Goal: Information Seeking & Learning: Learn about a topic

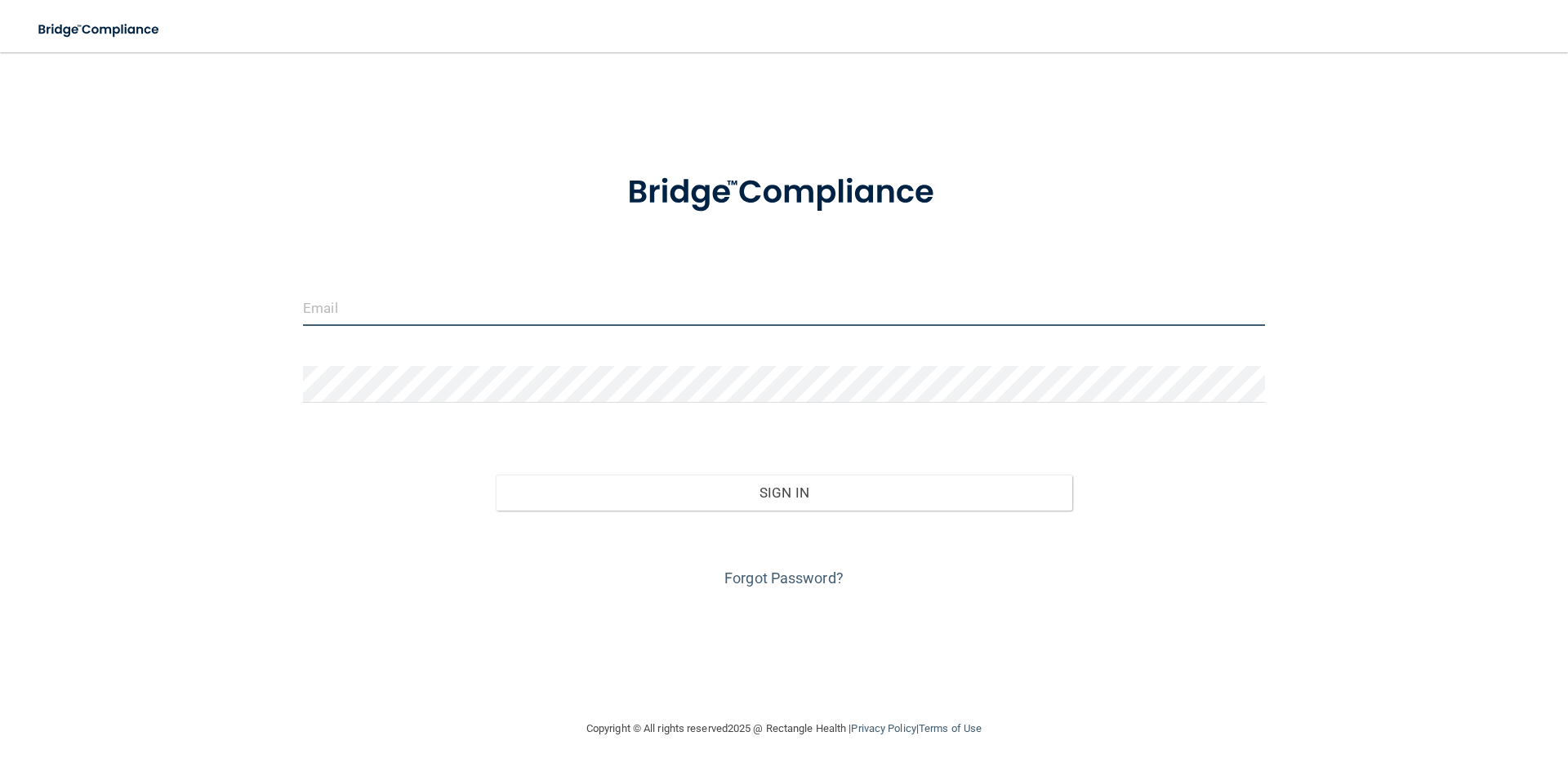
click at [380, 296] on input "email" at bounding box center [783, 308] width 962 height 36
type input "[EMAIL_ADDRESS][DOMAIN_NAME]"
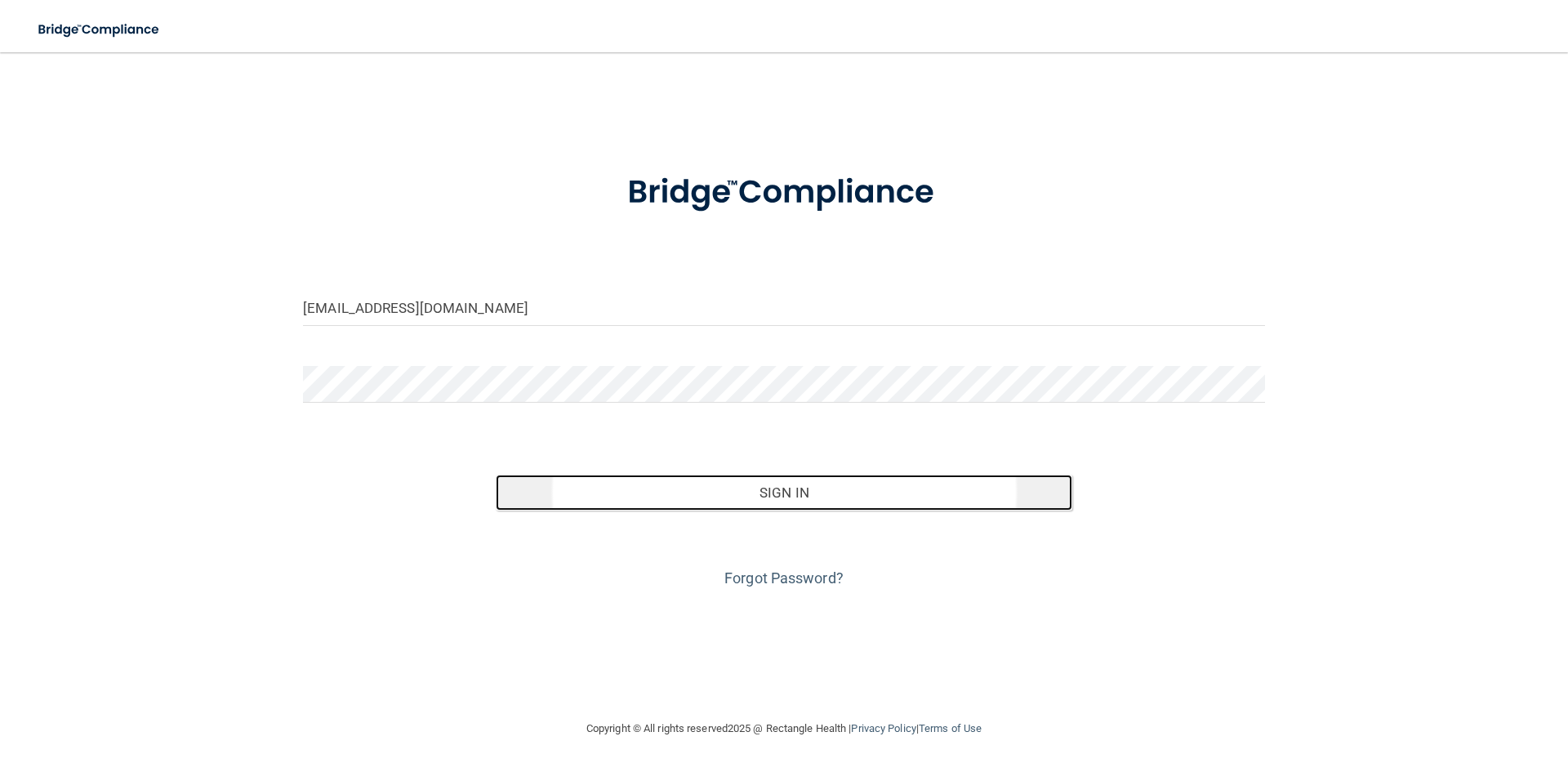
click at [765, 495] on button "Sign In" at bounding box center [784, 493] width 578 height 36
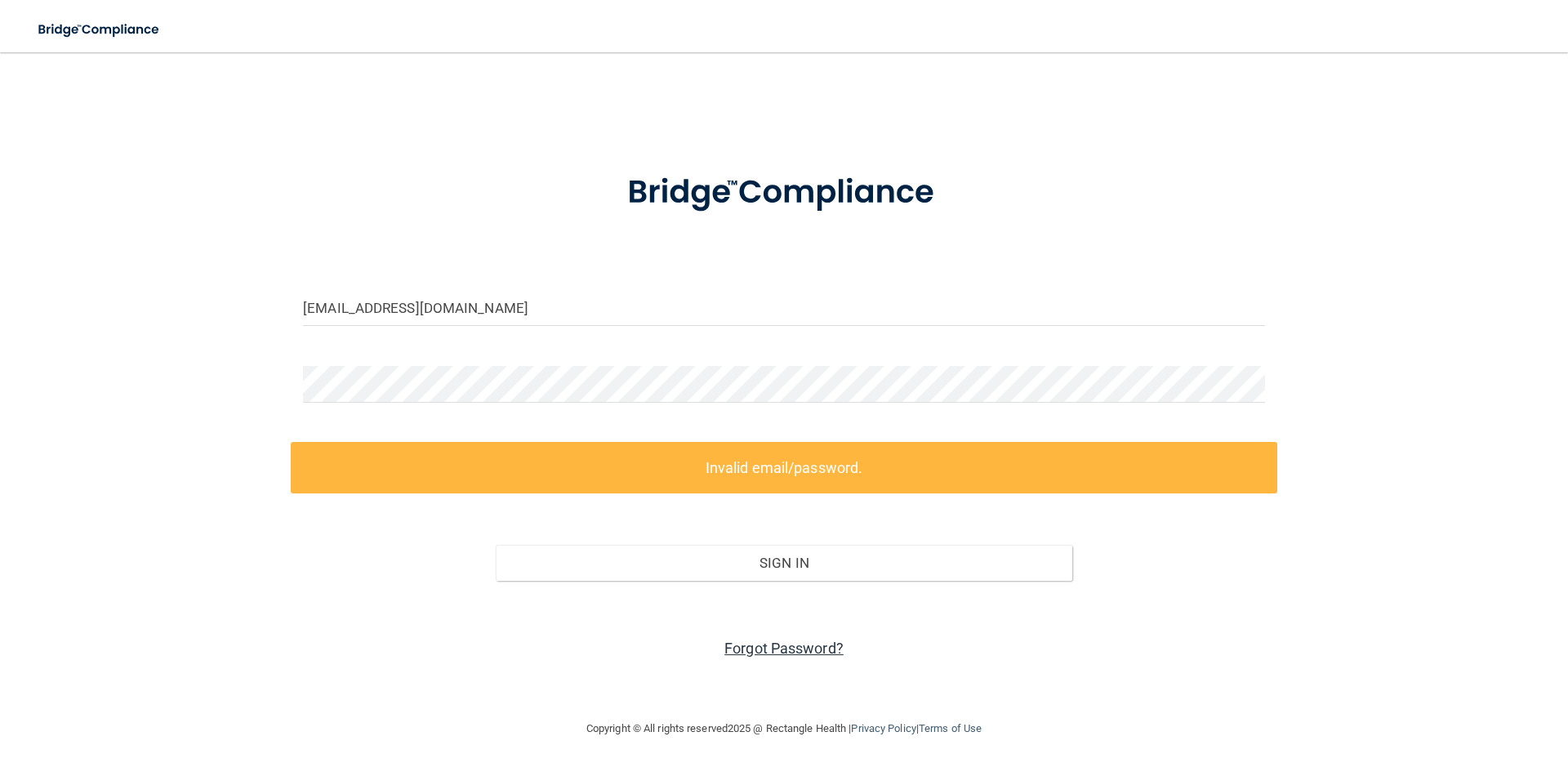
click at [744, 648] on link "Forgot Password?" at bounding box center [783, 649] width 119 height 17
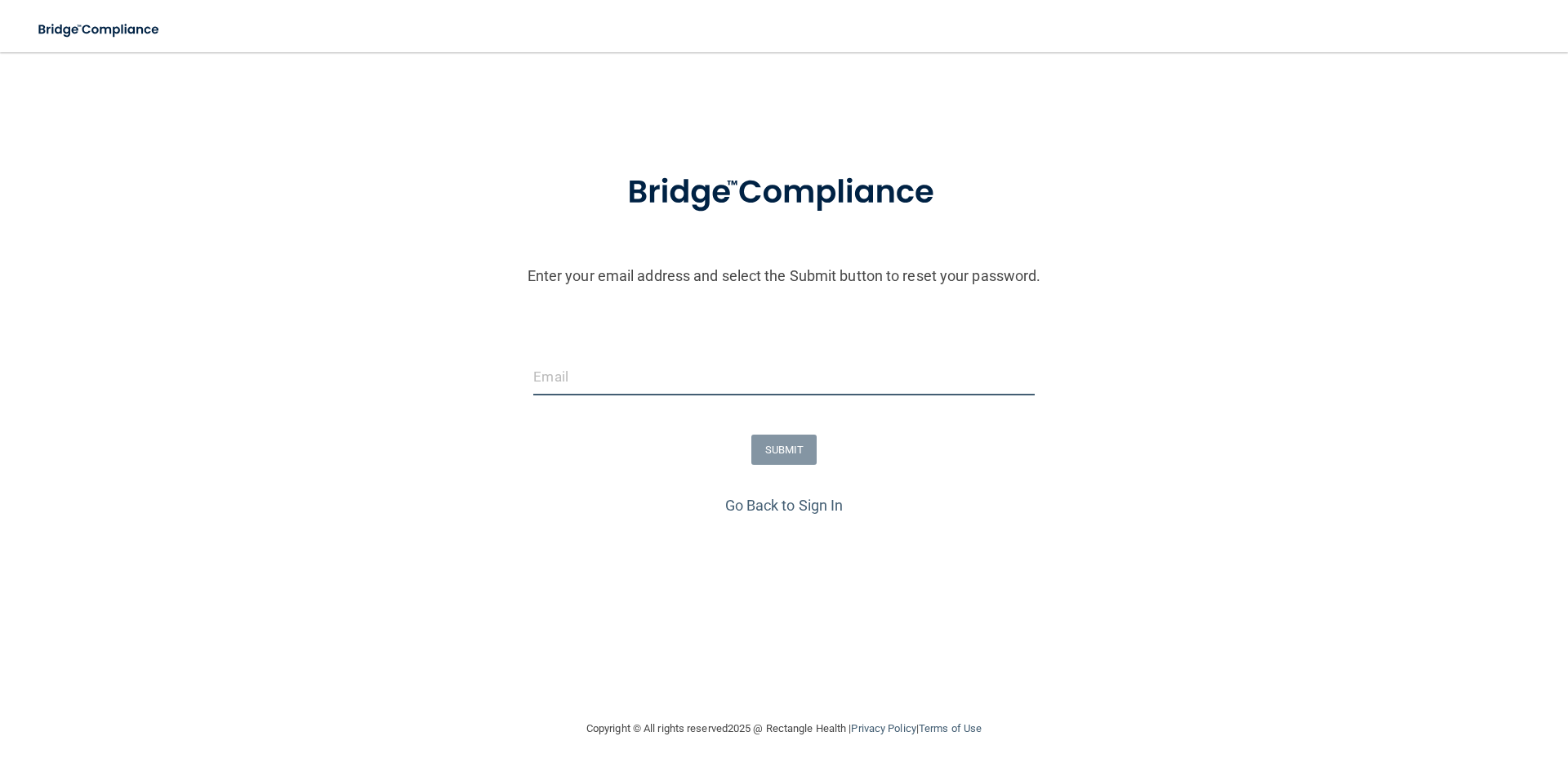
click at [673, 380] on input "email" at bounding box center [783, 376] width 500 height 36
type input "[EMAIL_ADDRESS][DOMAIN_NAME]"
click at [772, 444] on button "SUBMIT" at bounding box center [784, 450] width 66 height 31
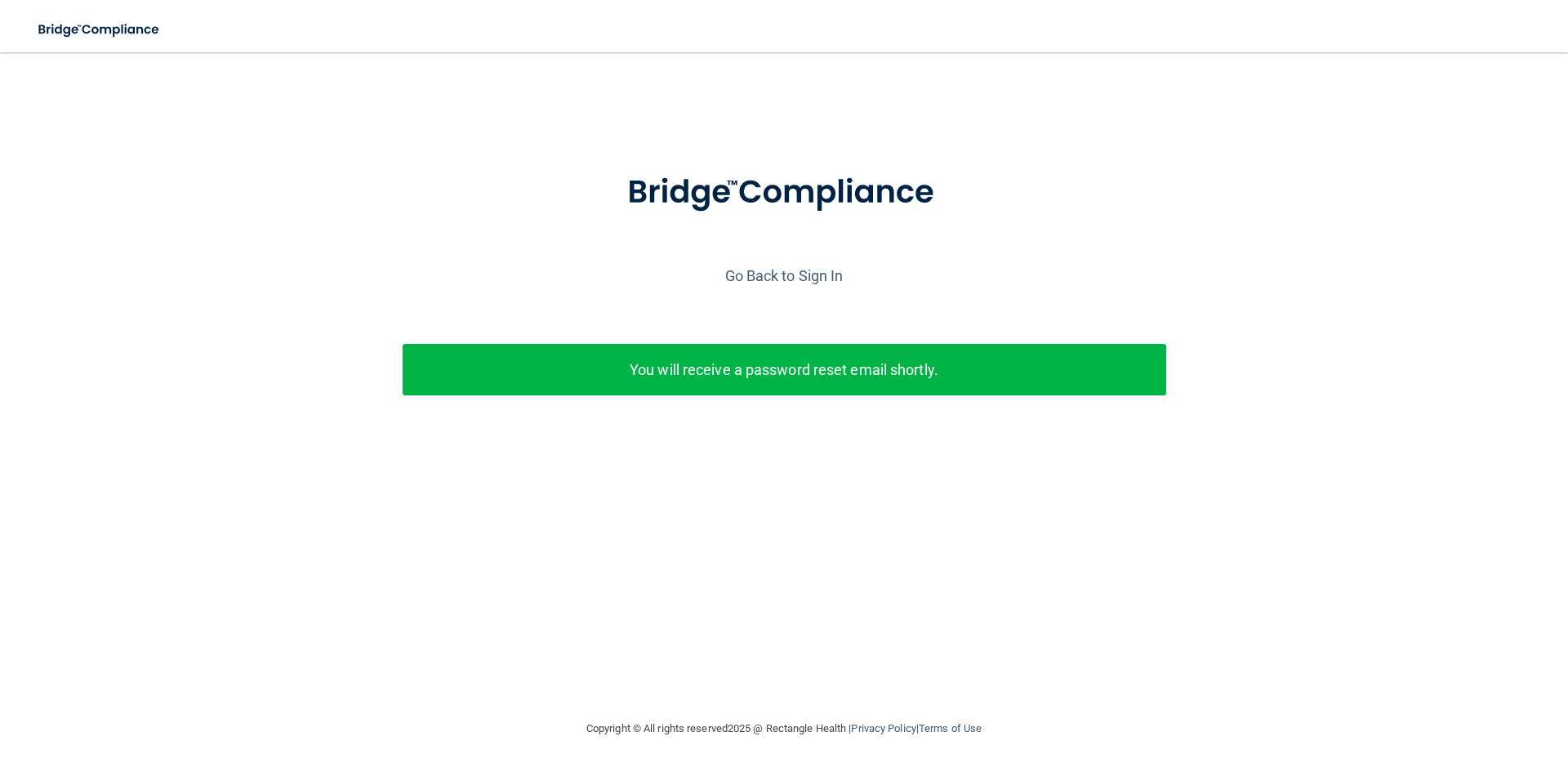
click at [748, 369] on p "You will receive a password reset email shortly." at bounding box center [784, 370] width 739 height 27
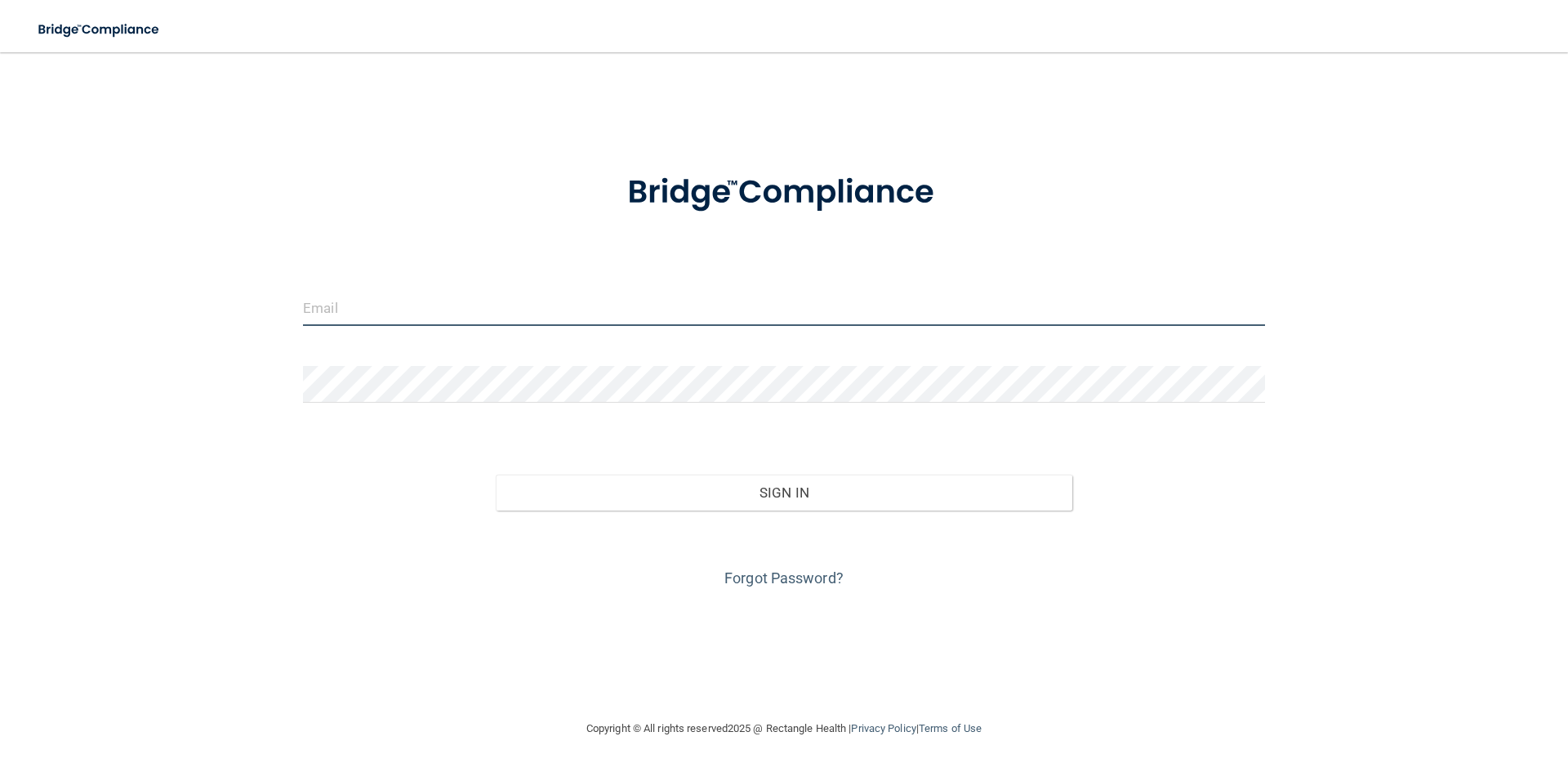
click at [538, 309] on input "email" at bounding box center [783, 308] width 962 height 36
type input "[EMAIL_ADDRESS][DOMAIN_NAME]"
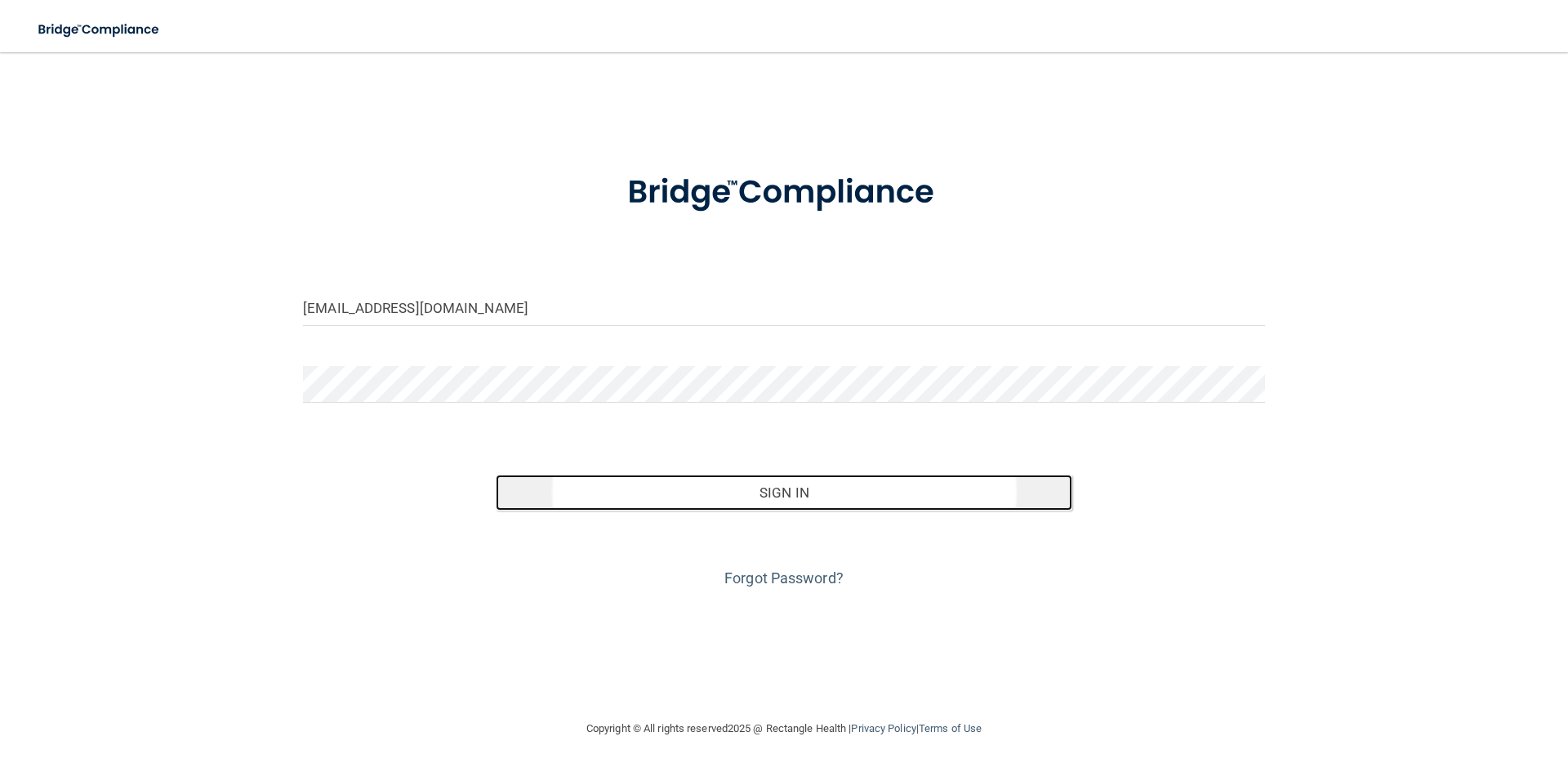
click at [841, 492] on button "Sign In" at bounding box center [784, 493] width 578 height 36
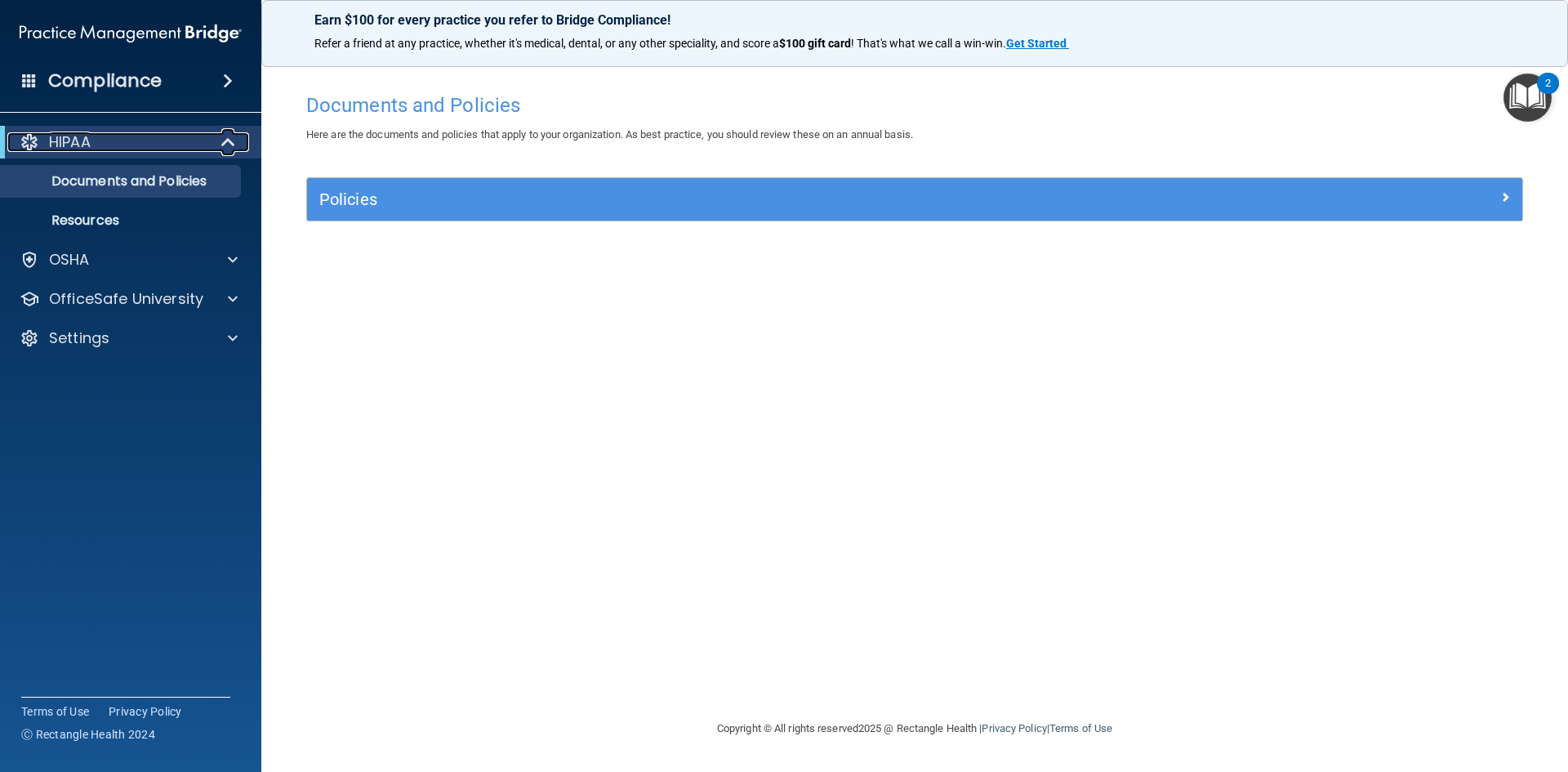
click at [213, 144] on div at bounding box center [229, 142] width 40 height 20
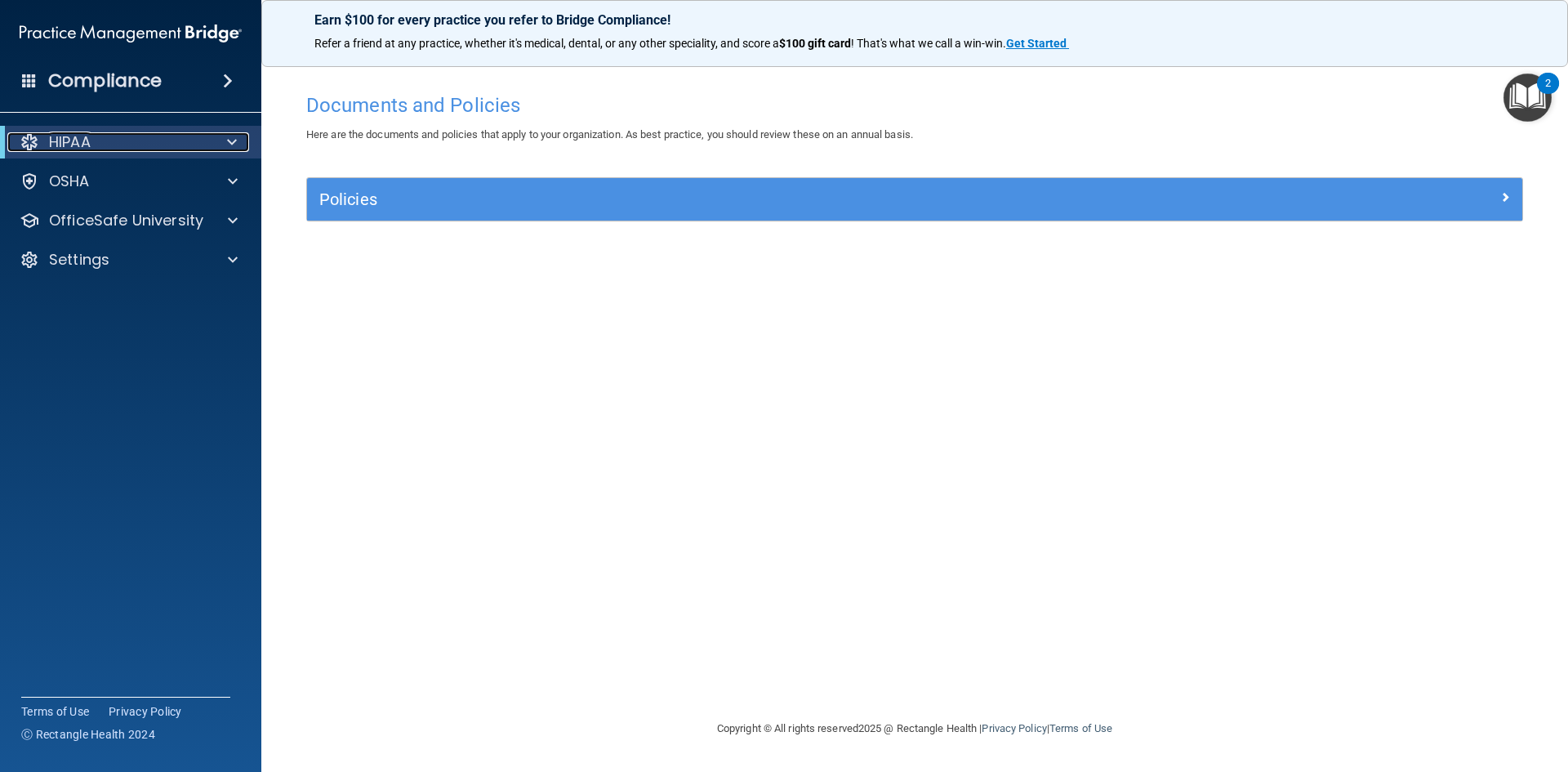
click at [201, 141] on div "HIPAA" at bounding box center [108, 142] width 201 height 20
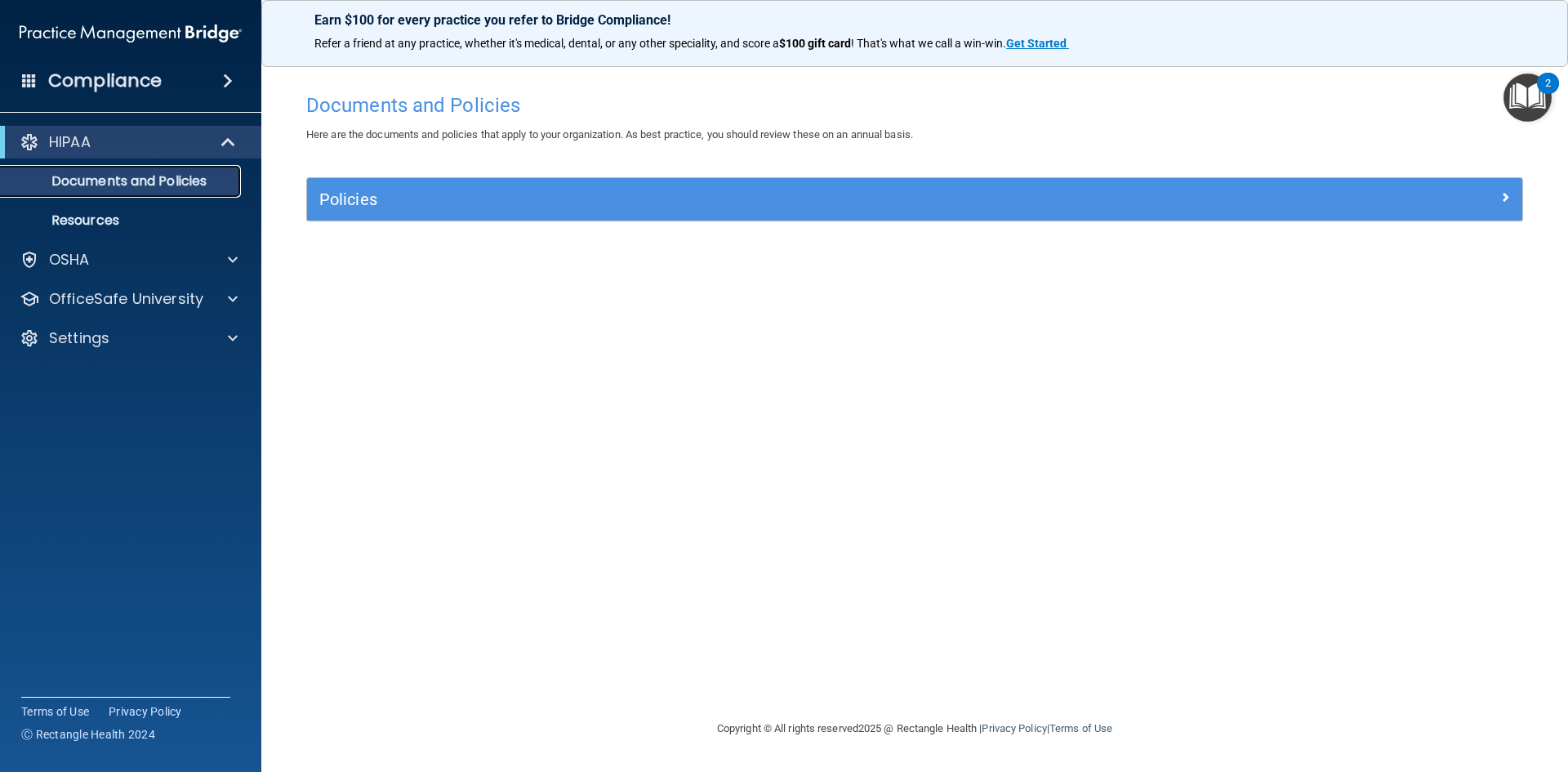
click at [164, 180] on p "Documents and Policies" at bounding box center [121, 181] width 222 height 16
click at [205, 145] on div "HIPAA" at bounding box center [108, 142] width 201 height 20
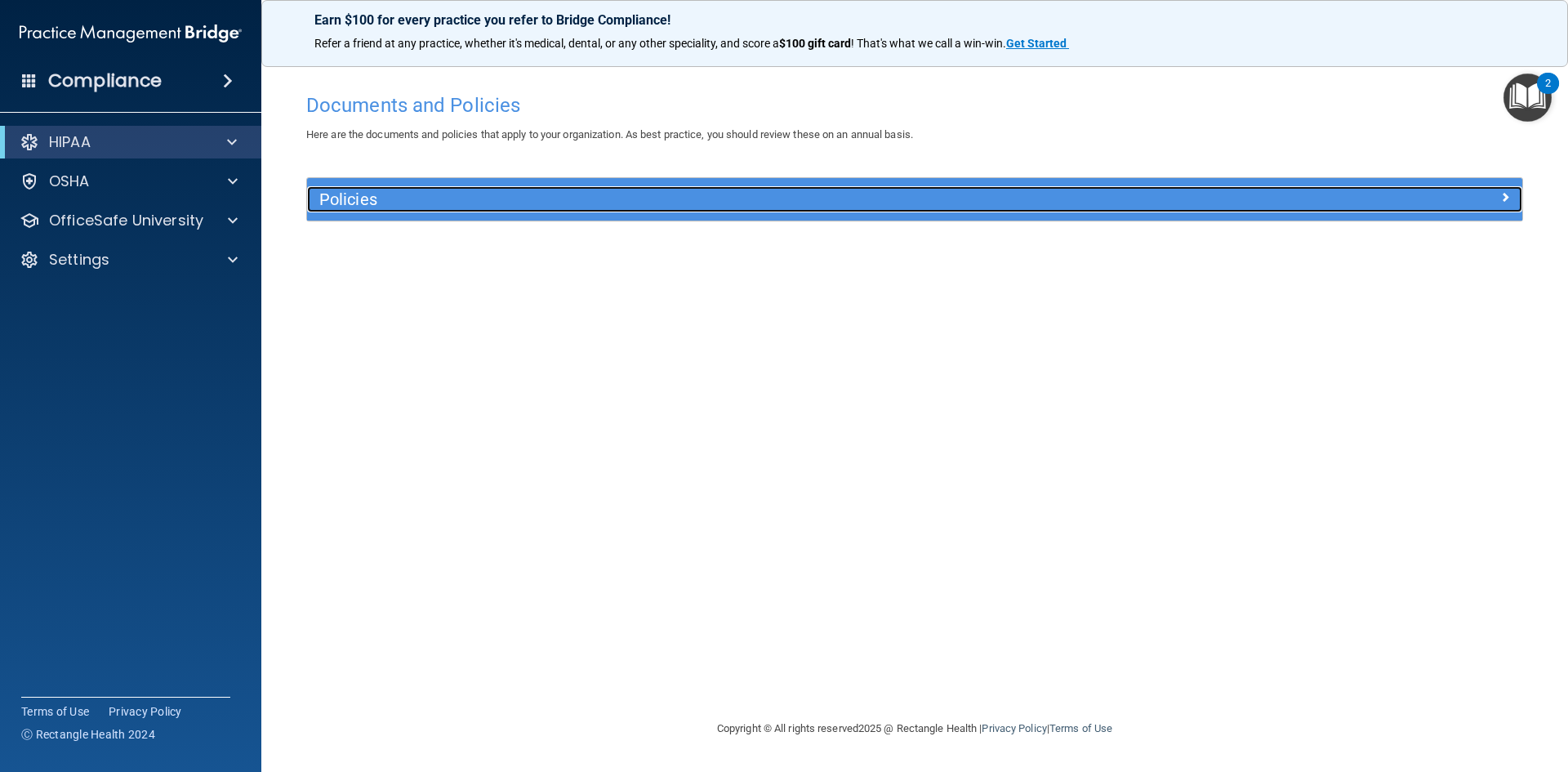
click at [399, 200] on h5 "Policies" at bounding box center [762, 199] width 887 height 18
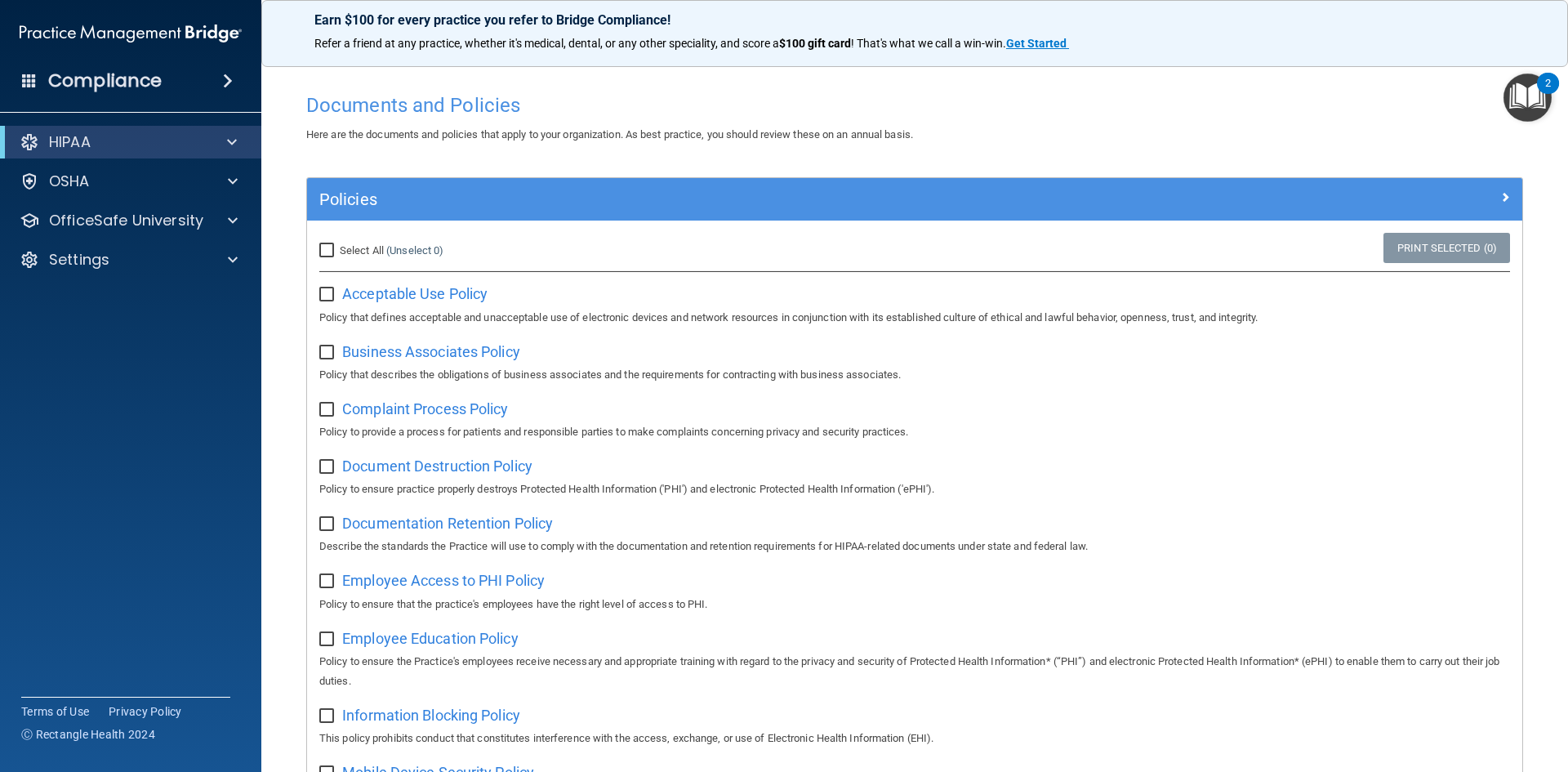
click at [200, 80] on div "Compliance" at bounding box center [131, 81] width 262 height 36
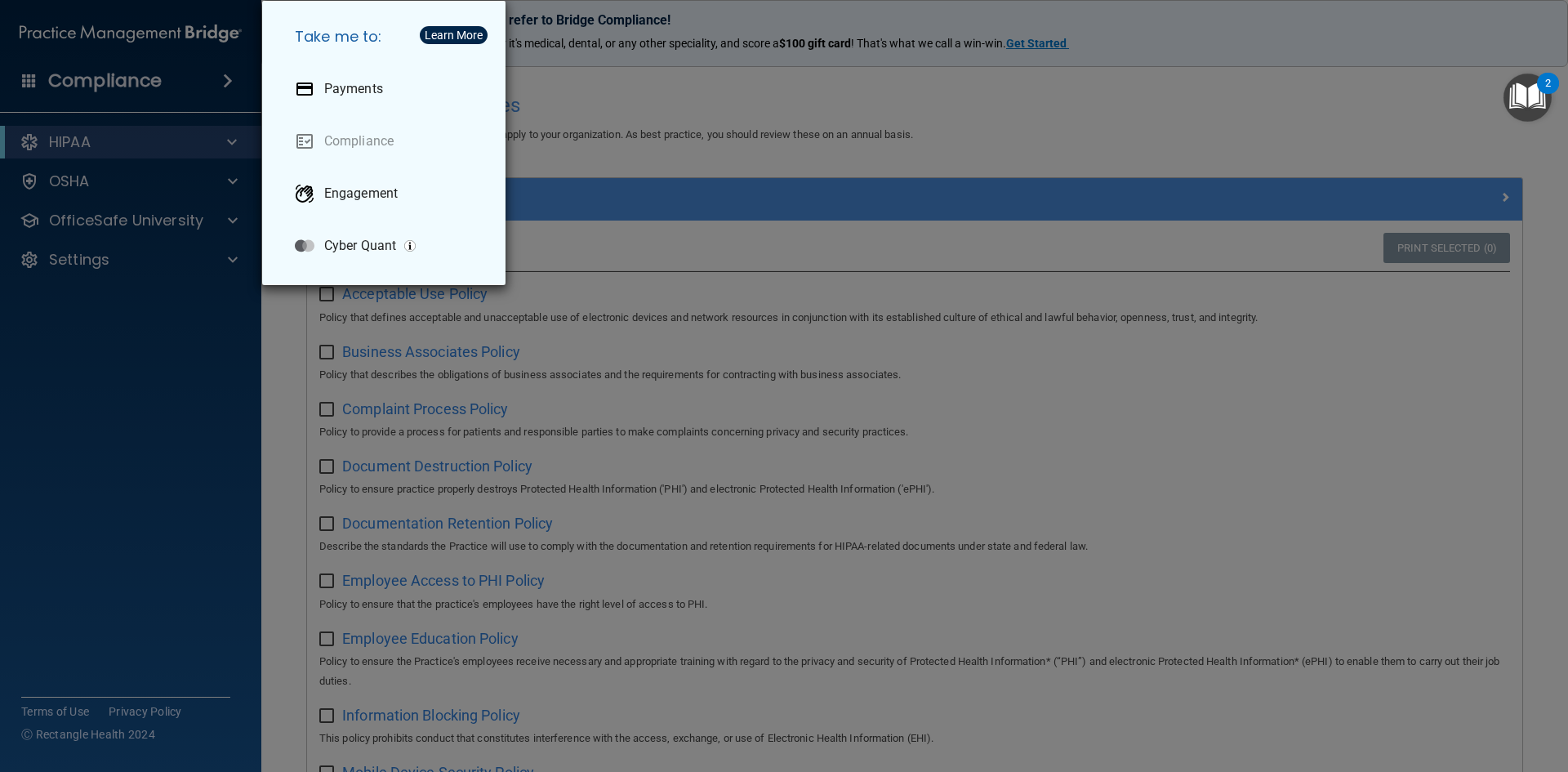
click at [222, 83] on div "Take me to: Payments Compliance Engagement Cyber Quant" at bounding box center [784, 386] width 1568 height 772
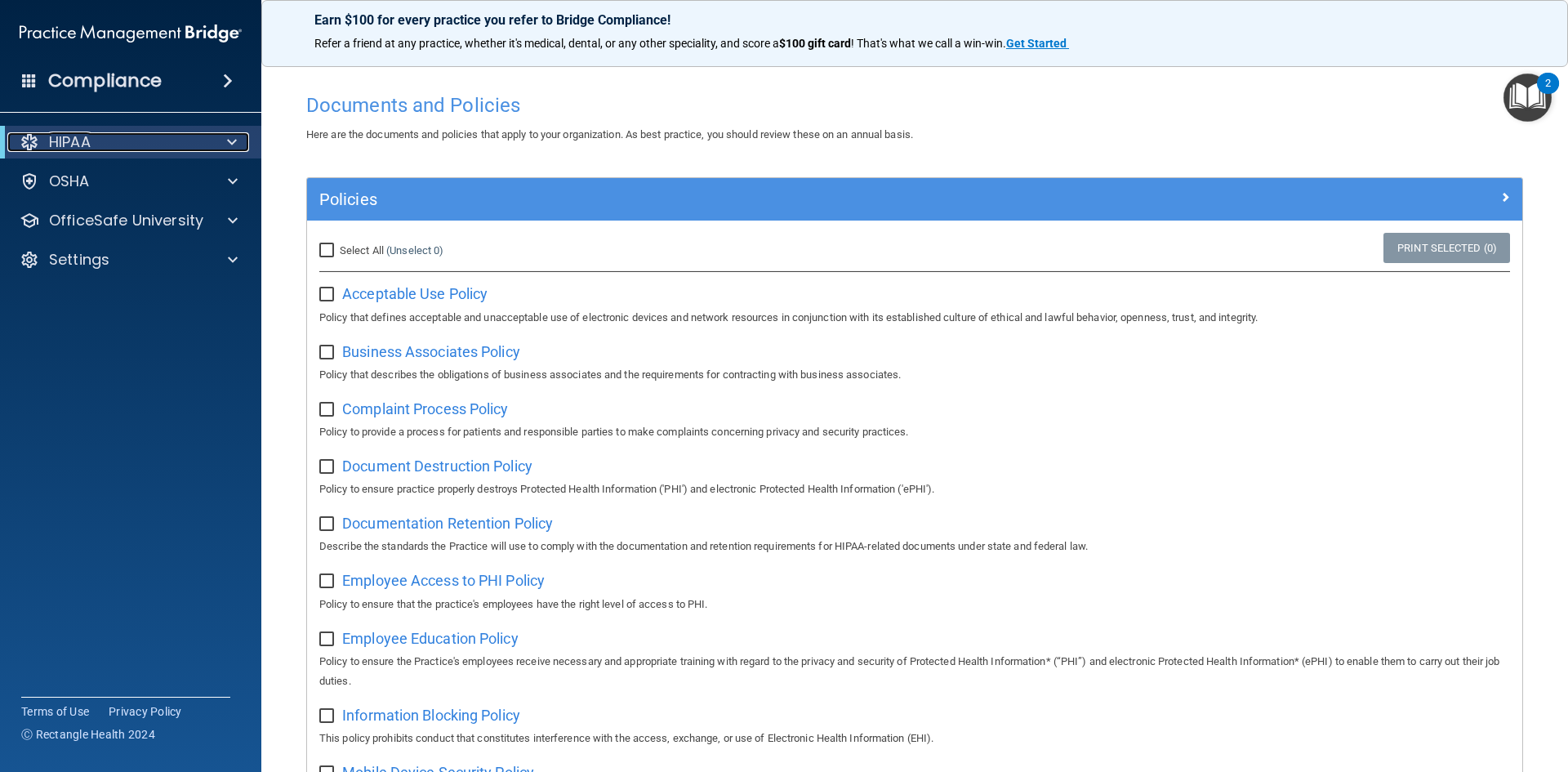
click at [152, 146] on div "HIPAA" at bounding box center [108, 142] width 201 height 20
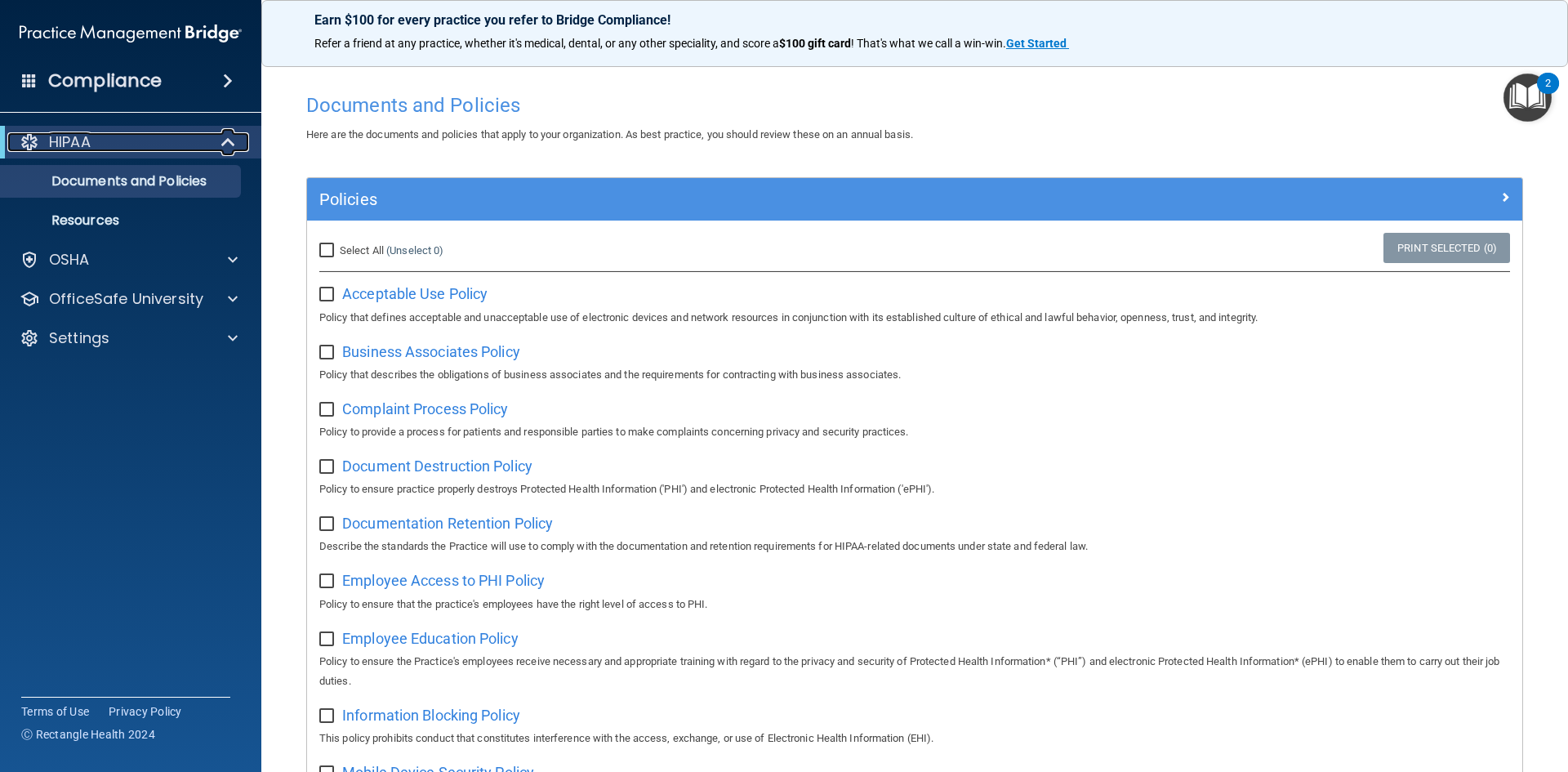
click at [84, 135] on p "HIPAA" at bounding box center [70, 142] width 42 height 20
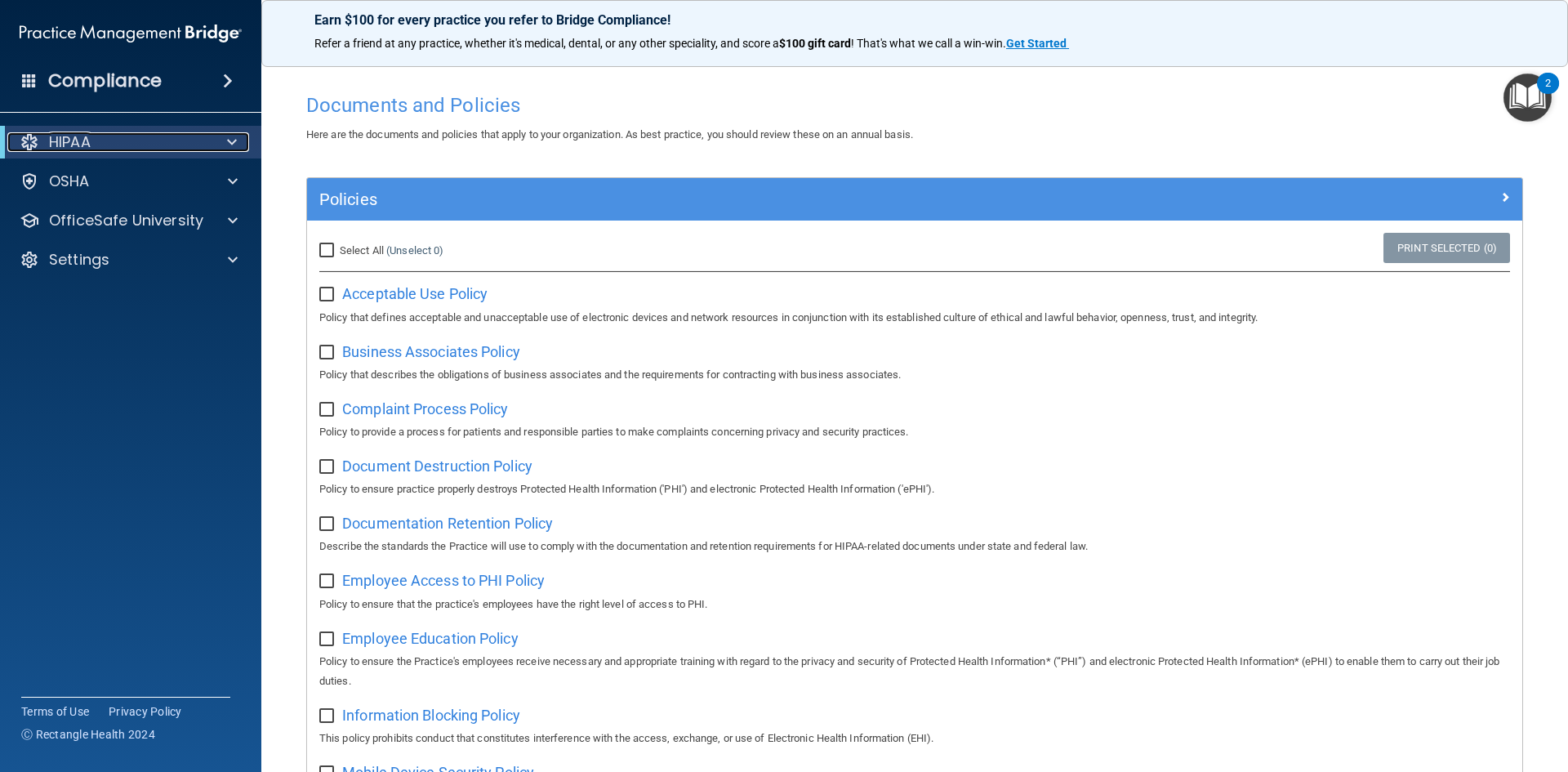
click at [68, 135] on p "HIPAA" at bounding box center [70, 142] width 42 height 20
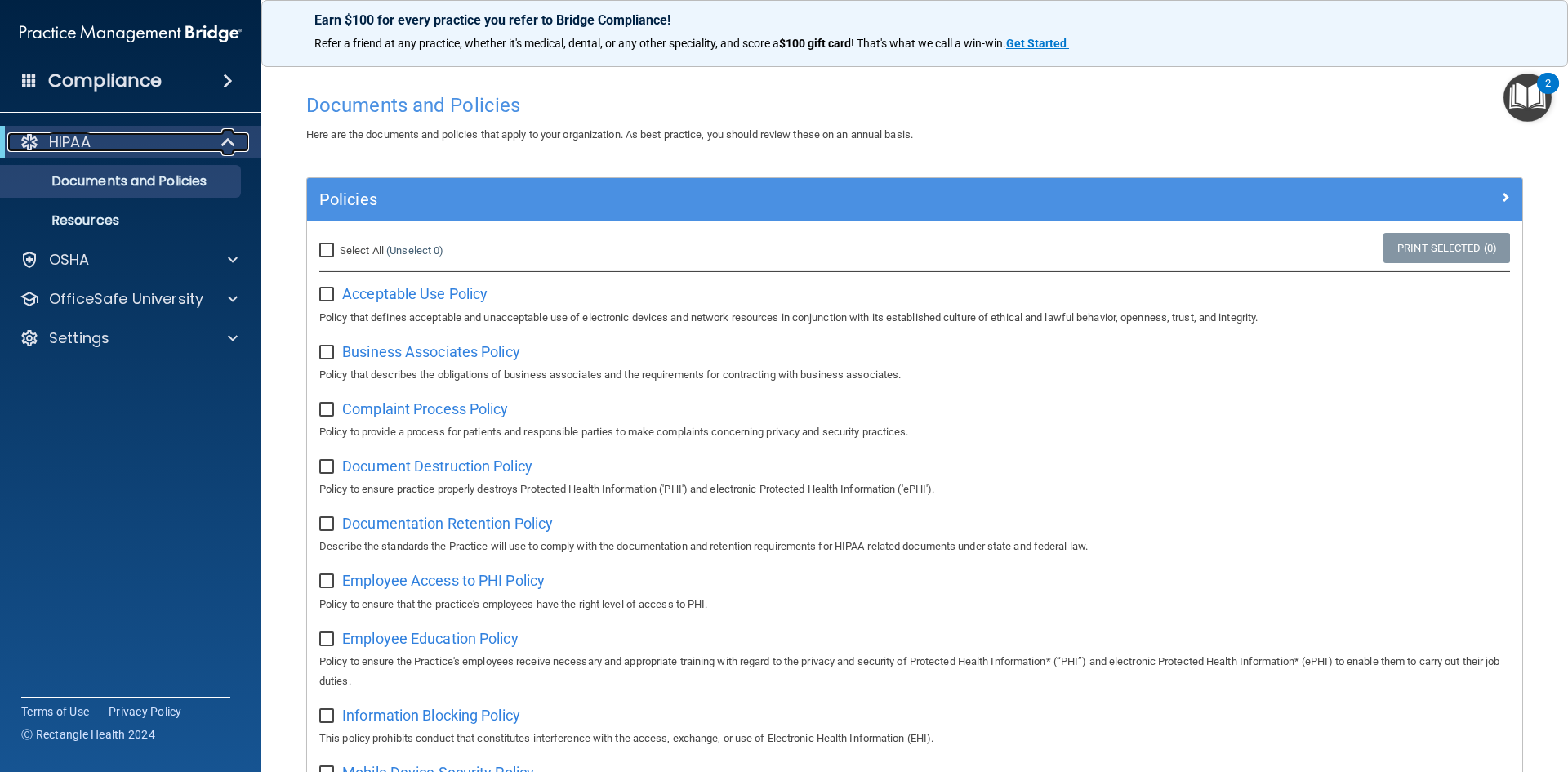
click at [68, 135] on p "HIPAA" at bounding box center [70, 142] width 42 height 20
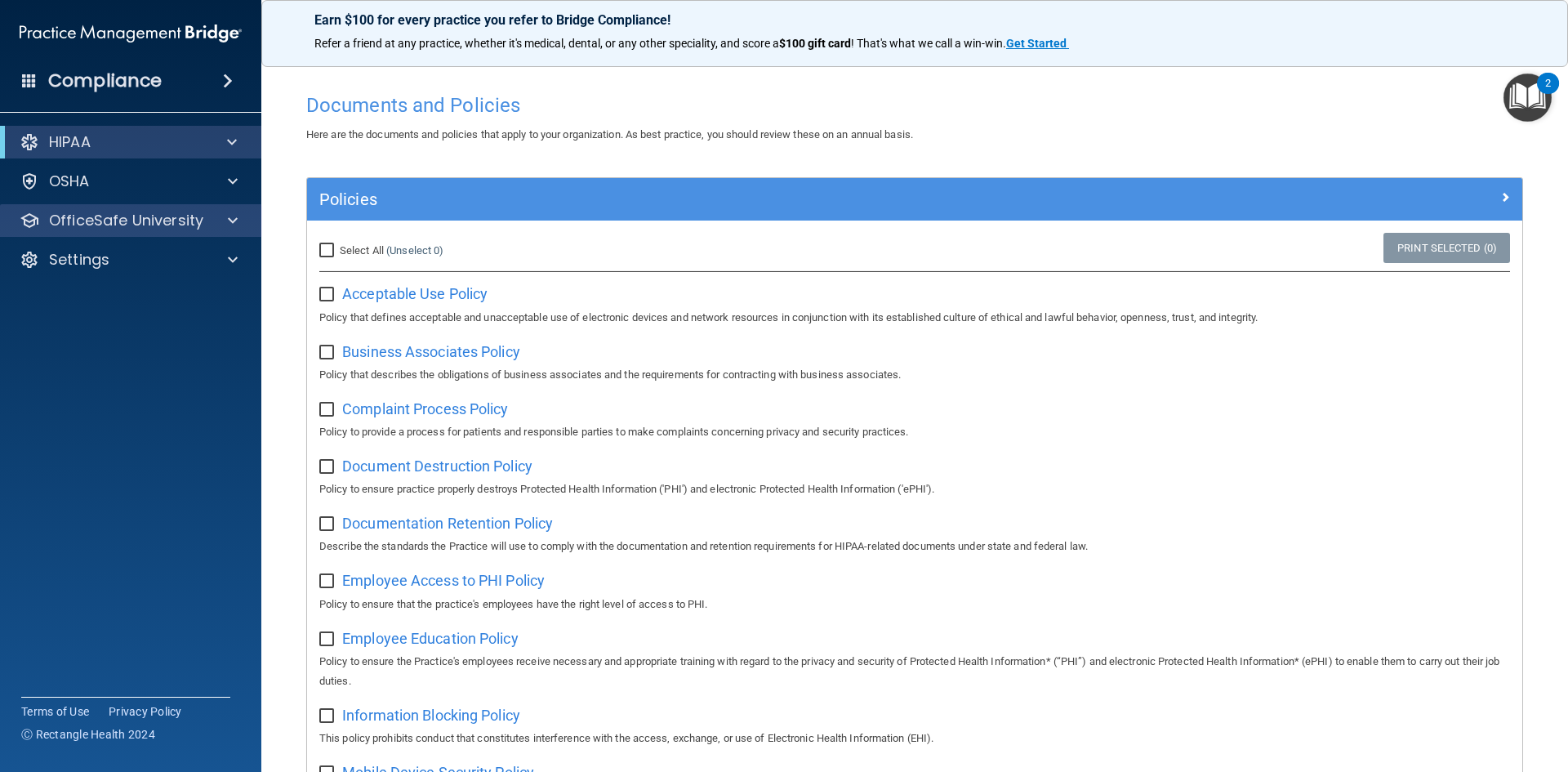
click at [126, 209] on div "OfficeSafe University" at bounding box center [131, 221] width 262 height 32
click at [121, 221] on p "OfficeSafe University" at bounding box center [126, 221] width 155 height 20
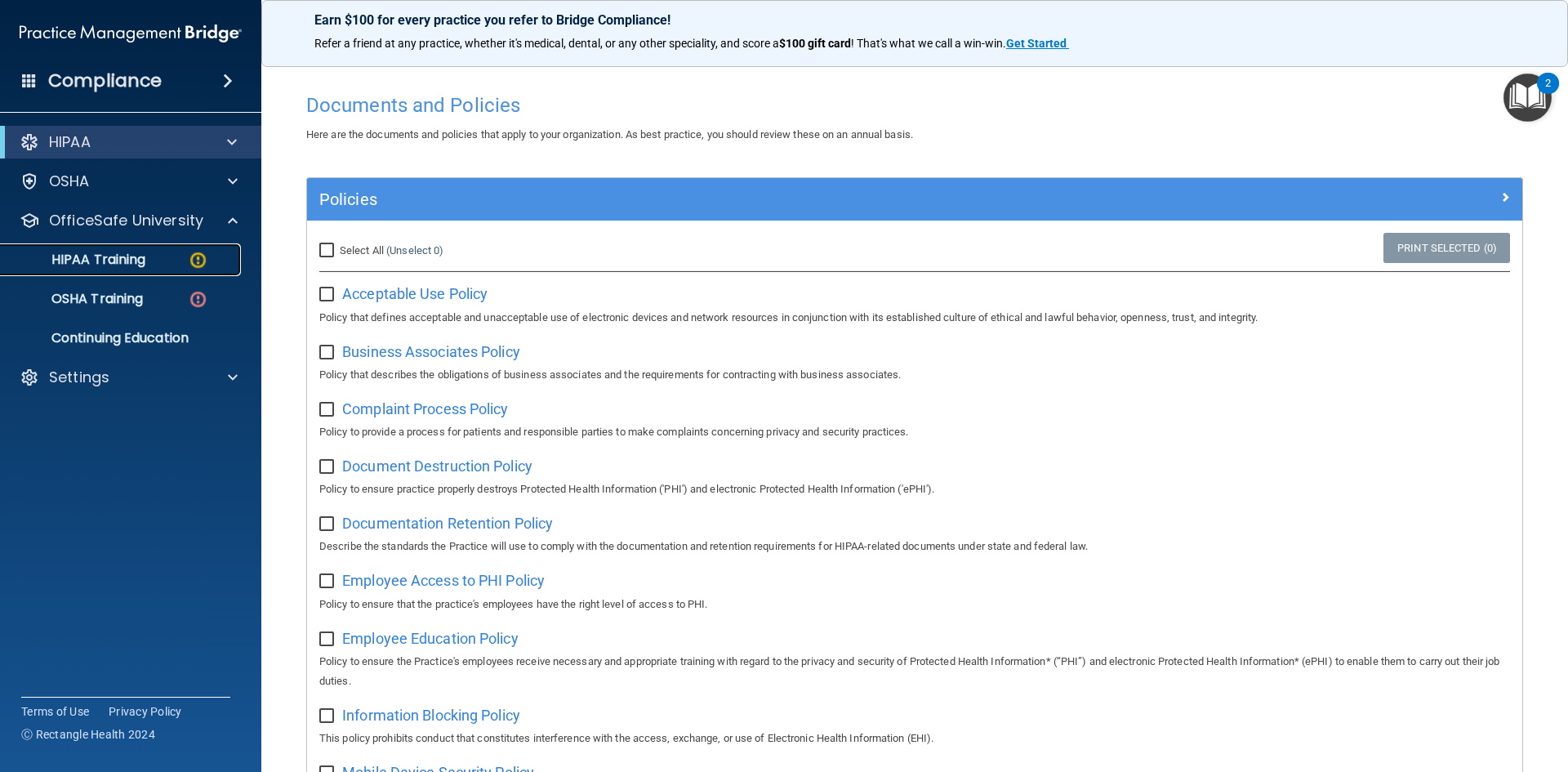
click at [121, 265] on p "HIPAA Training" at bounding box center [77, 259] width 135 height 16
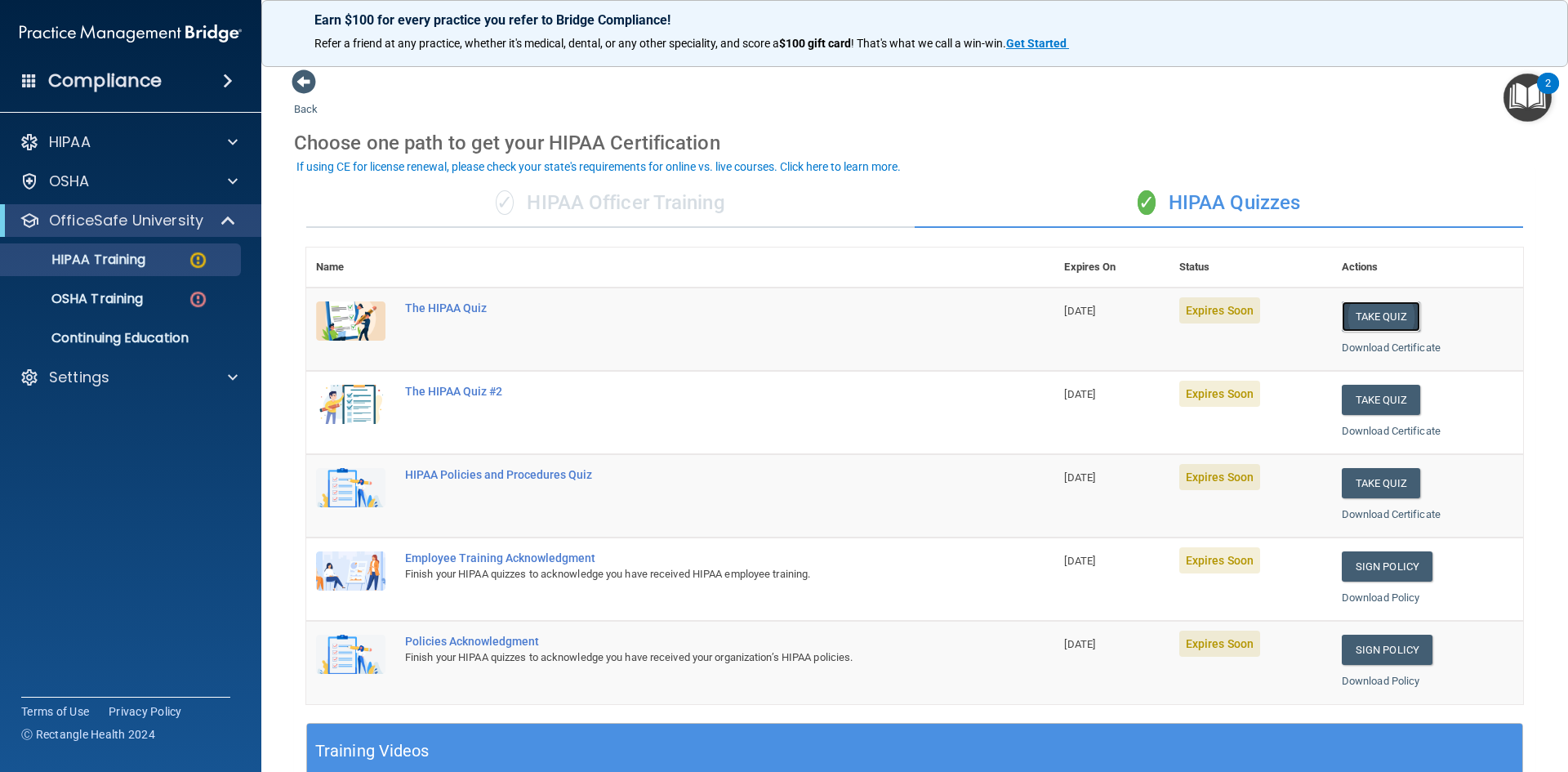
click at [1388, 318] on button "Take Quiz" at bounding box center [1381, 317] width 78 height 31
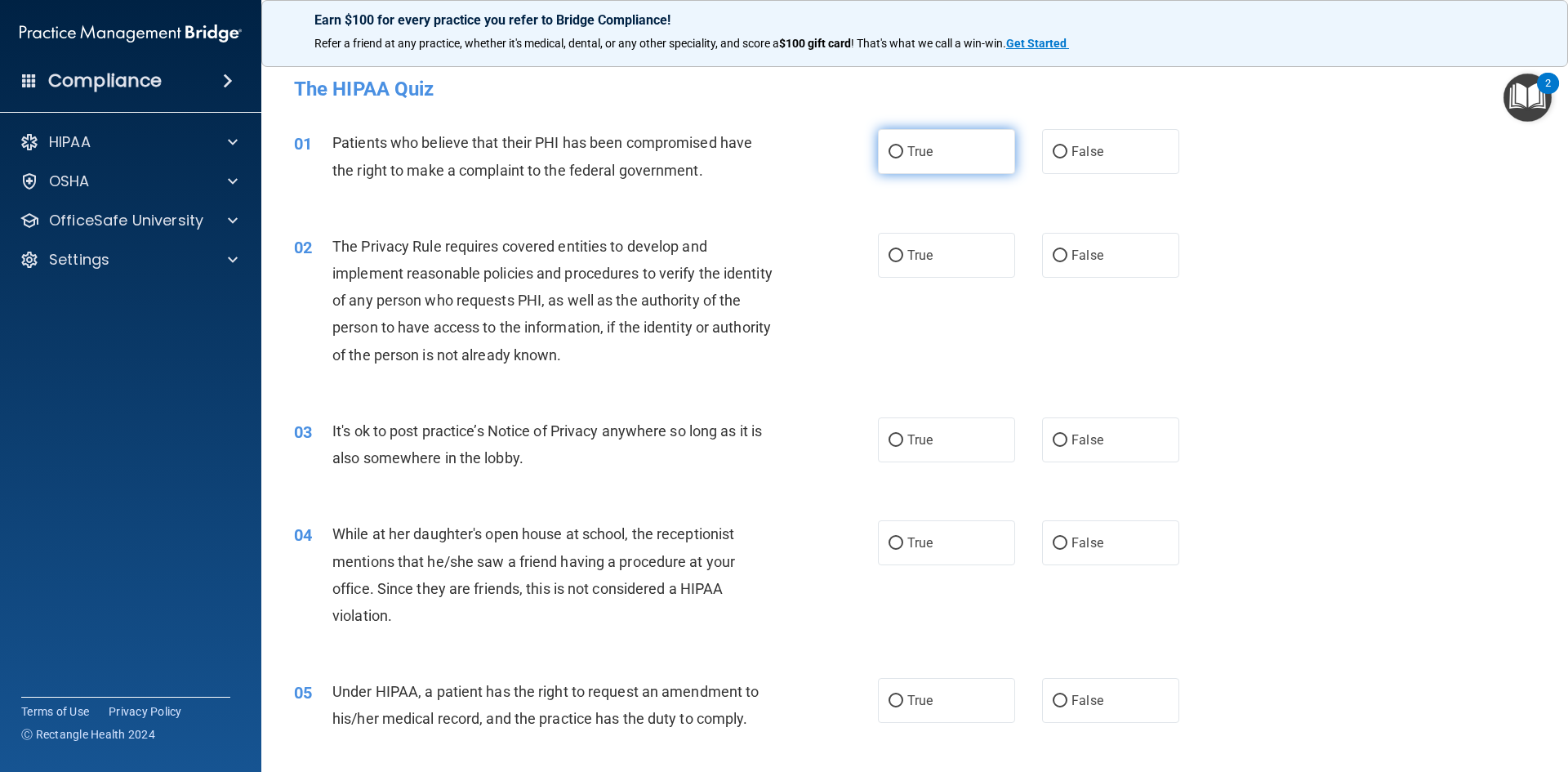
click at [888, 147] on input "True" at bounding box center [895, 152] width 14 height 12
radio input "true"
click at [892, 255] on input "True" at bounding box center [895, 256] width 14 height 12
radio input "true"
click at [1053, 442] on input "False" at bounding box center [1059, 440] width 14 height 12
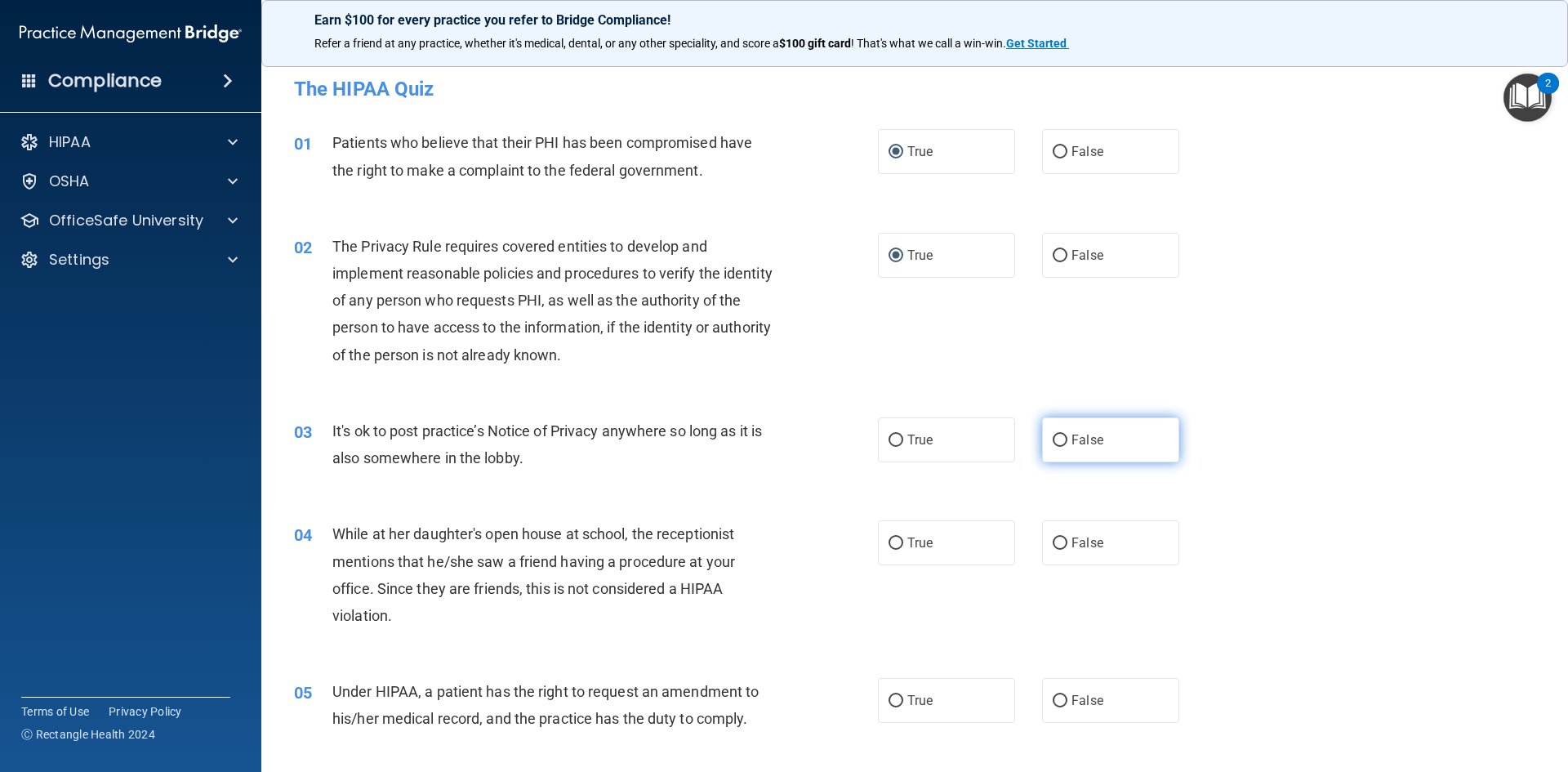
radio input "true"
click at [1052, 544] on input "False" at bounding box center [1059, 544] width 14 height 12
radio input "true"
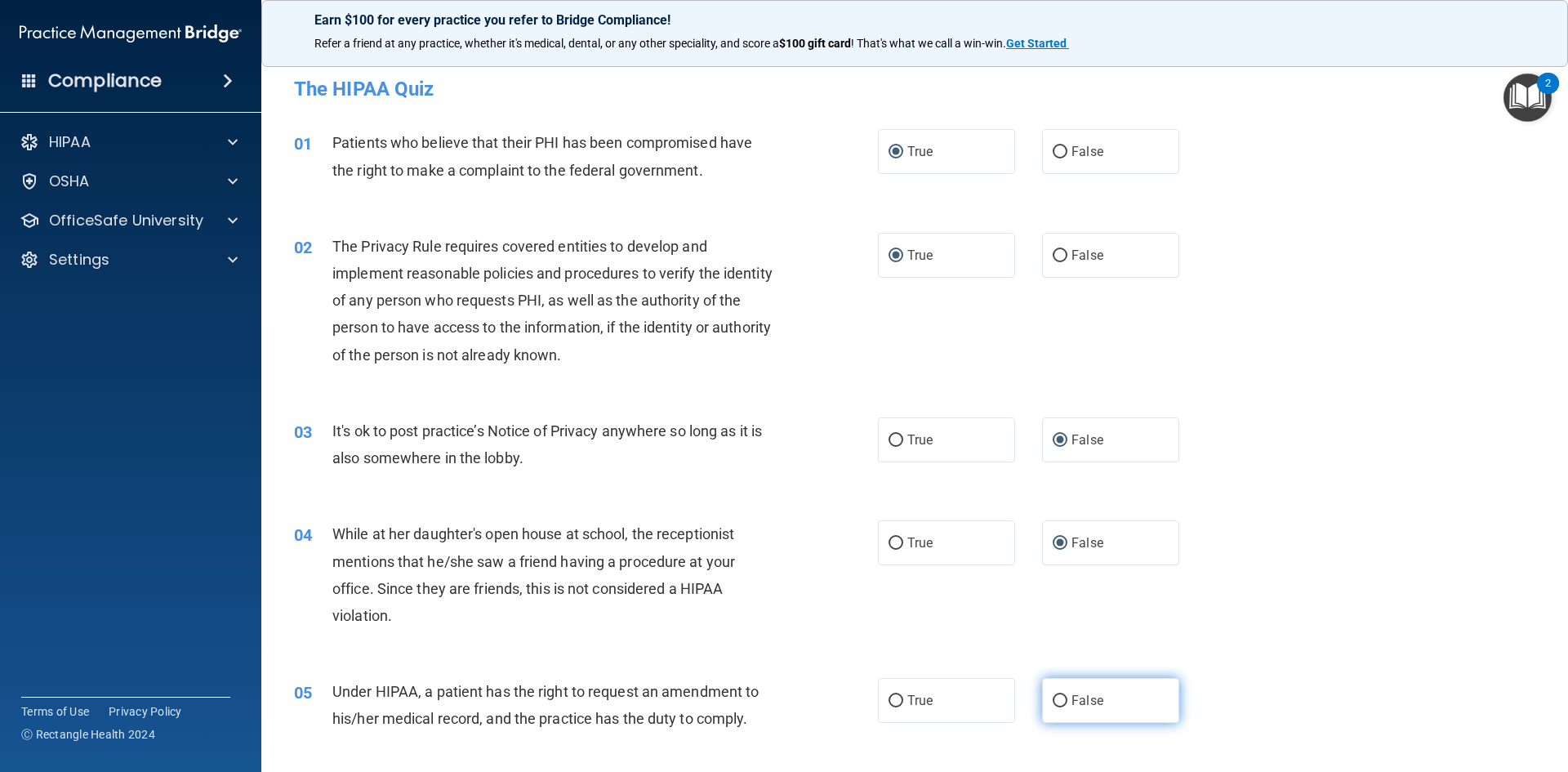
click at [1052, 698] on input "False" at bounding box center [1059, 701] width 14 height 12
radio input "true"
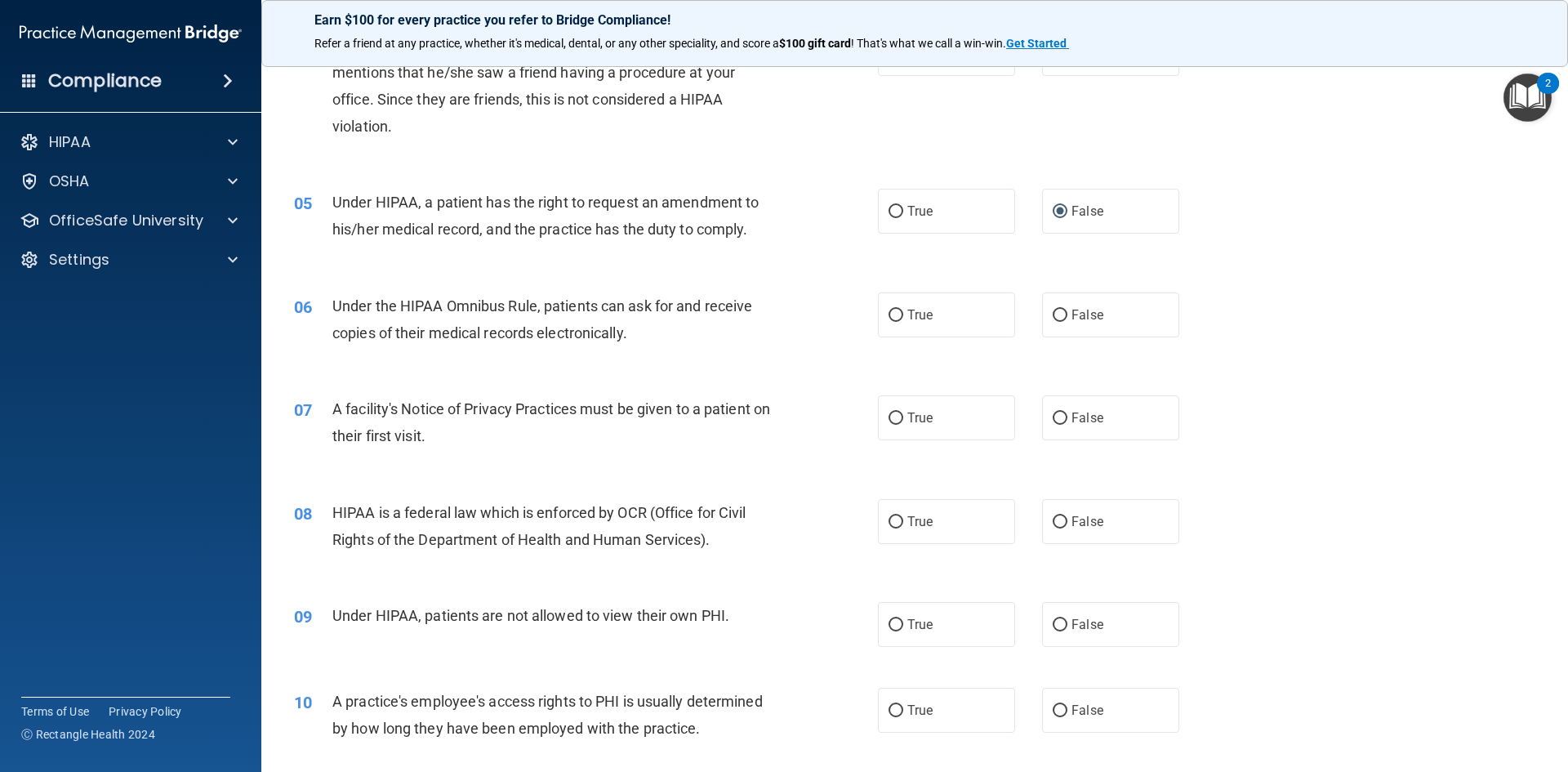
scroll to position [508, 0]
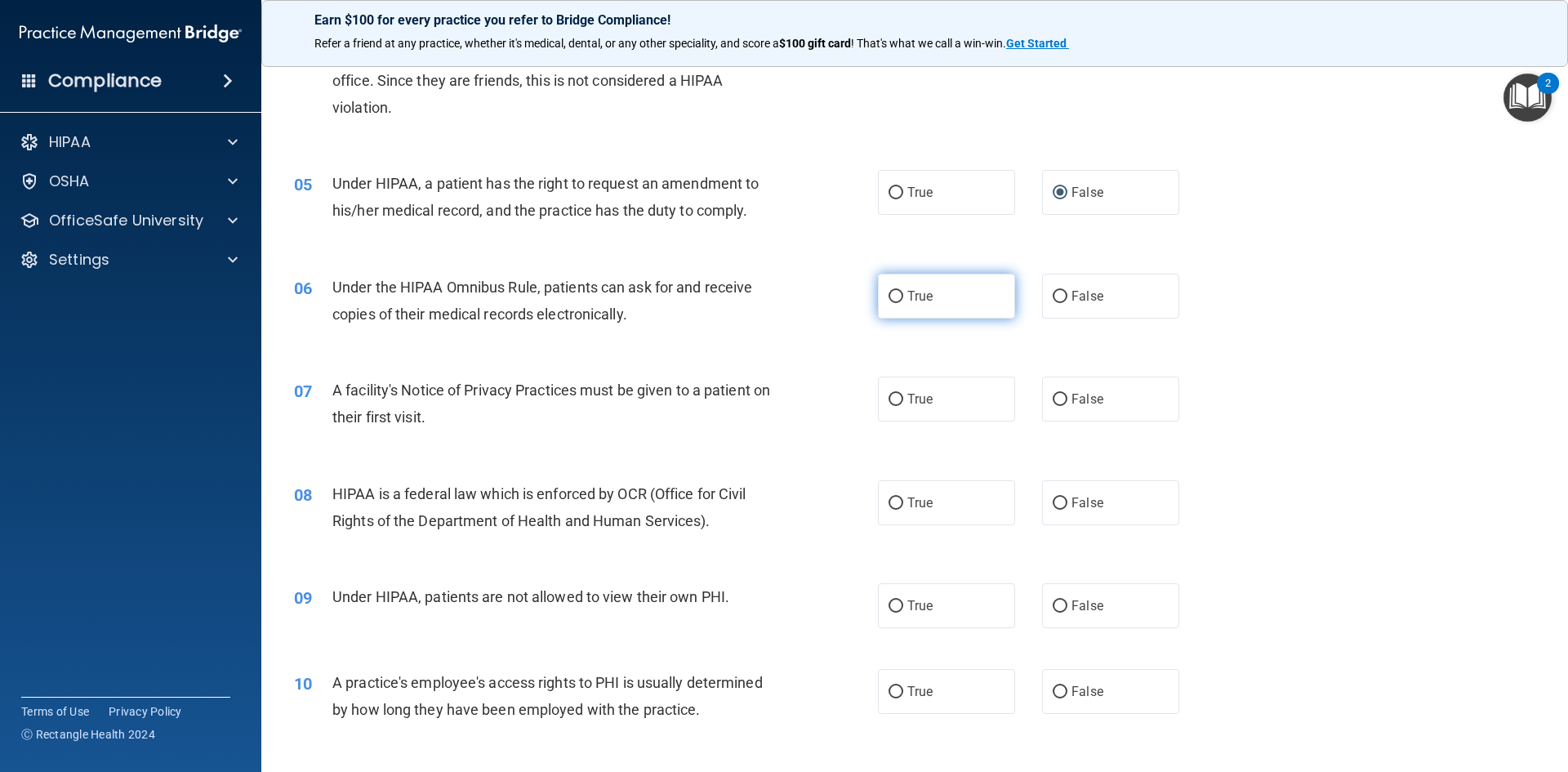
click at [888, 298] on input "True" at bounding box center [895, 296] width 14 height 12
radio input "true"
click at [890, 398] on input "True" at bounding box center [895, 399] width 14 height 12
radio input "true"
click at [888, 502] on input "True" at bounding box center [895, 504] width 14 height 12
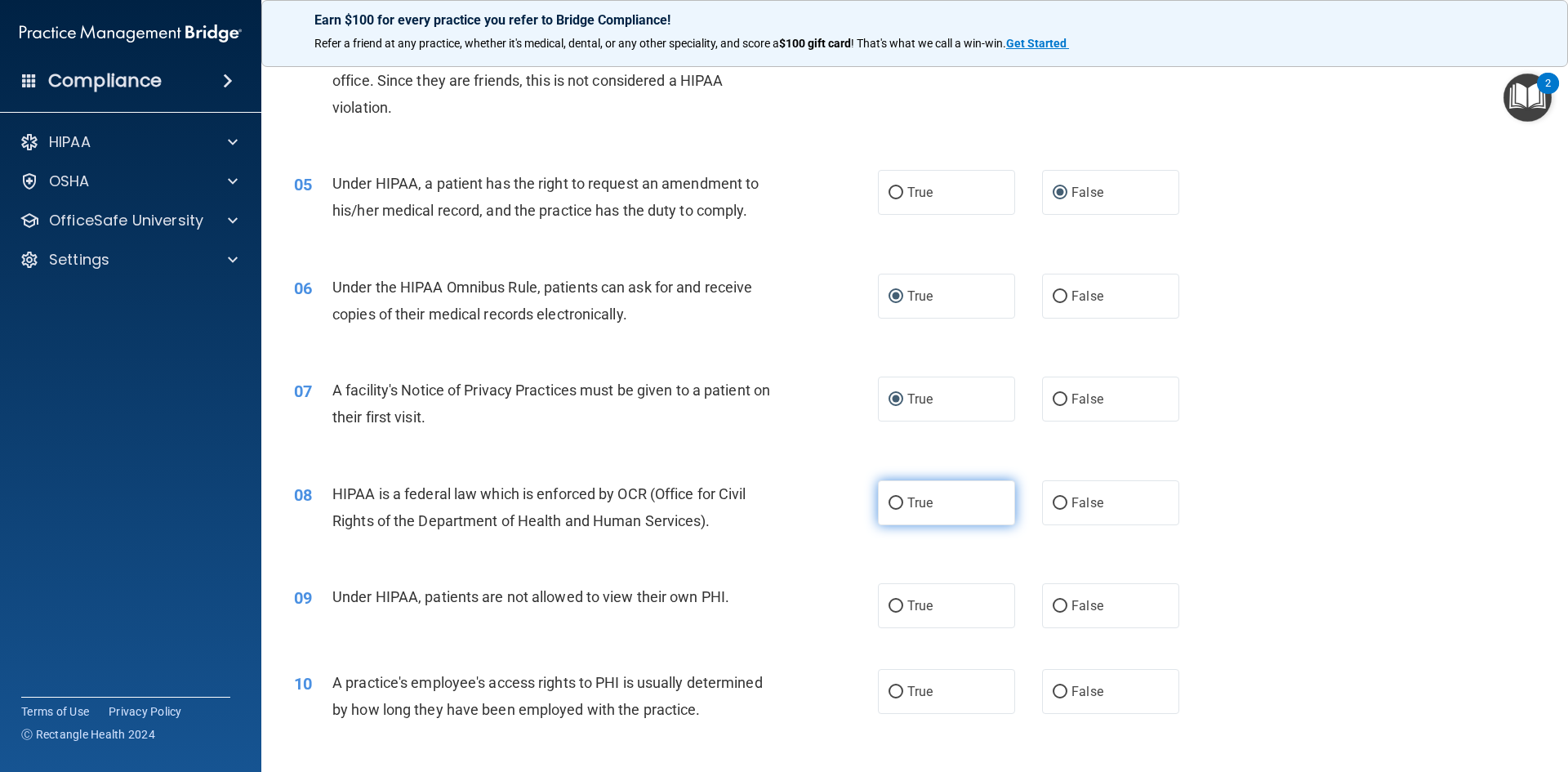
radio input "true"
click at [1052, 605] on input "False" at bounding box center [1059, 606] width 14 height 12
radio input "true"
click at [1052, 688] on input "False" at bounding box center [1059, 692] width 14 height 12
radio input "true"
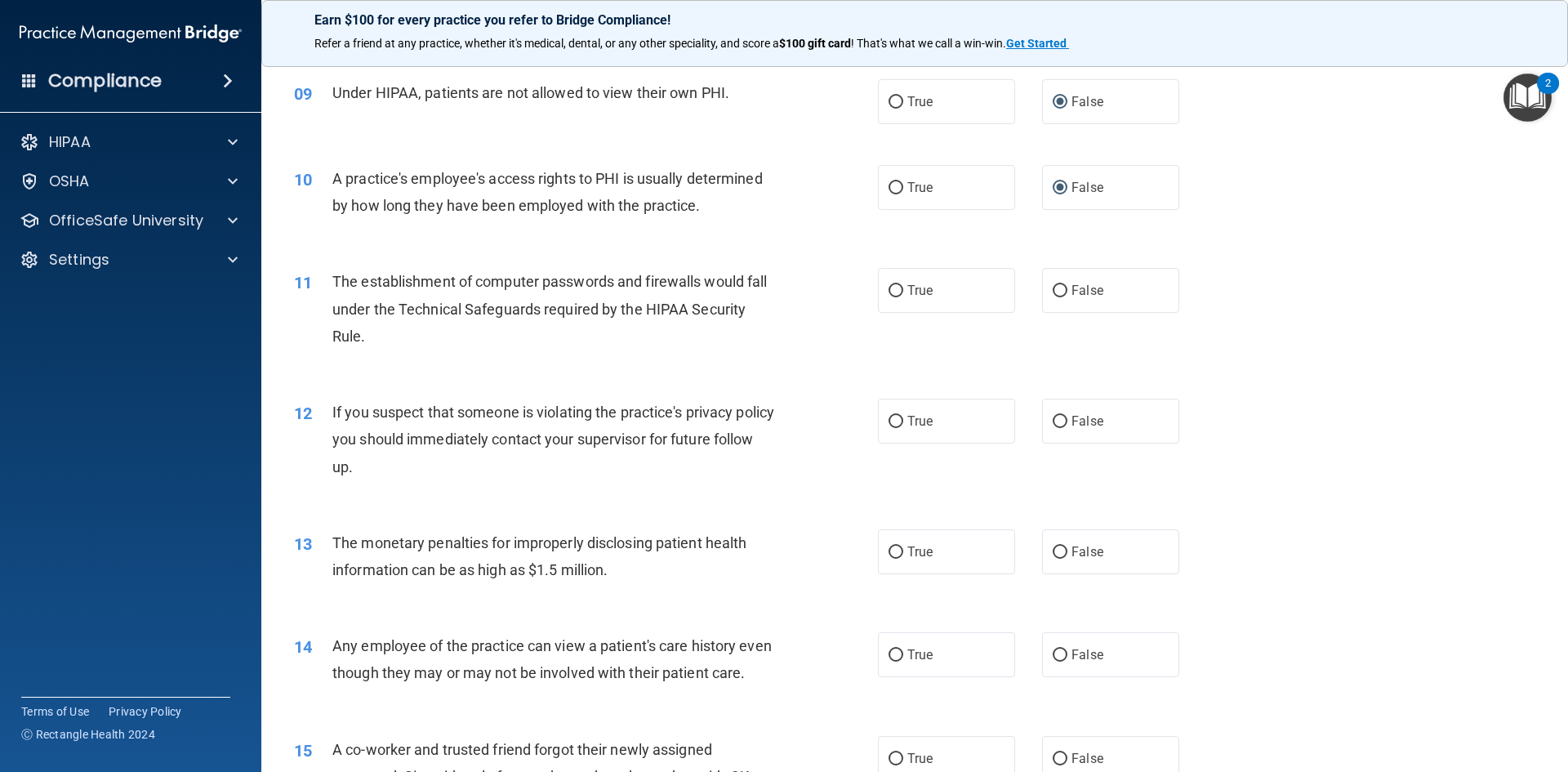
scroll to position [1143, 0]
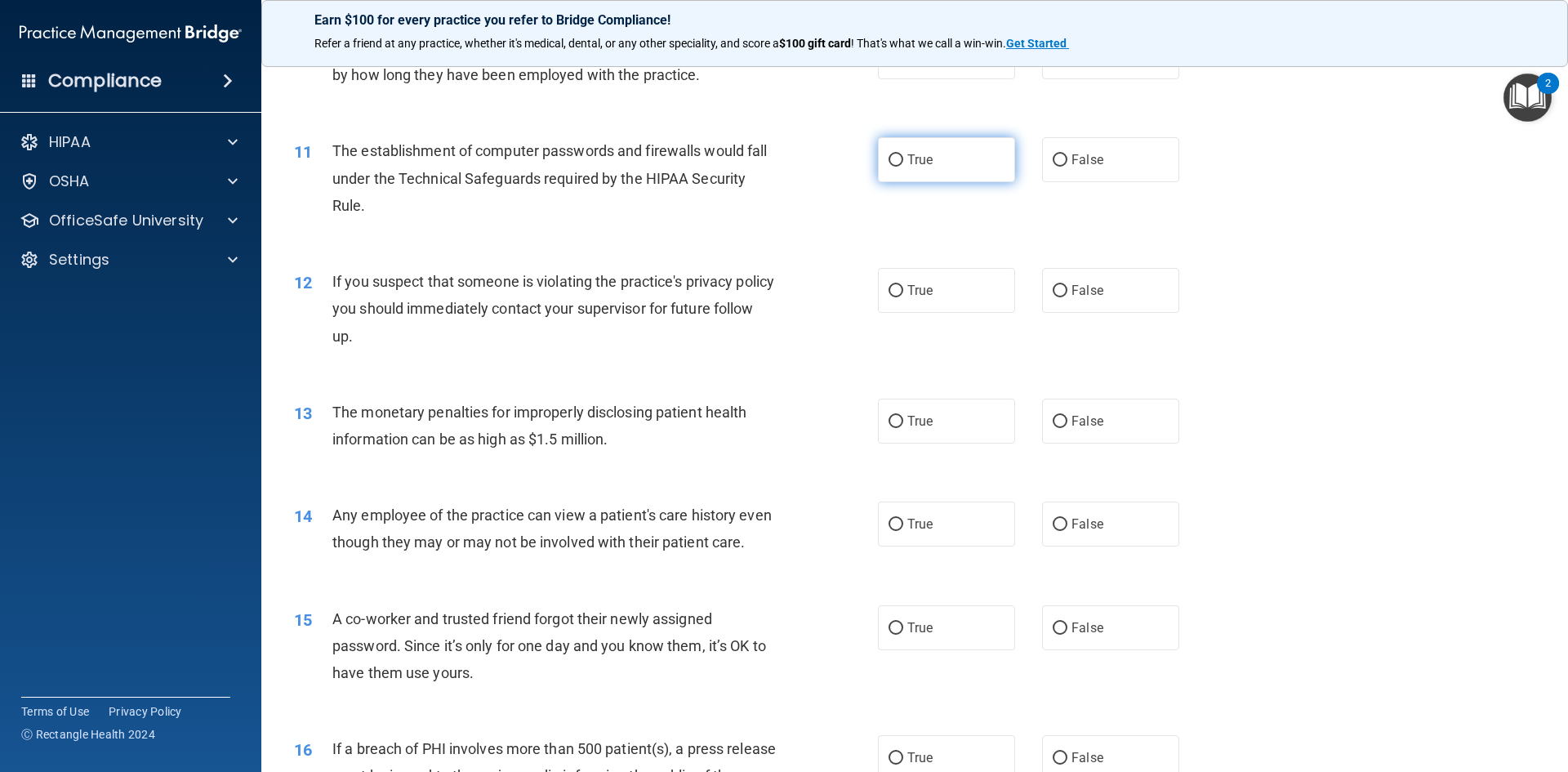
click at [888, 157] on input "True" at bounding box center [895, 161] width 14 height 12
radio input "true"
click at [888, 290] on input "True" at bounding box center [895, 290] width 14 height 12
radio input "true"
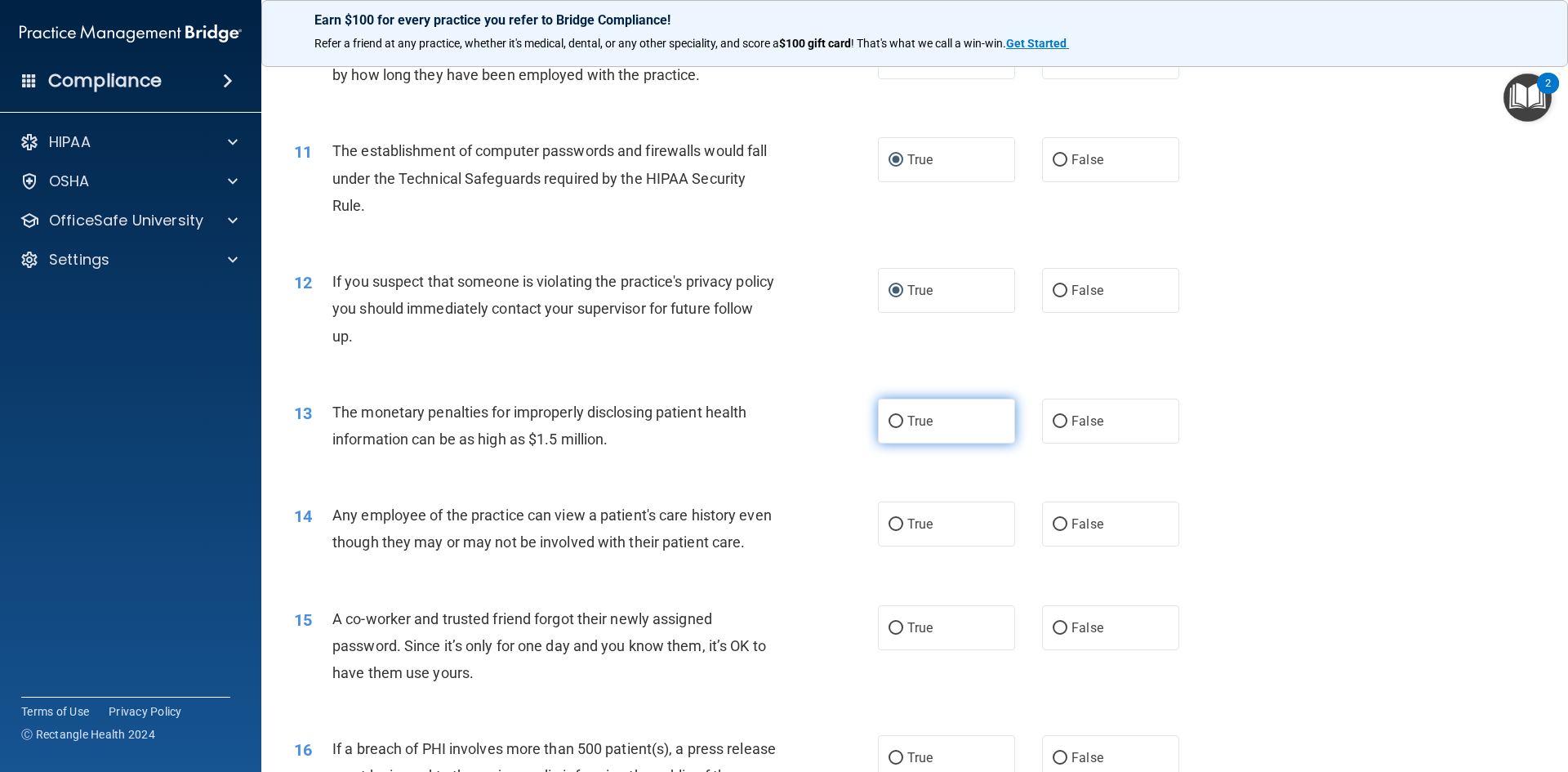
click at [890, 421] on input "True" at bounding box center [895, 421] width 14 height 12
radio input "true"
click at [1052, 523] on input "False" at bounding box center [1059, 525] width 14 height 12
radio input "true"
click at [1052, 634] on input "False" at bounding box center [1059, 629] width 14 height 12
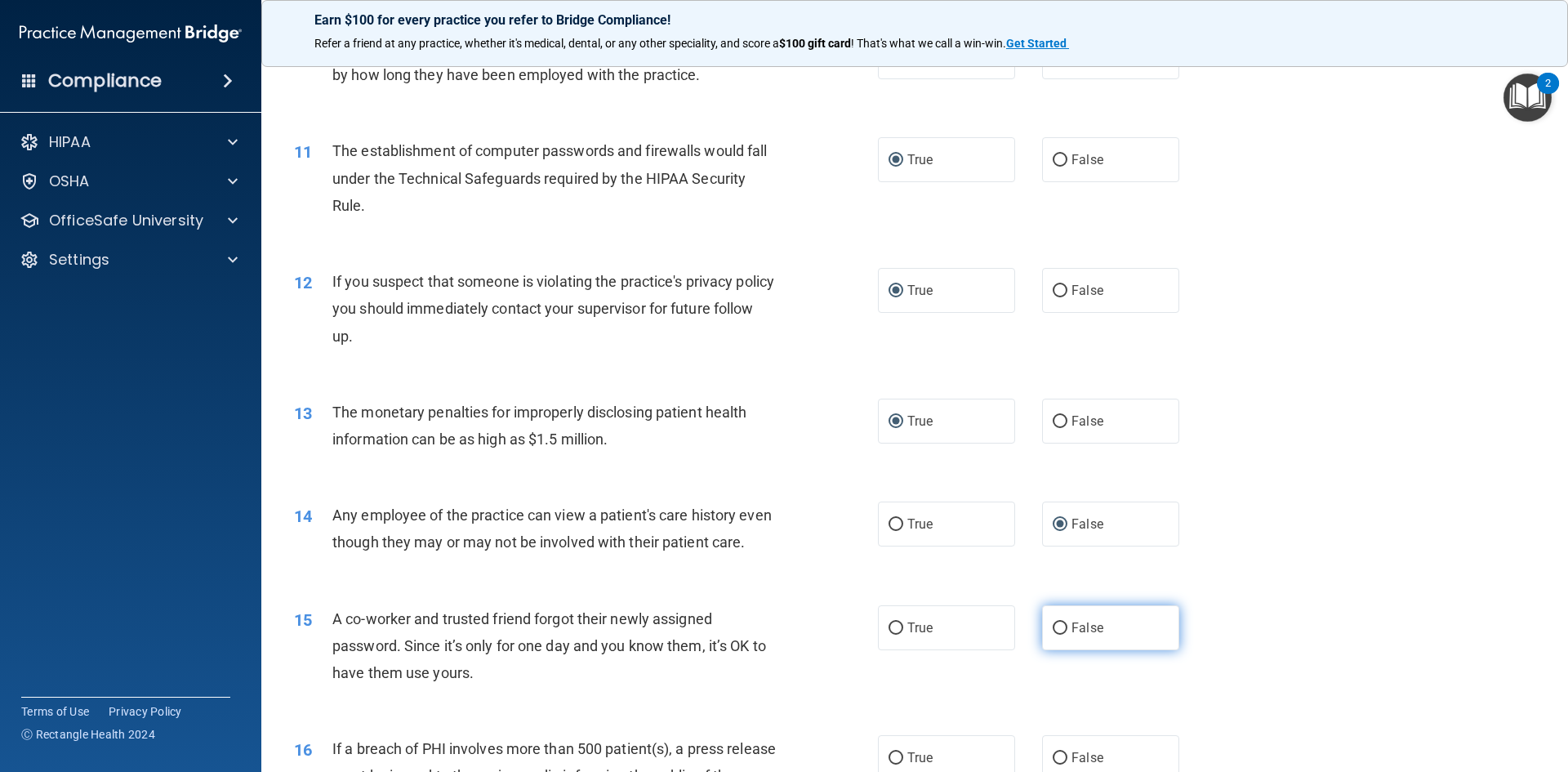
radio input "true"
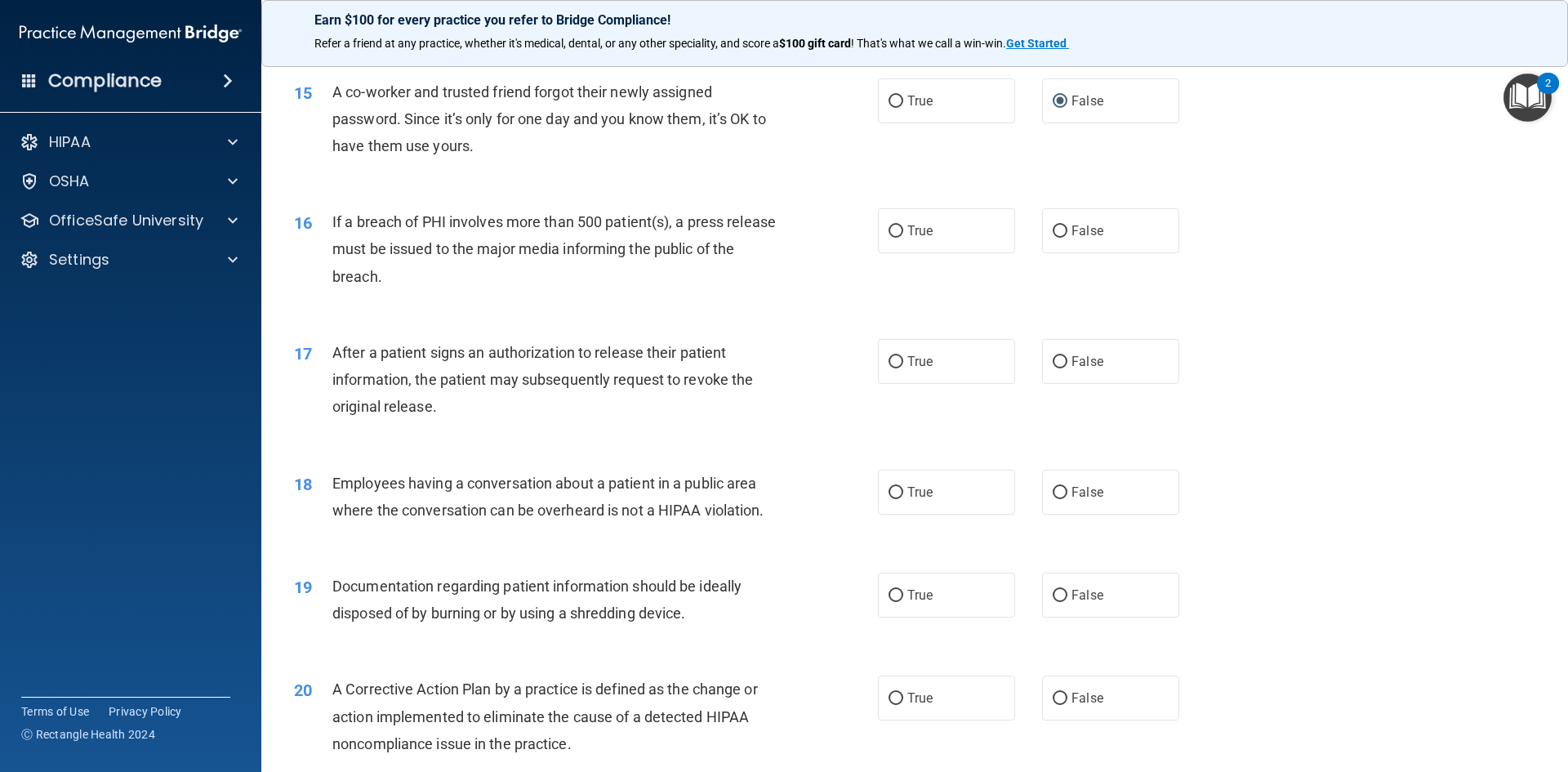
scroll to position [1720, 0]
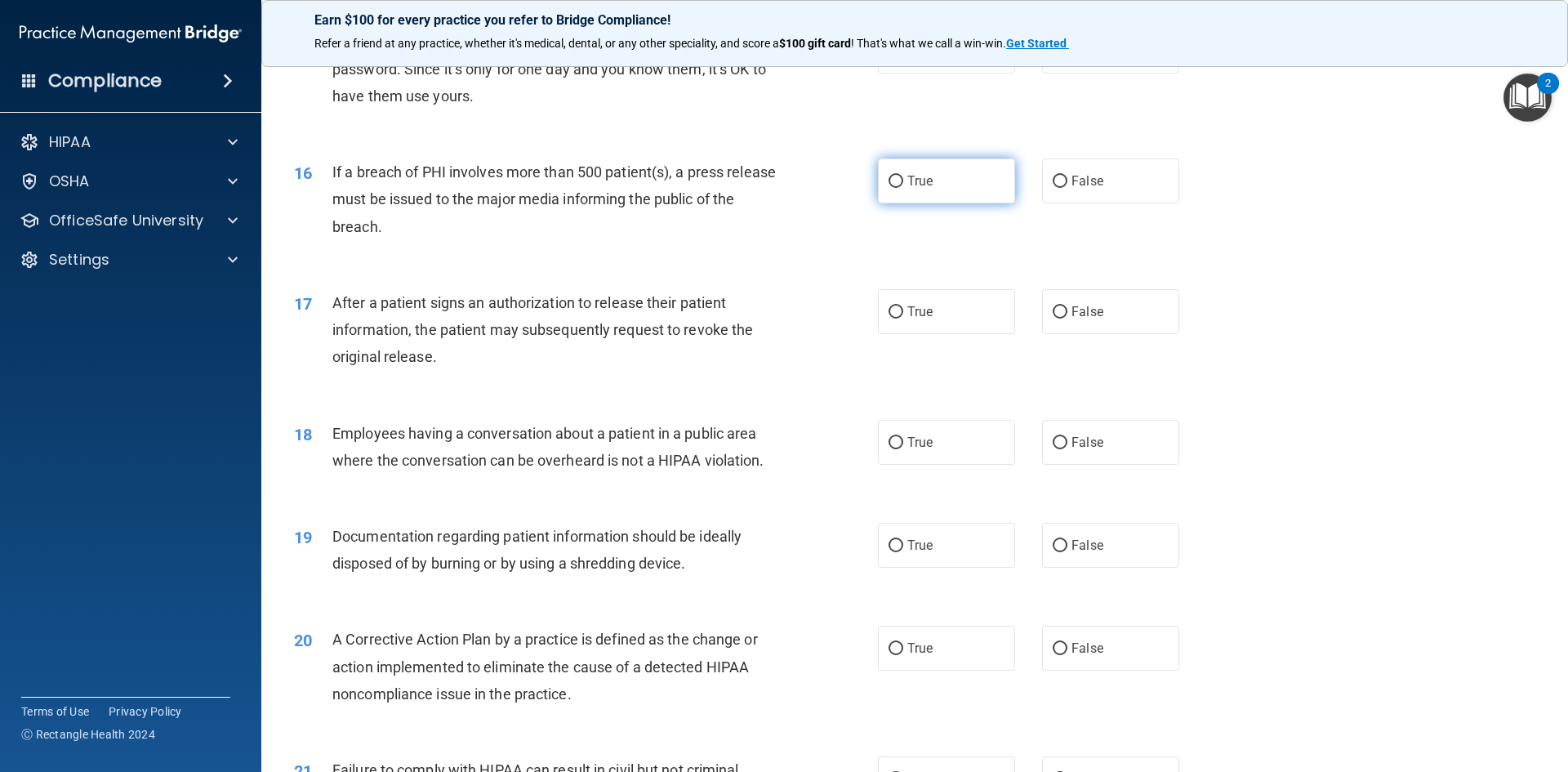
click at [888, 188] on input "True" at bounding box center [895, 182] width 14 height 12
radio input "true"
drag, startPoint x: 885, startPoint y: 334, endPoint x: 925, endPoint y: 376, distance: 58.0
click at [888, 318] on input "True" at bounding box center [895, 312] width 14 height 12
radio input "true"
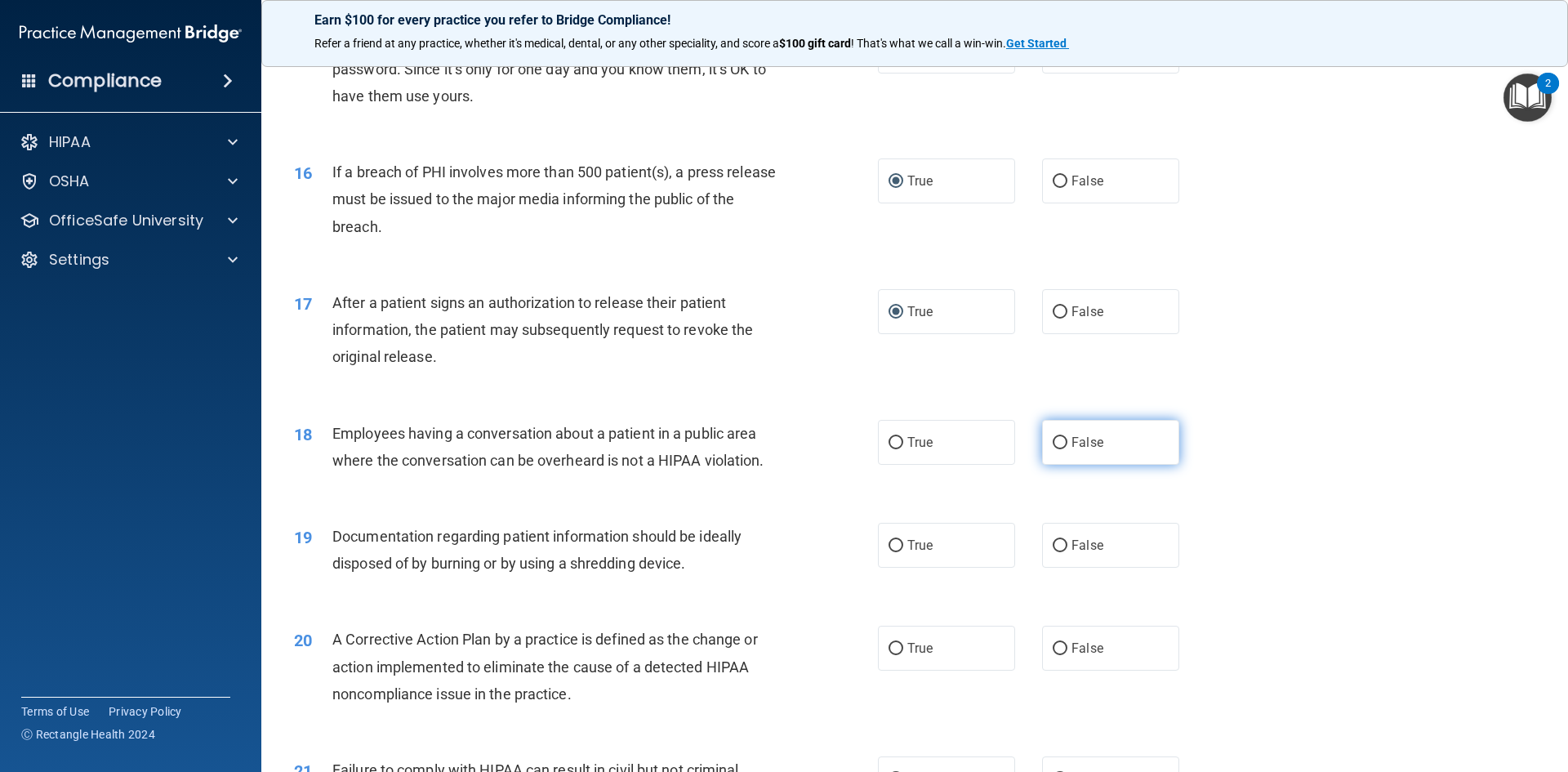
click at [1052, 449] on input "False" at bounding box center [1059, 442] width 14 height 12
radio input "true"
click at [895, 552] on input "True" at bounding box center [895, 546] width 14 height 12
radio input "true"
click at [893, 655] on input "True" at bounding box center [895, 649] width 14 height 12
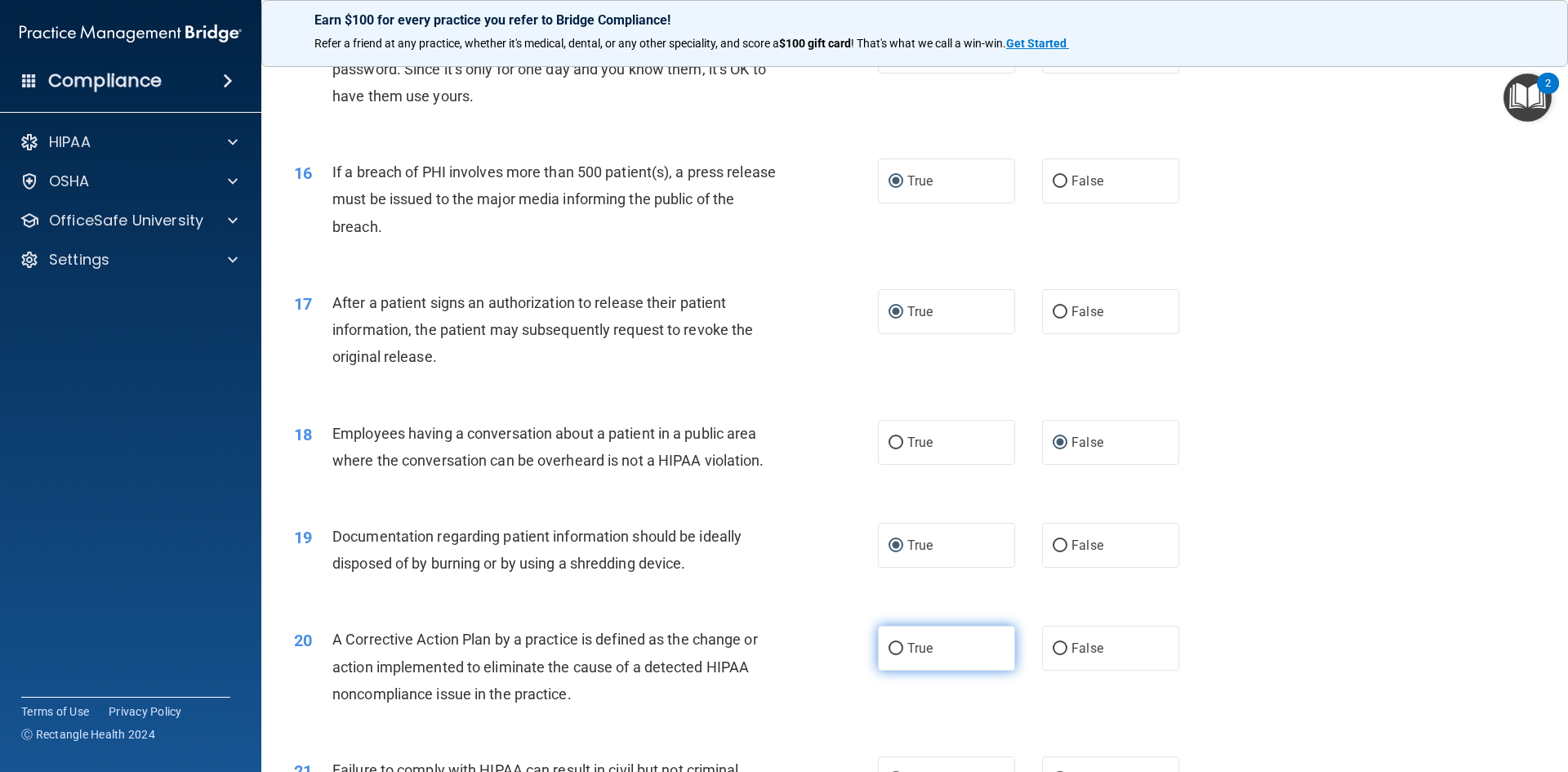
radio input "true"
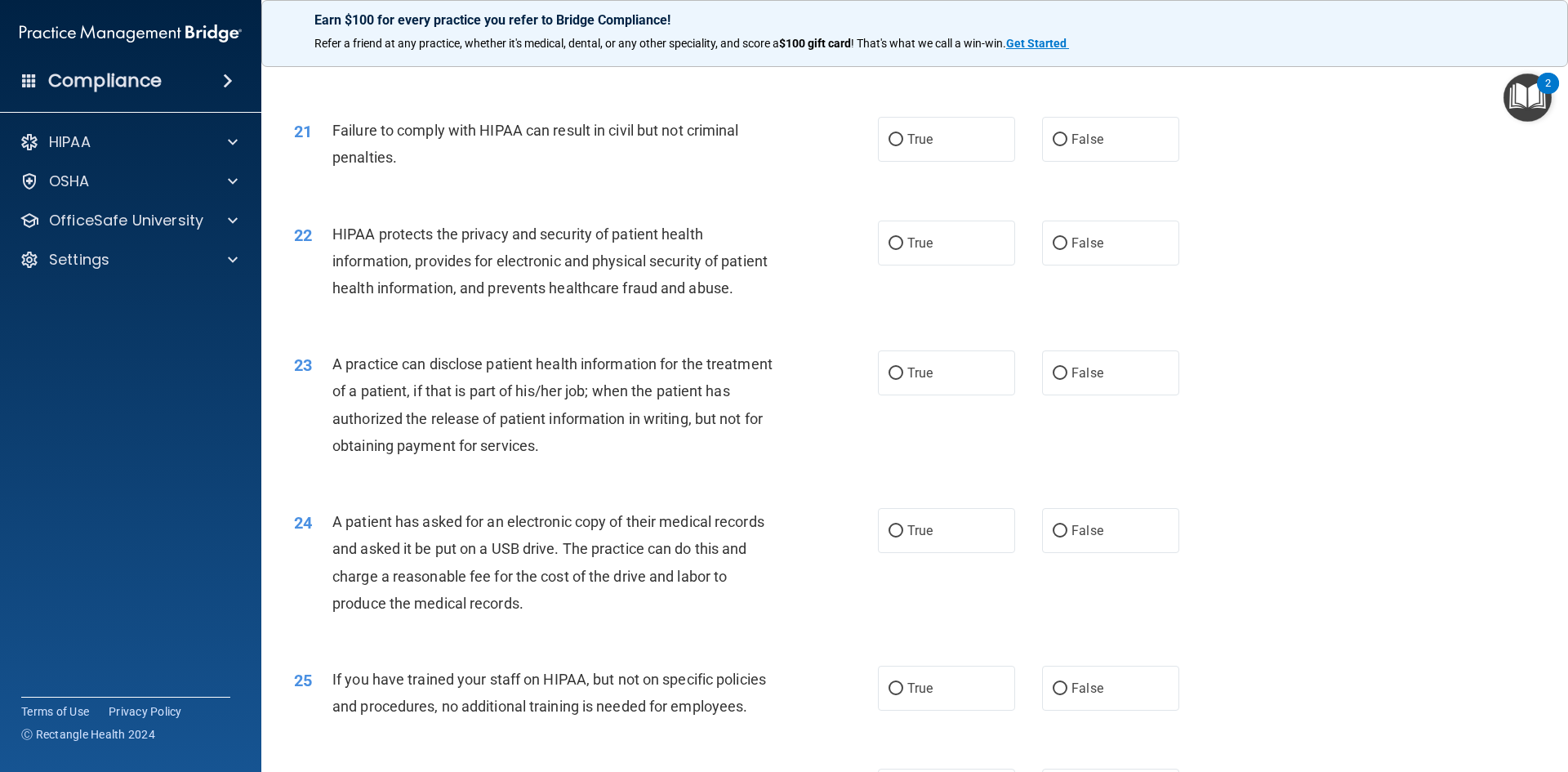
scroll to position [2365, 0]
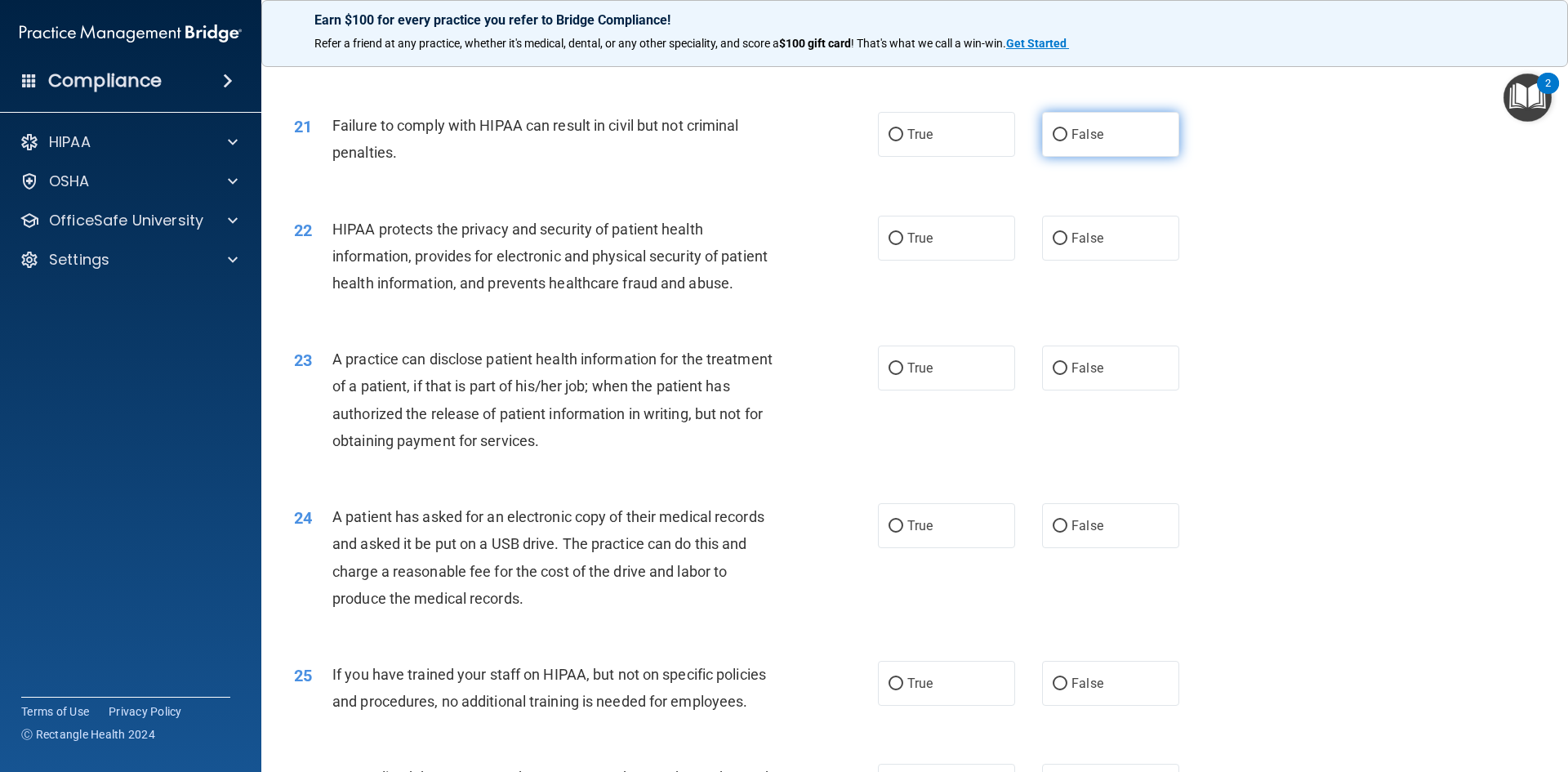
click at [1052, 141] on input "False" at bounding box center [1059, 135] width 14 height 12
radio input "true"
click at [891, 246] on input "True" at bounding box center [895, 239] width 14 height 12
radio input "true"
click at [1052, 375] on input "False" at bounding box center [1059, 369] width 14 height 12
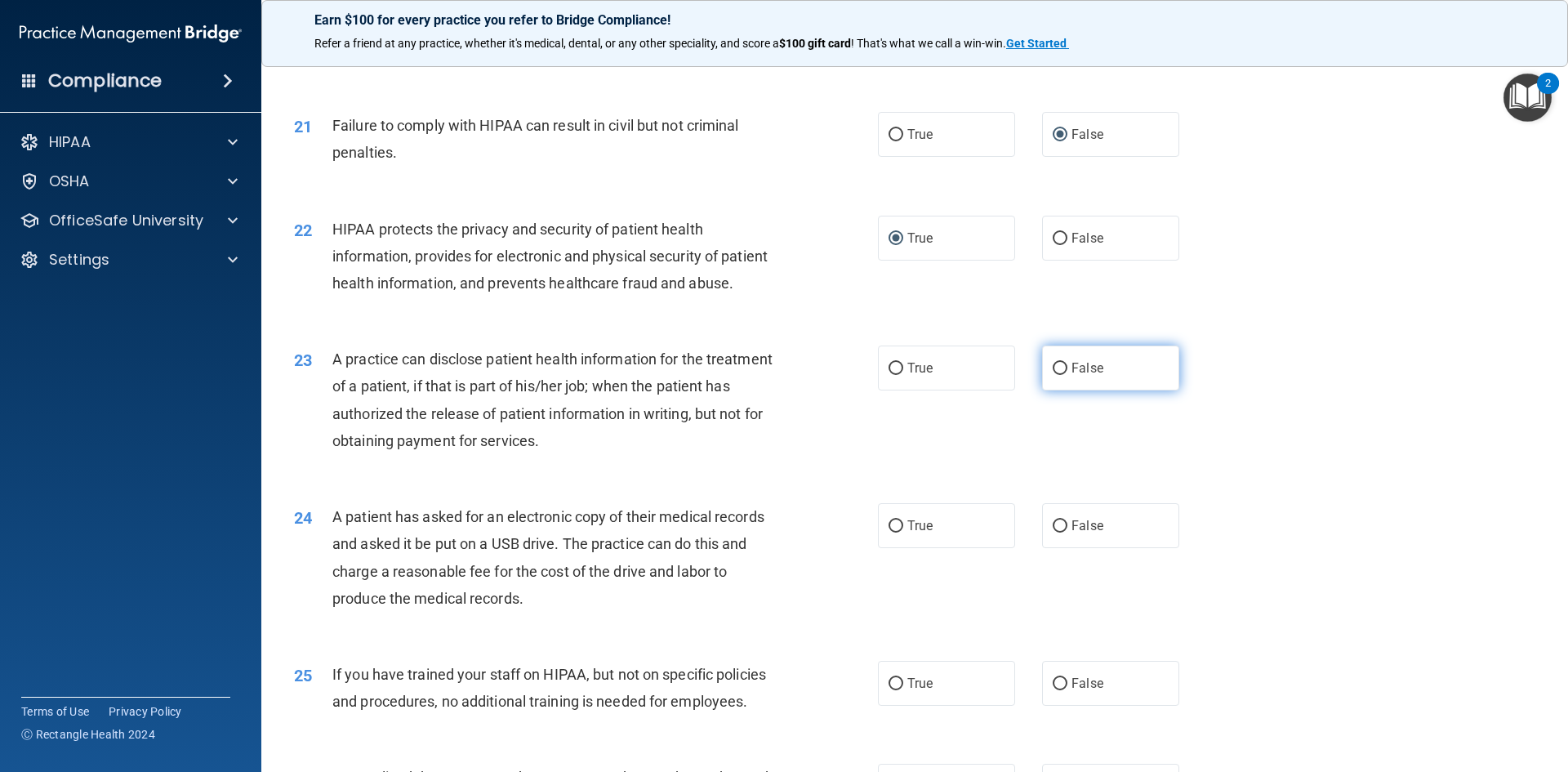
radio input "true"
click at [888, 533] on input "True" at bounding box center [895, 526] width 14 height 12
radio input "true"
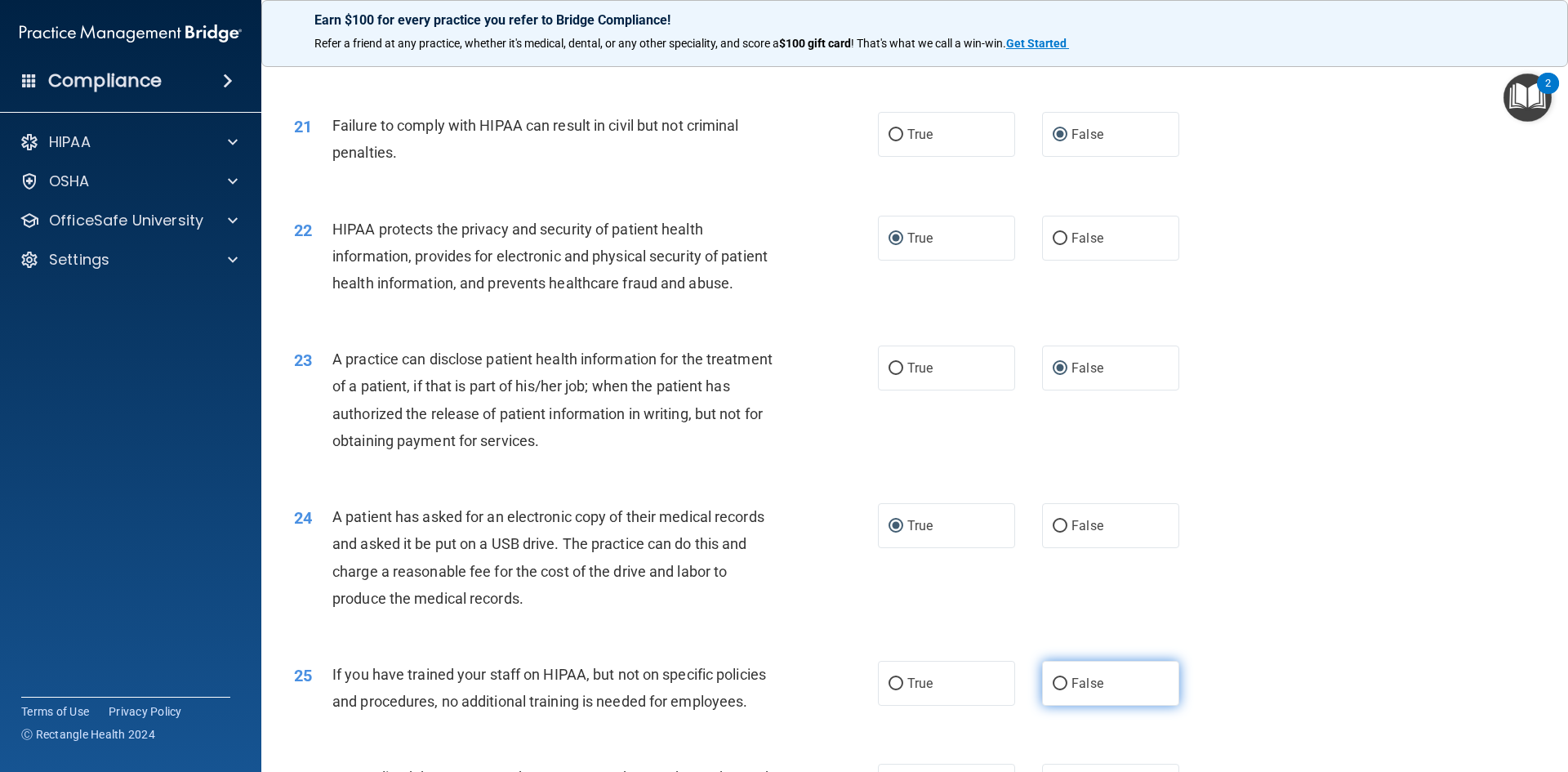
click at [1052, 691] on input "False" at bounding box center [1059, 684] width 14 height 12
radio input "true"
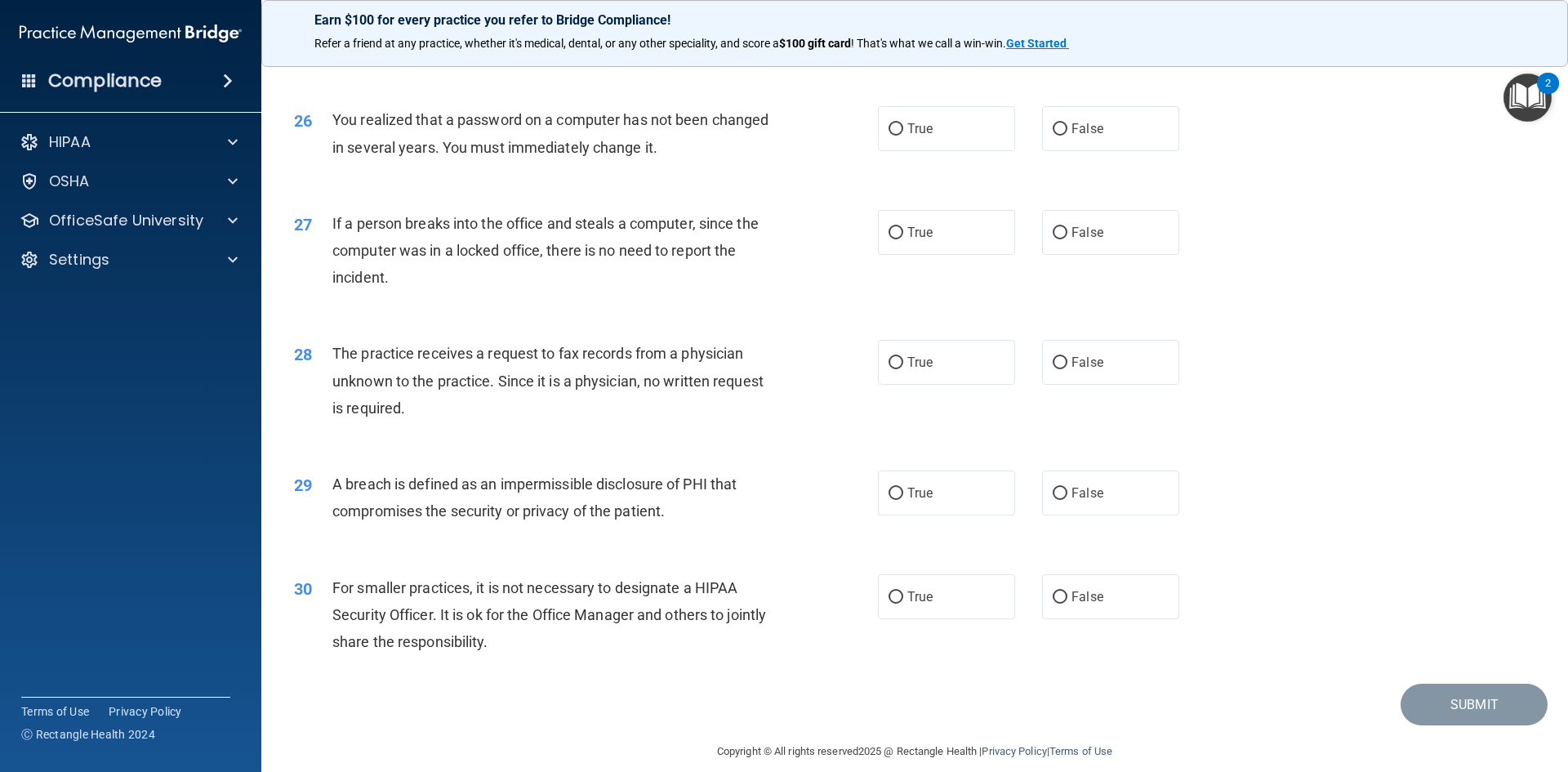
scroll to position [3085, 0]
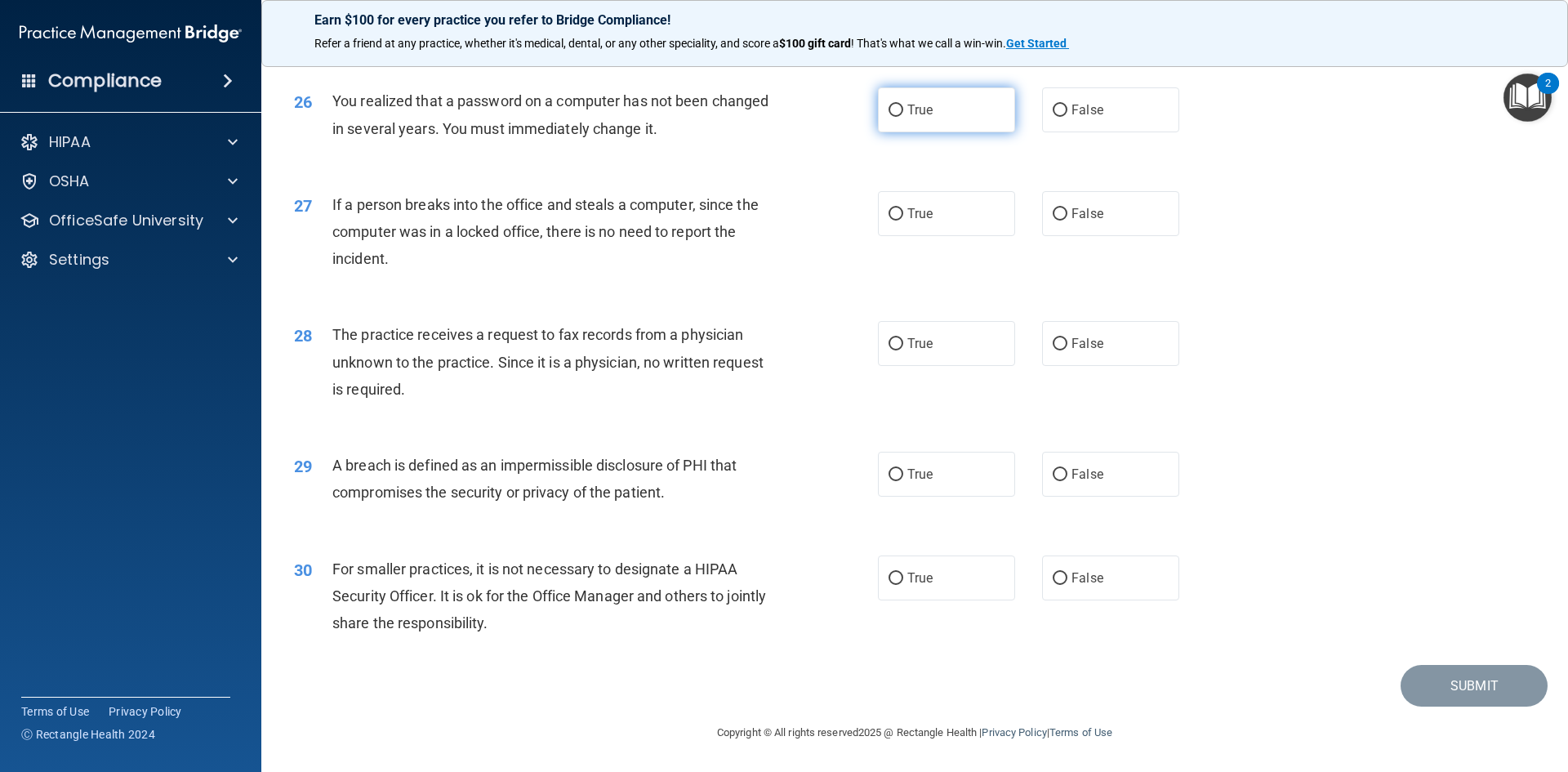
click at [889, 117] on input "True" at bounding box center [895, 110] width 14 height 12
radio input "true"
click at [1052, 221] on input "False" at bounding box center [1059, 214] width 14 height 12
radio input "true"
click at [1053, 351] on input "False" at bounding box center [1059, 344] width 14 height 12
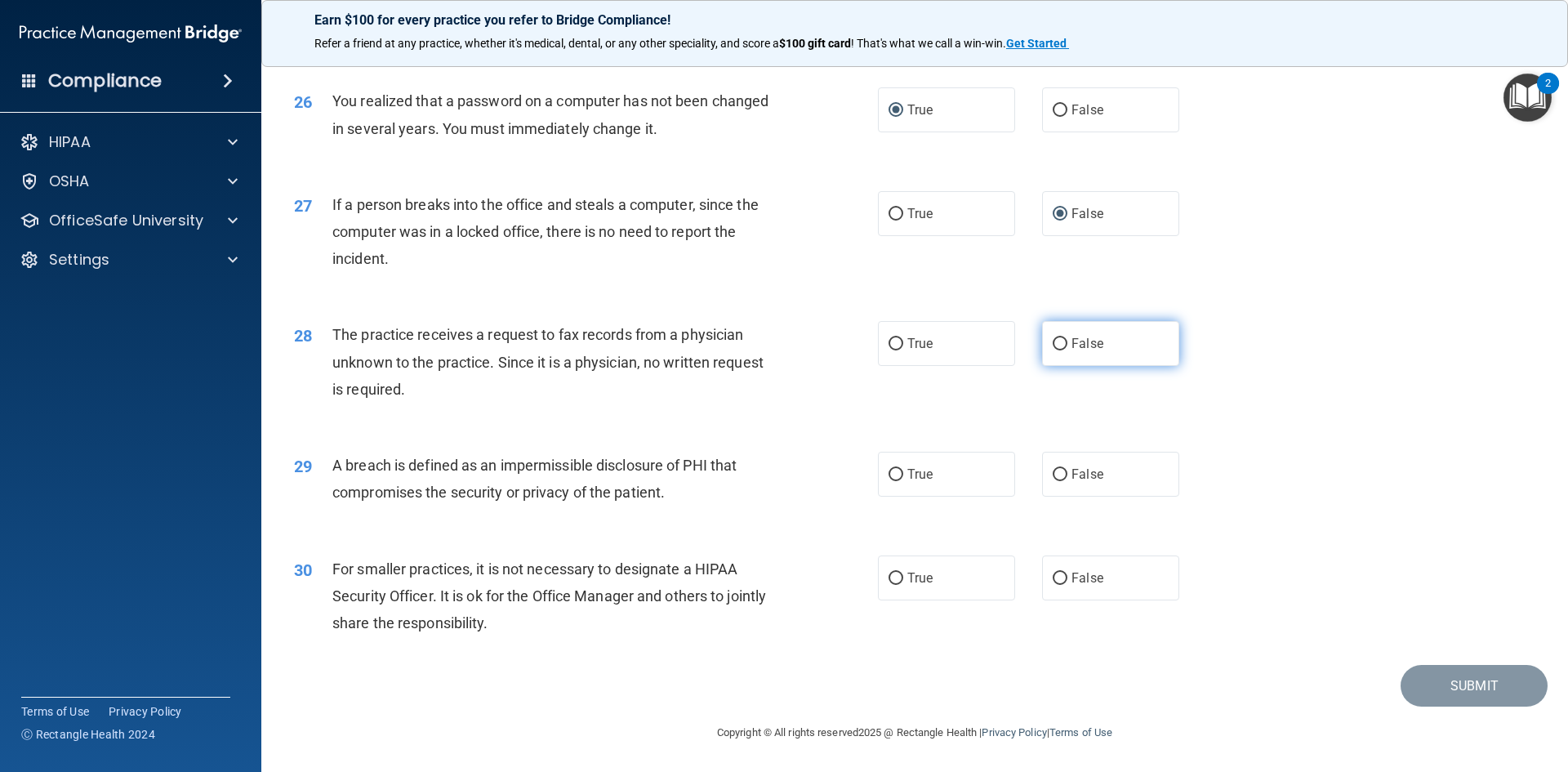
radio input "true"
click at [892, 482] on input "True" at bounding box center [895, 475] width 14 height 12
radio input "true"
click at [1052, 585] on input "False" at bounding box center [1059, 578] width 14 height 12
radio input "true"
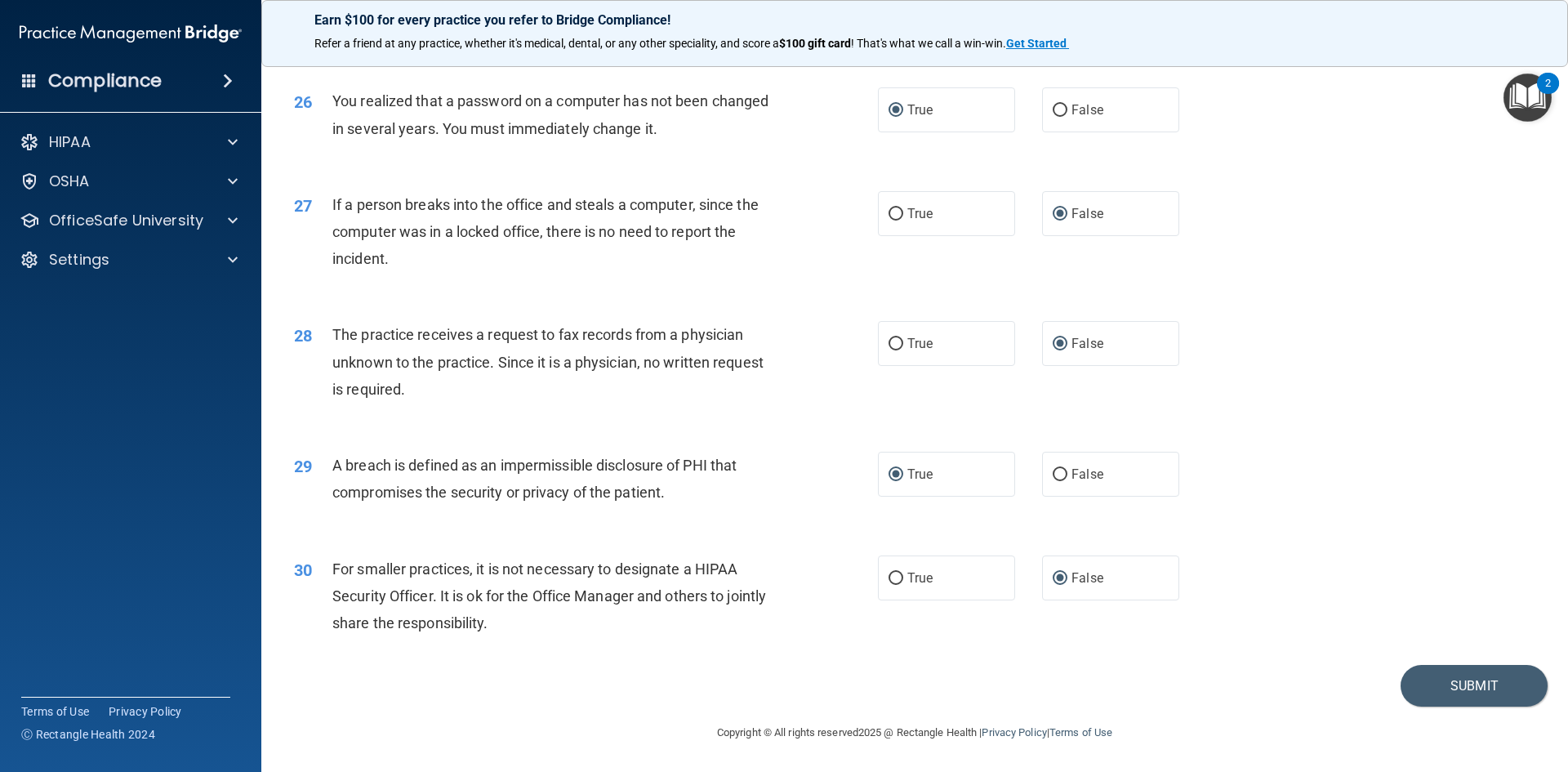
scroll to position [3121, 0]
click at [1460, 691] on button "Submit" at bounding box center [1473, 686] width 147 height 42
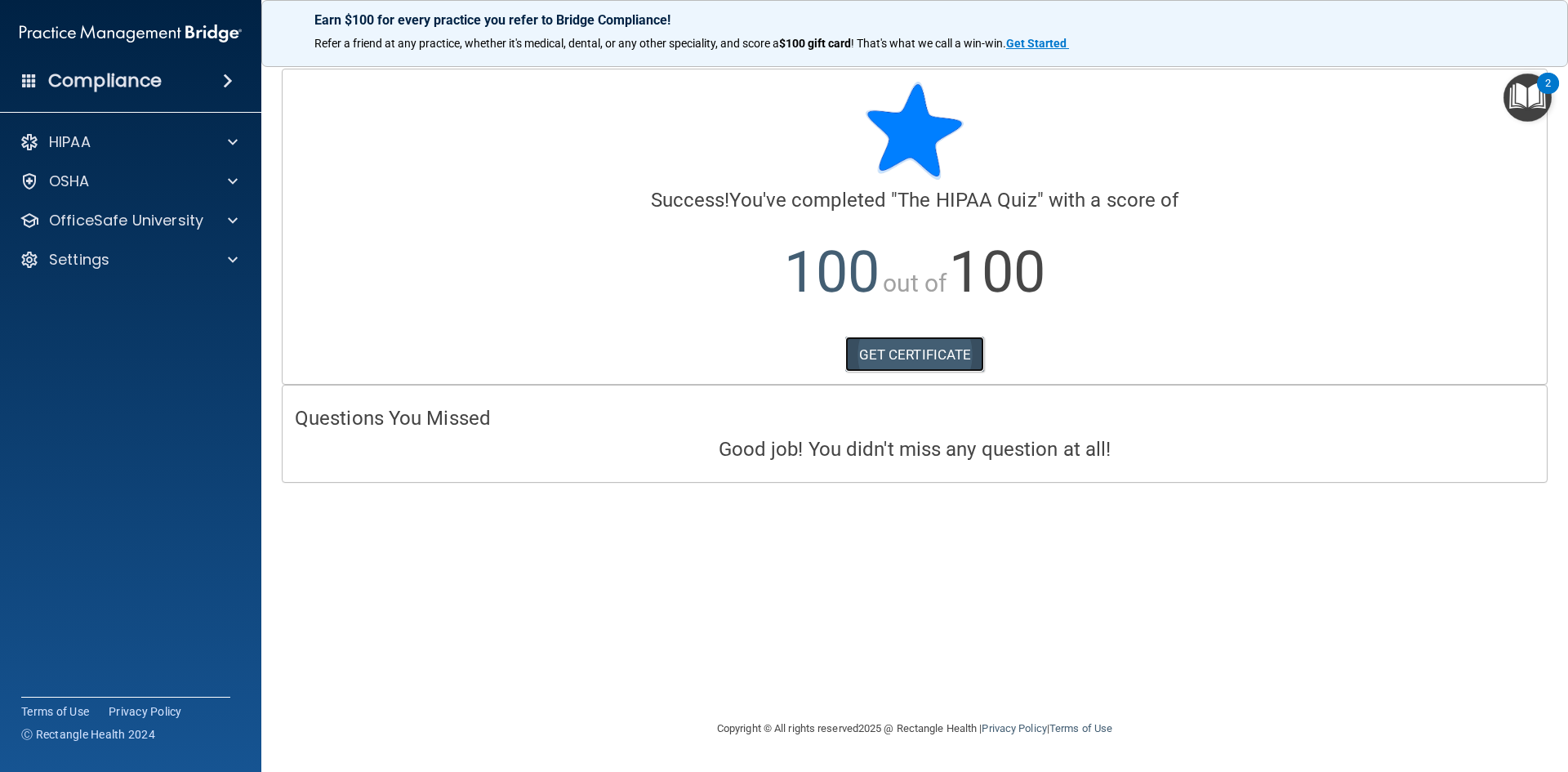
click at [925, 350] on link "GET CERTIFICATE" at bounding box center [915, 354] width 139 height 36
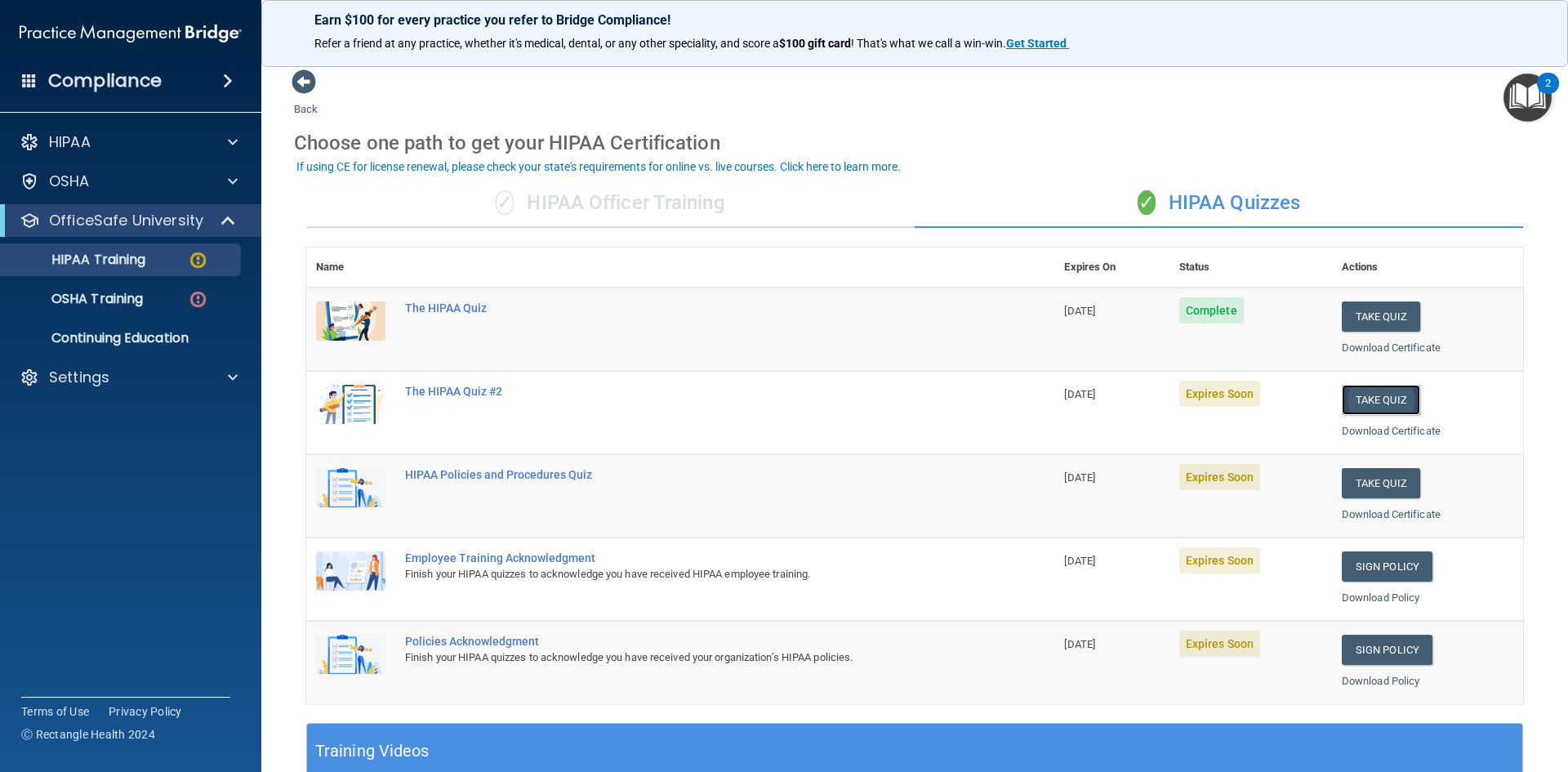
click at [1389, 404] on button "Take Quiz" at bounding box center [1381, 400] width 78 height 31
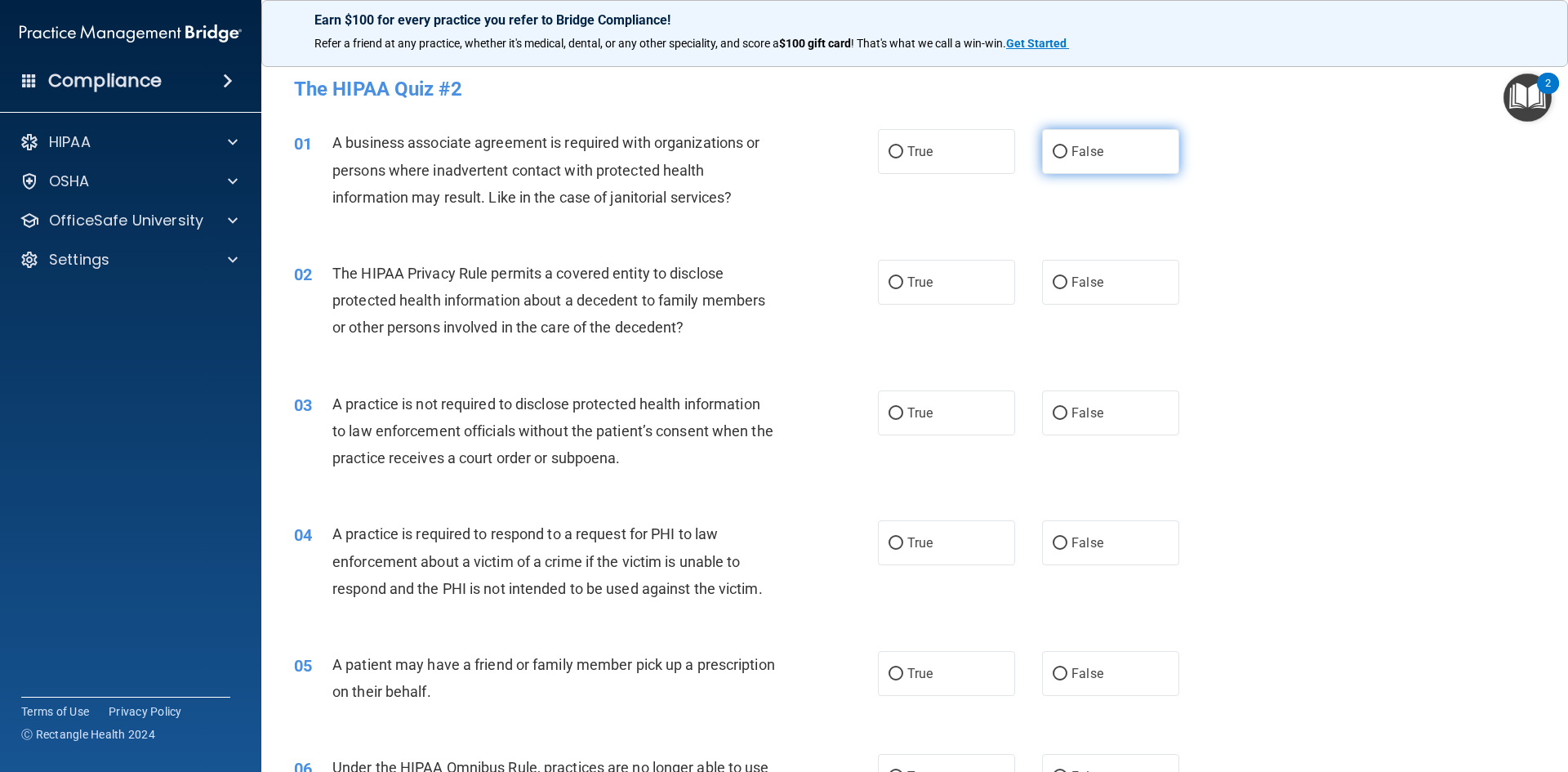
click at [1055, 150] on input "False" at bounding box center [1059, 152] width 14 height 12
radio input "true"
click at [890, 282] on input "True" at bounding box center [895, 283] width 14 height 12
radio input "true"
click at [1052, 412] on input "False" at bounding box center [1059, 414] width 14 height 12
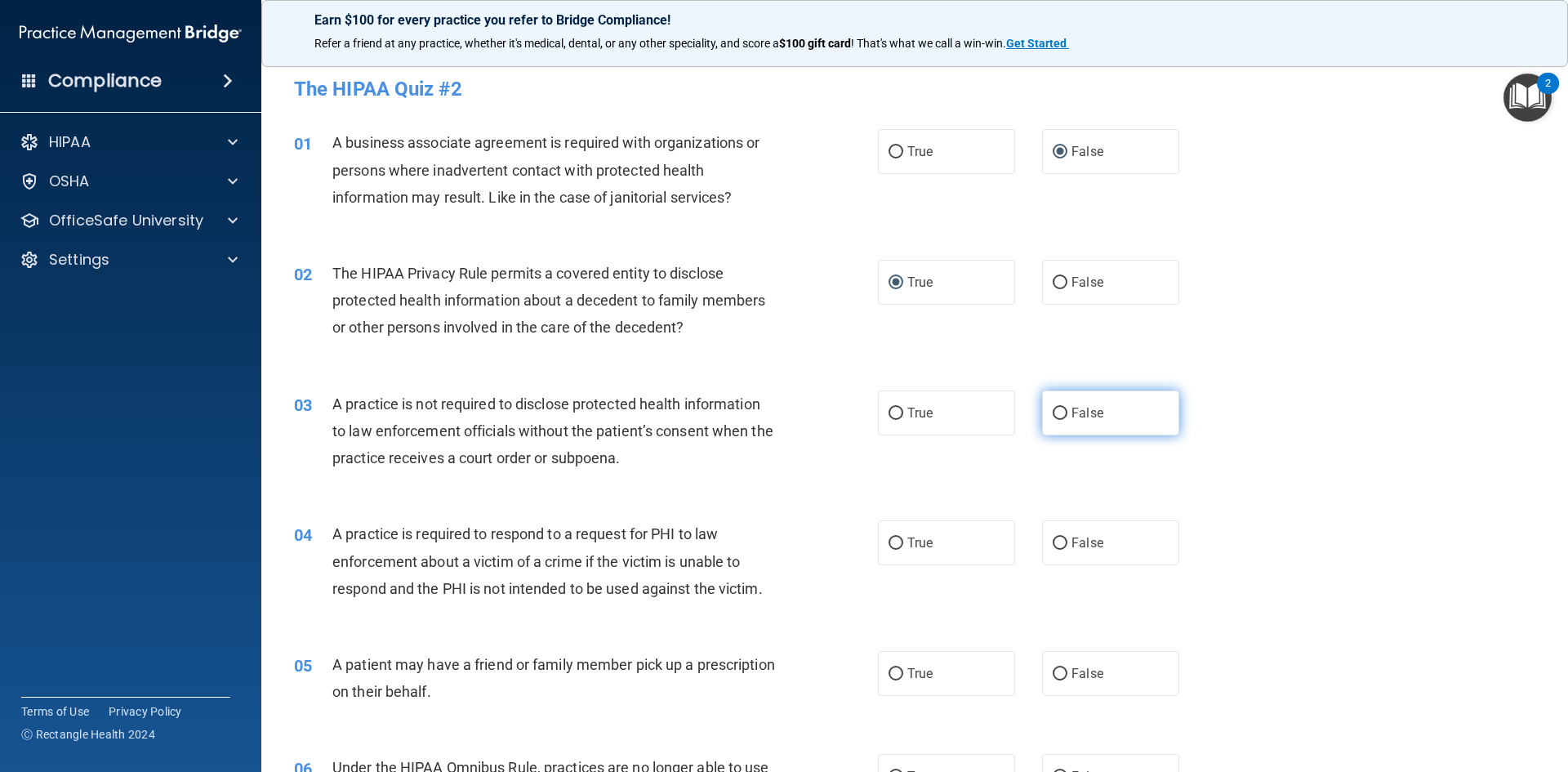
radio input "true"
click at [888, 539] on input "True" at bounding box center [895, 544] width 14 height 12
radio input "true"
click at [888, 674] on input "True" at bounding box center [895, 674] width 14 height 12
radio input "true"
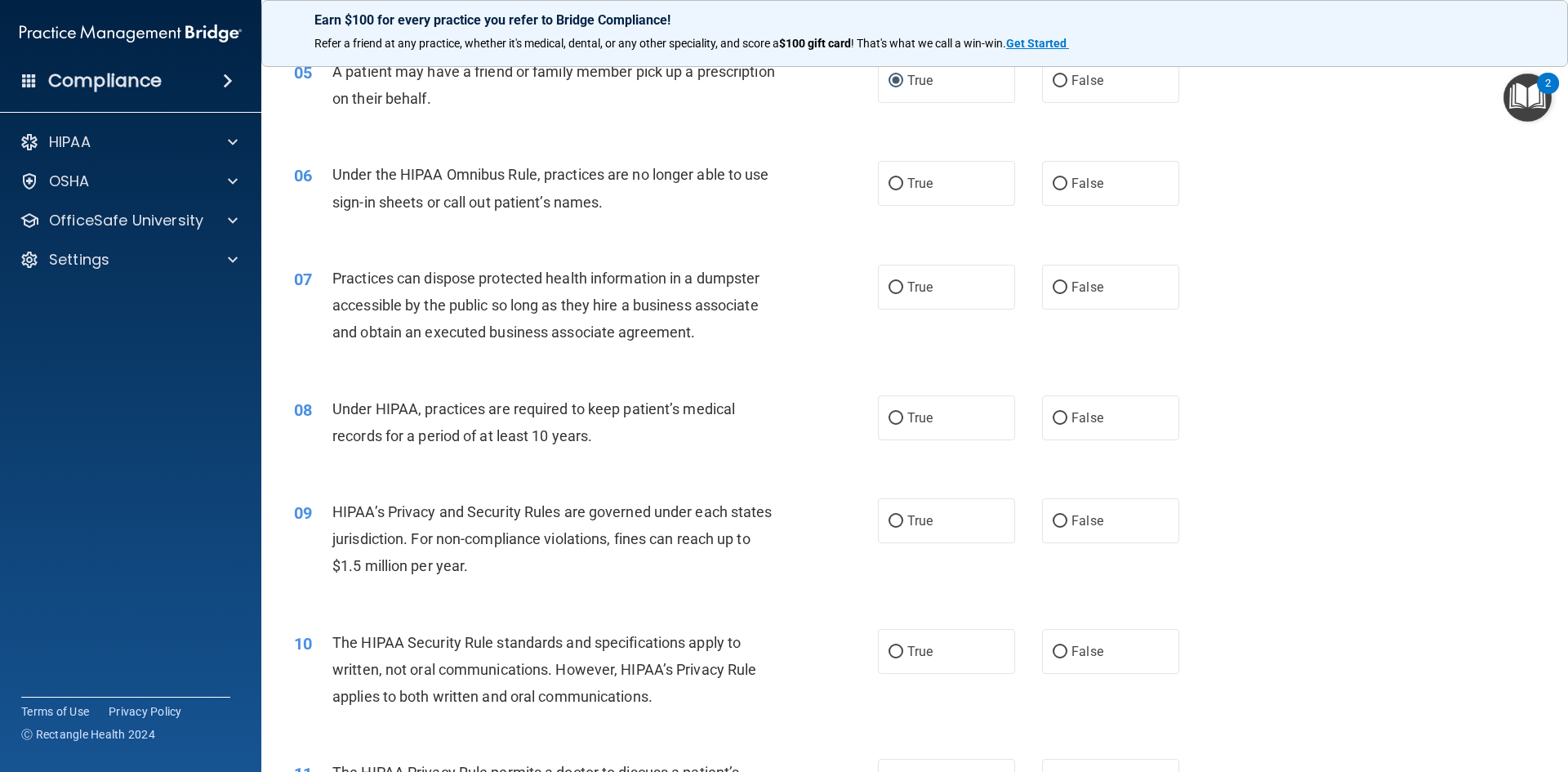
scroll to position [624, 0]
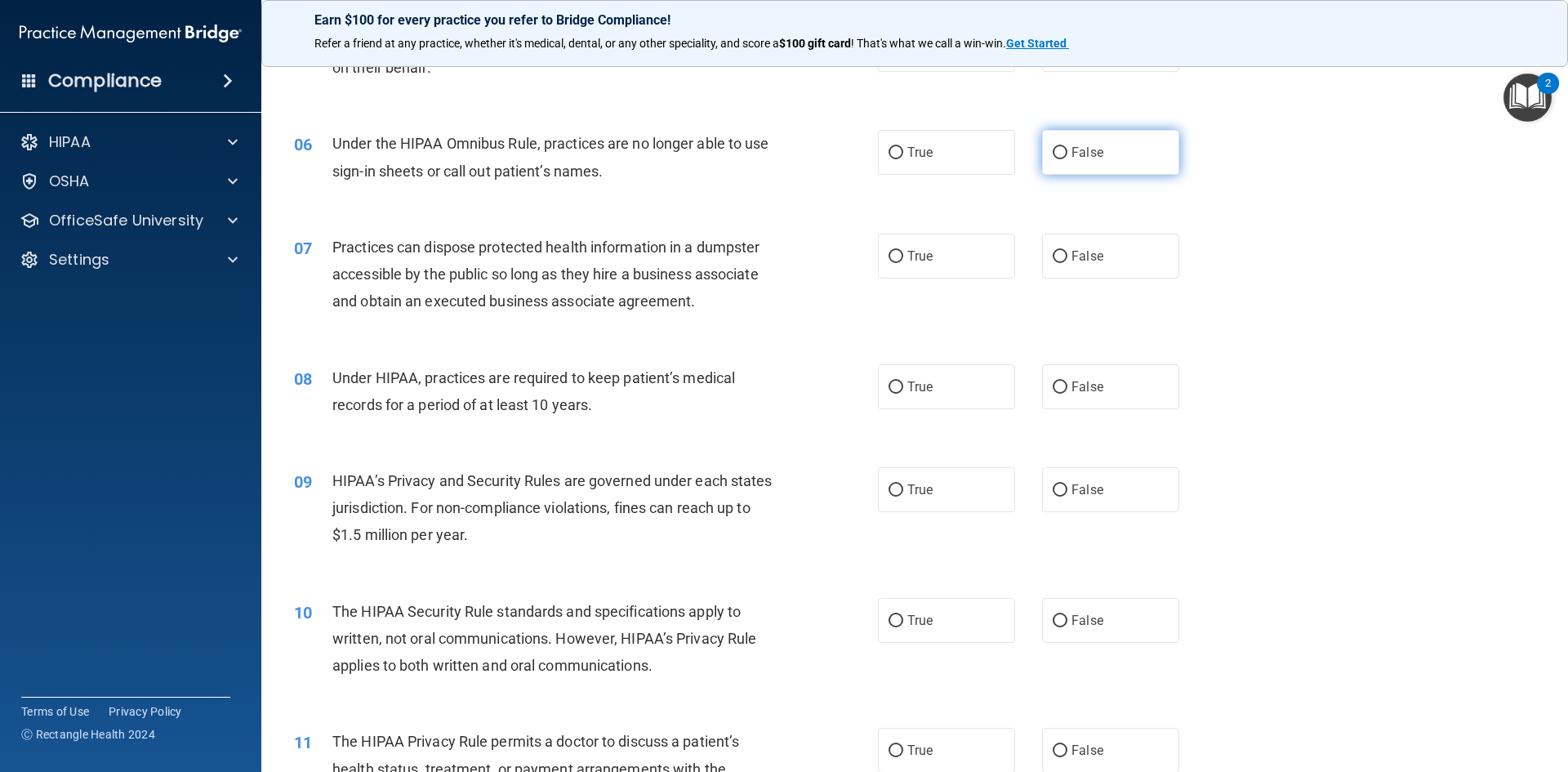
click at [1052, 154] on input "False" at bounding box center [1059, 153] width 14 height 12
radio input "true"
click at [1053, 255] on input "False" at bounding box center [1059, 257] width 14 height 12
radio input "true"
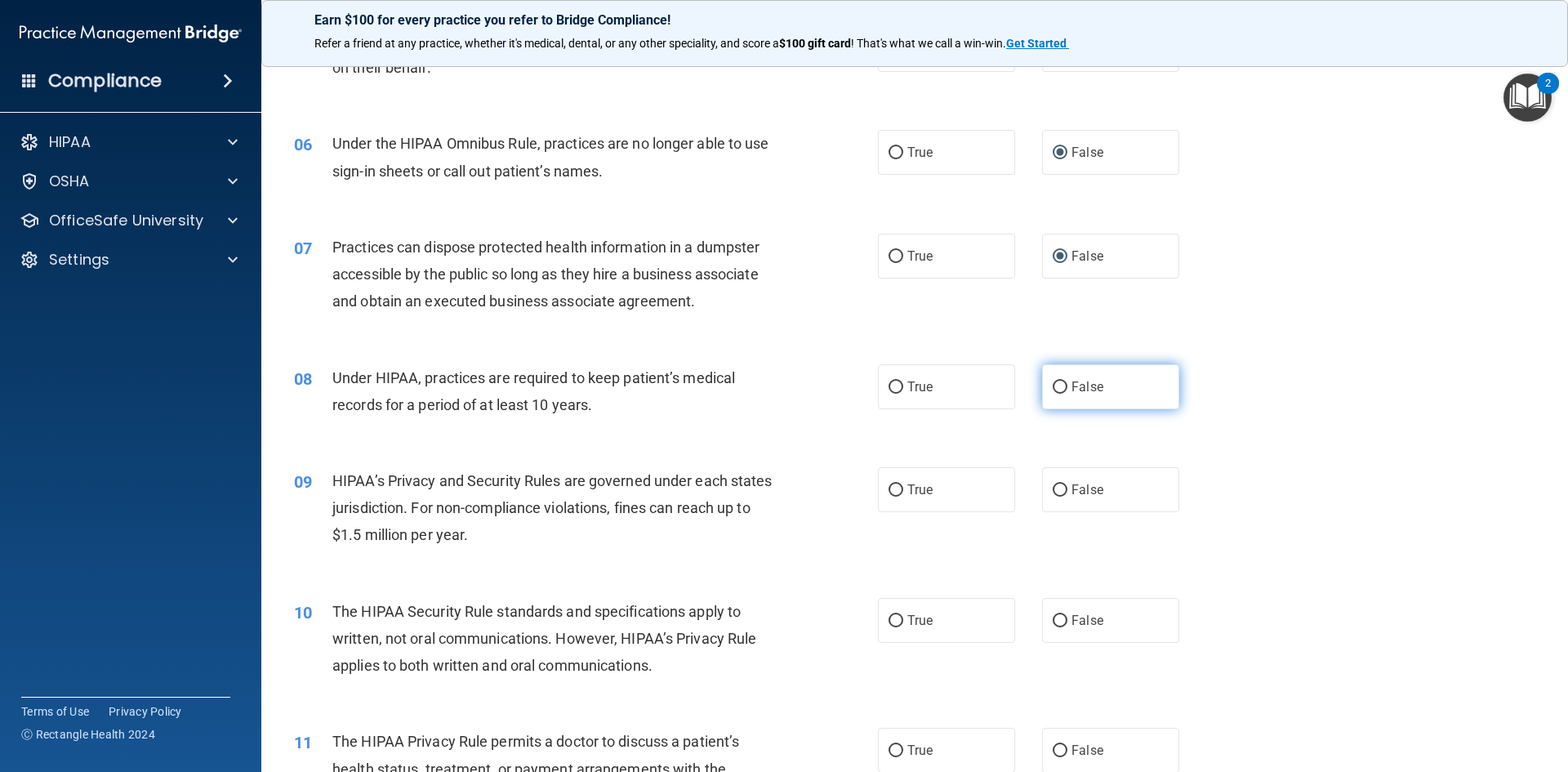
click at [1056, 390] on input "False" at bounding box center [1059, 387] width 14 height 12
radio input "true"
click at [1052, 487] on input "False" at bounding box center [1059, 490] width 14 height 12
radio input "true"
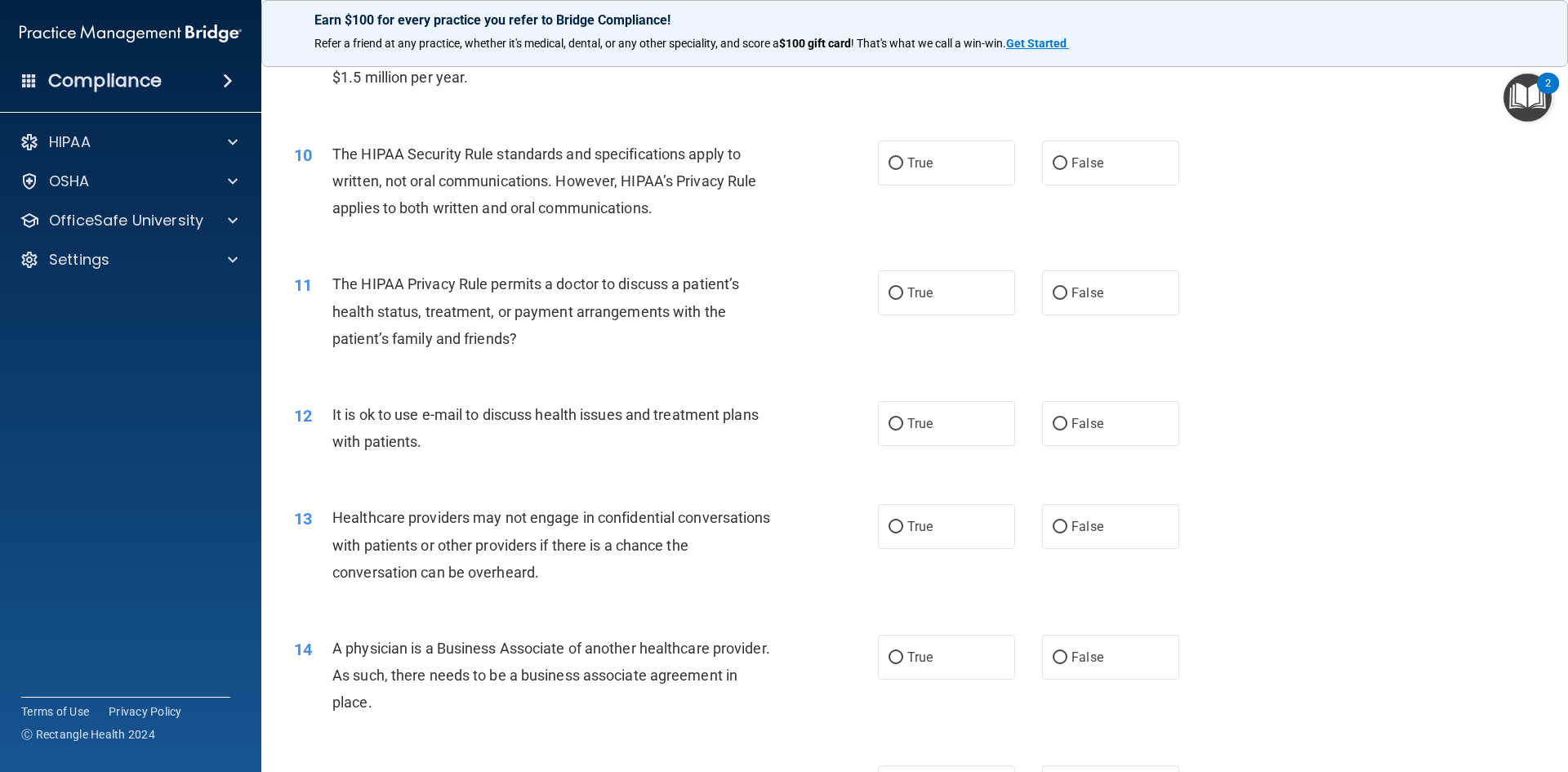
scroll to position [1090, 0]
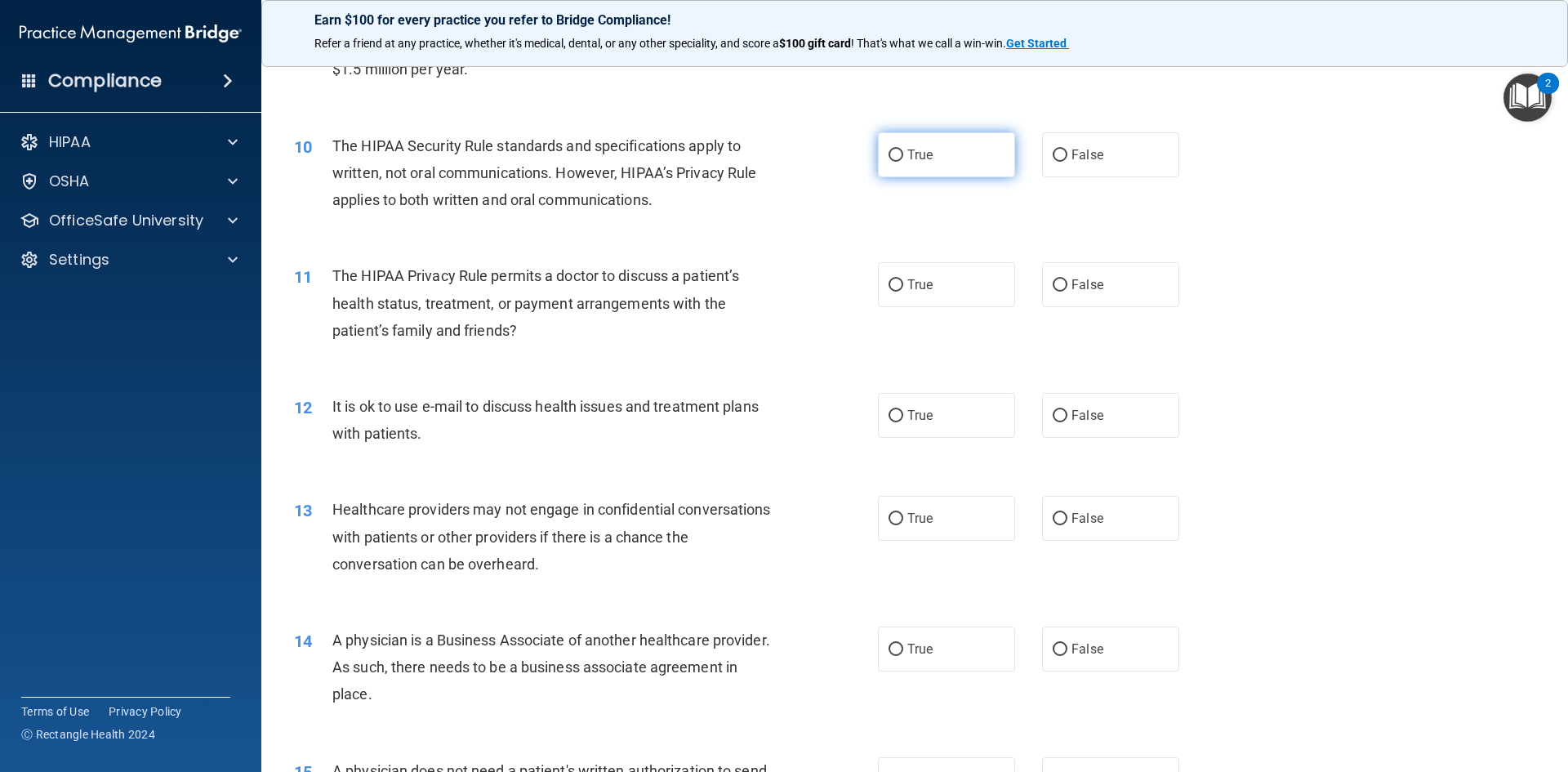
click at [888, 153] on input "True" at bounding box center [895, 155] width 14 height 12
radio input "true"
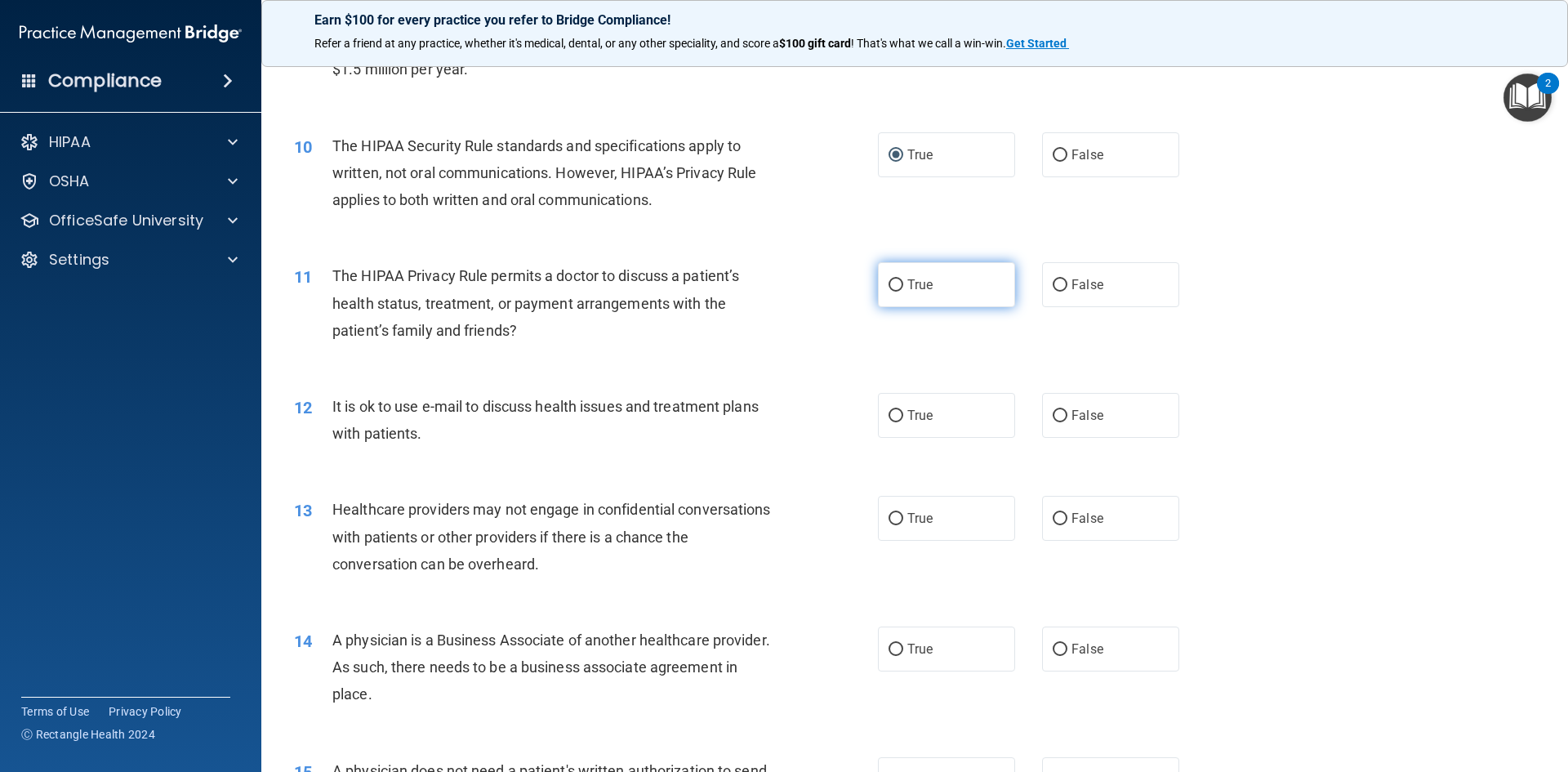
click at [888, 289] on input "True" at bounding box center [895, 285] width 14 height 12
radio input "true"
click at [889, 415] on input "True" at bounding box center [895, 416] width 14 height 12
radio input "true"
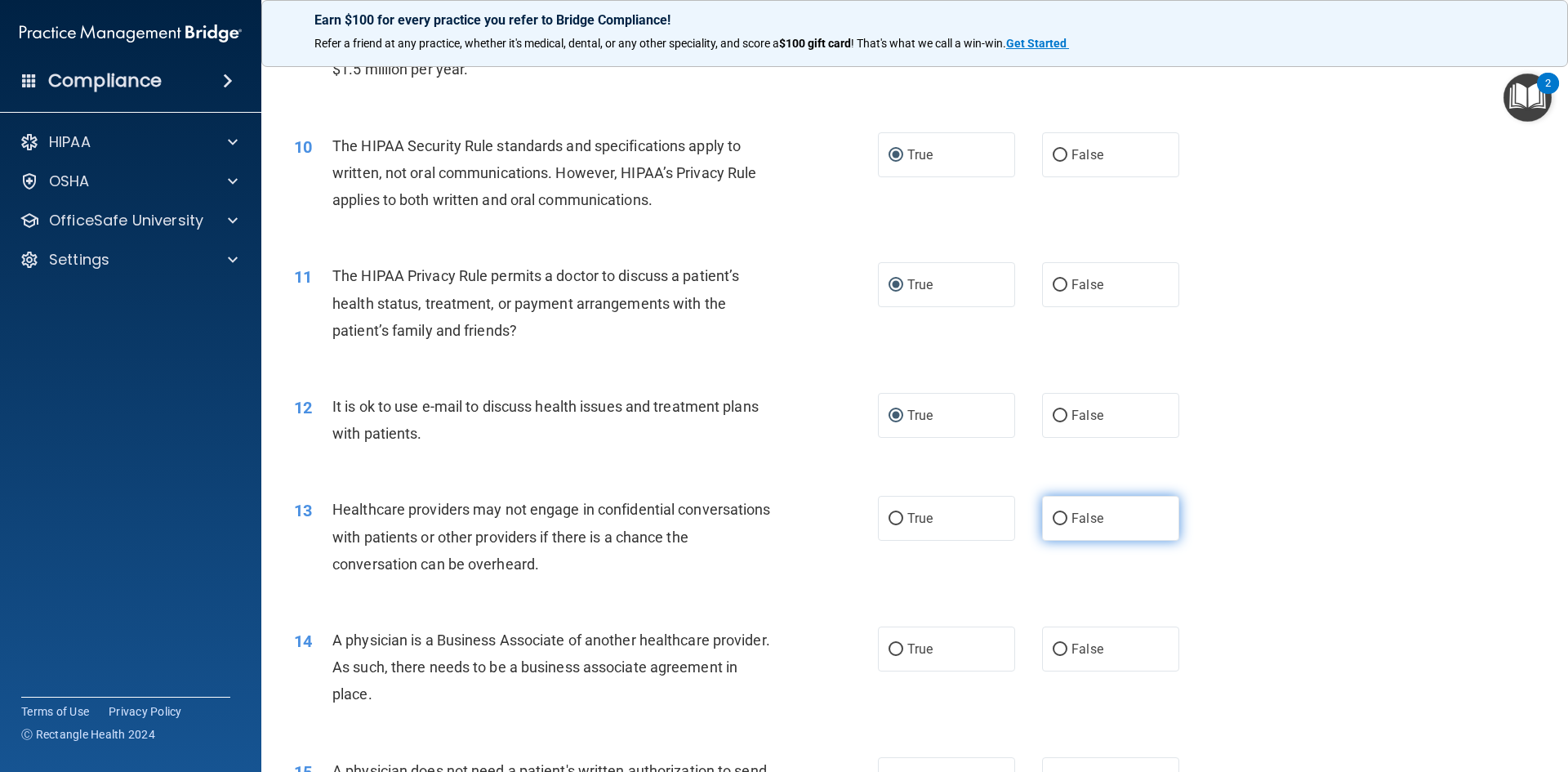
click at [1052, 520] on input "False" at bounding box center [1059, 519] width 14 height 12
radio input "true"
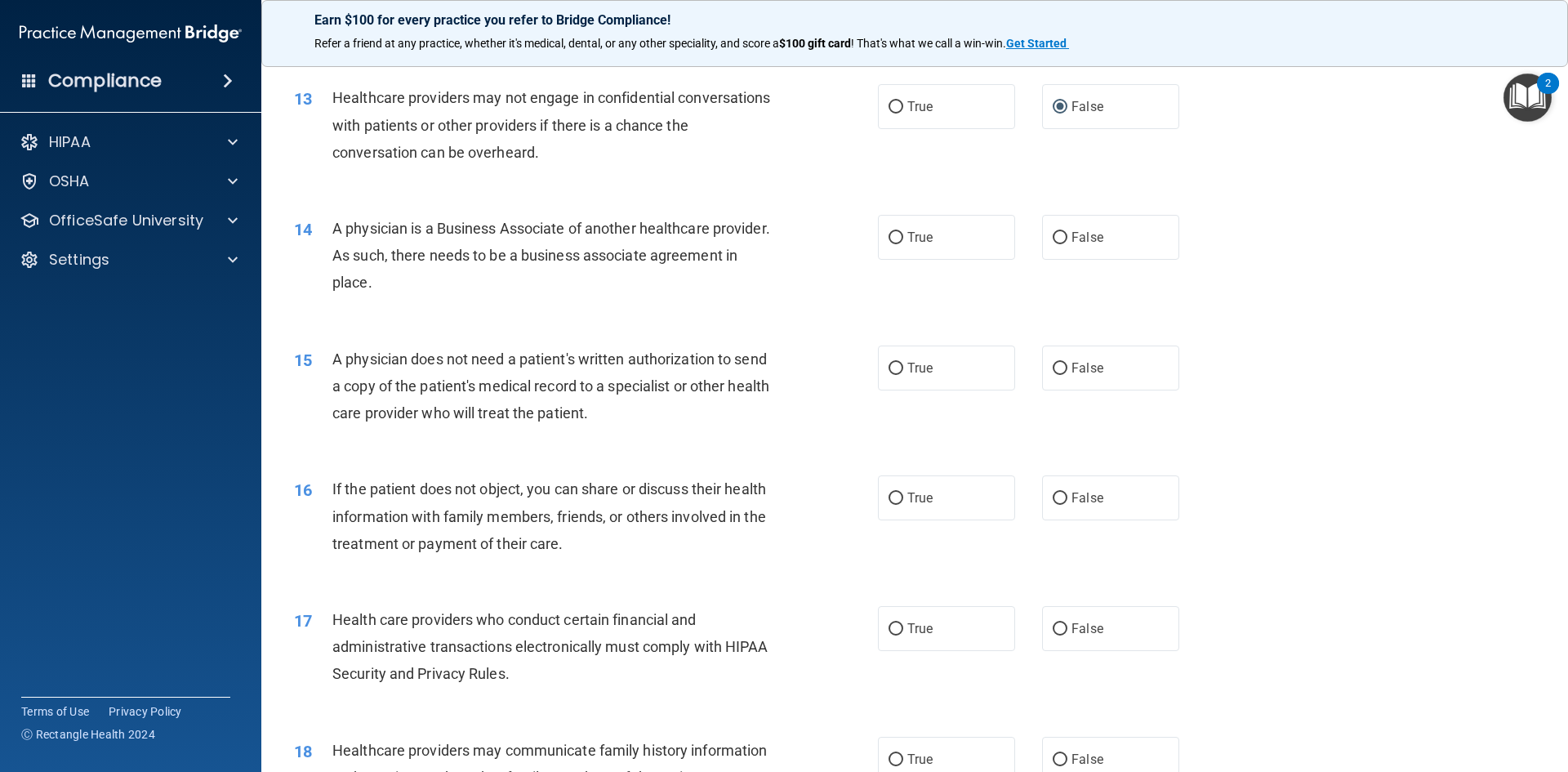
scroll to position [1551, 0]
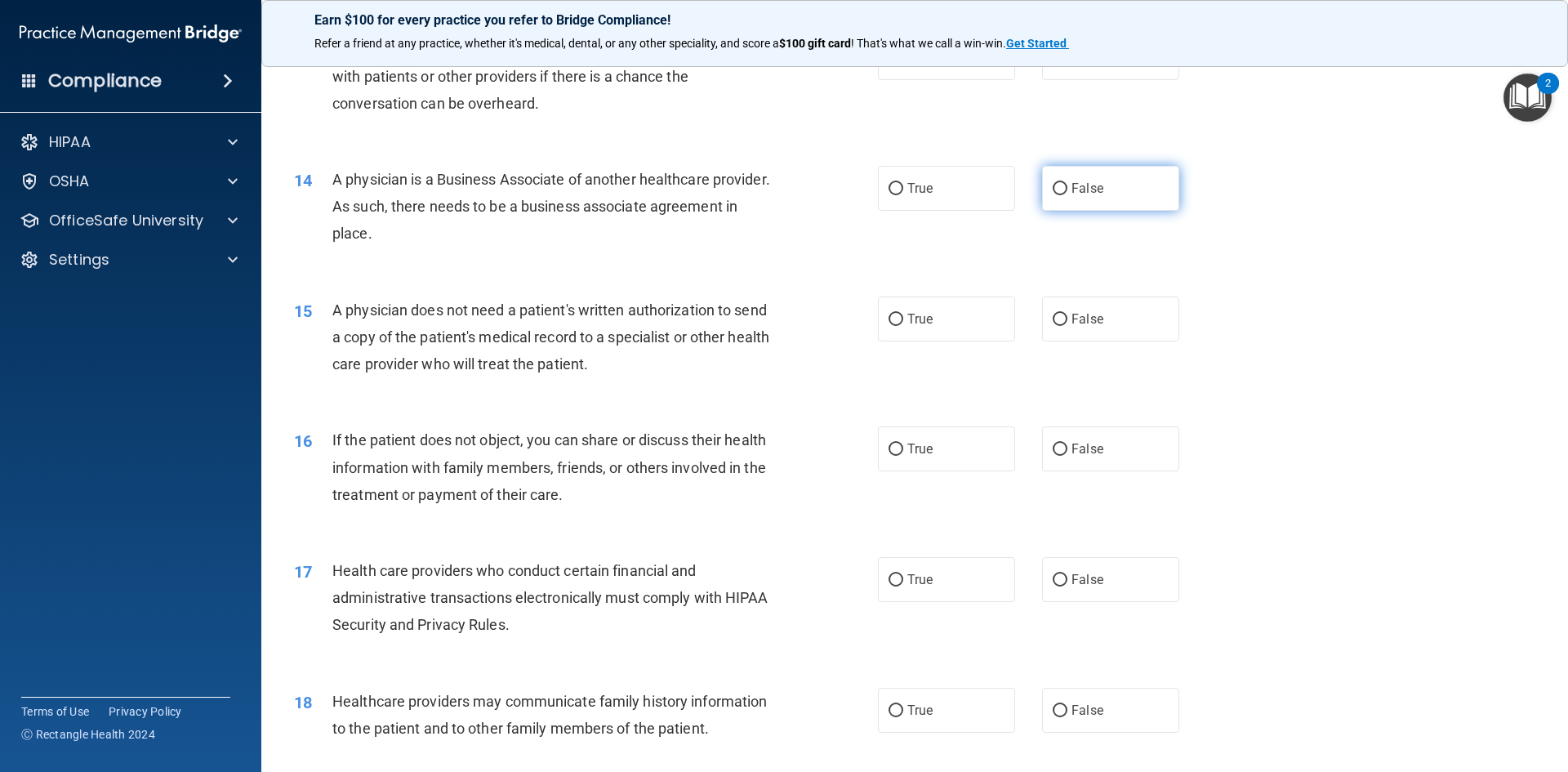
click at [1052, 189] on input "False" at bounding box center [1059, 189] width 14 height 12
radio input "true"
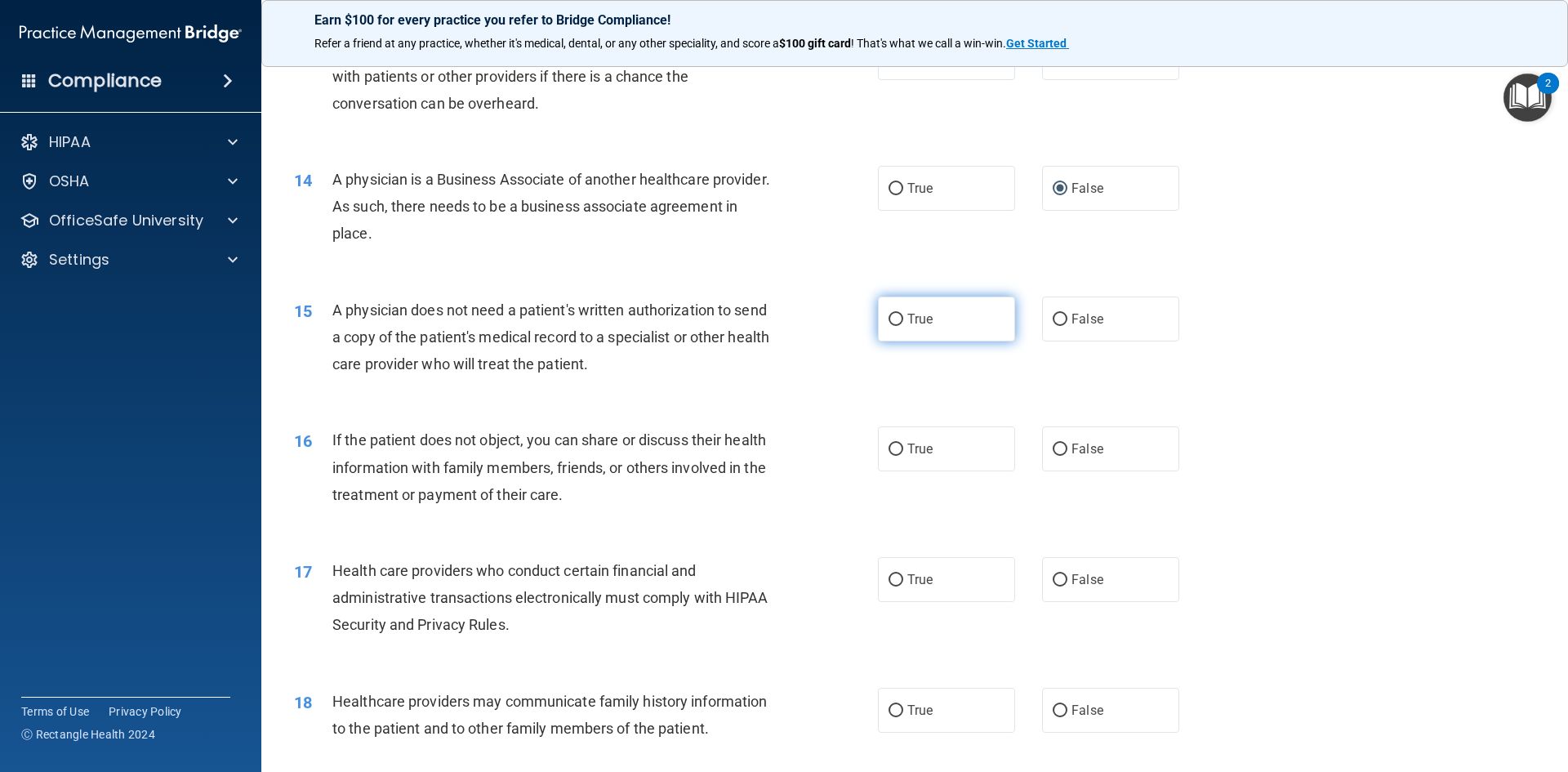
click at [888, 320] on input "True" at bounding box center [895, 319] width 14 height 12
radio input "true"
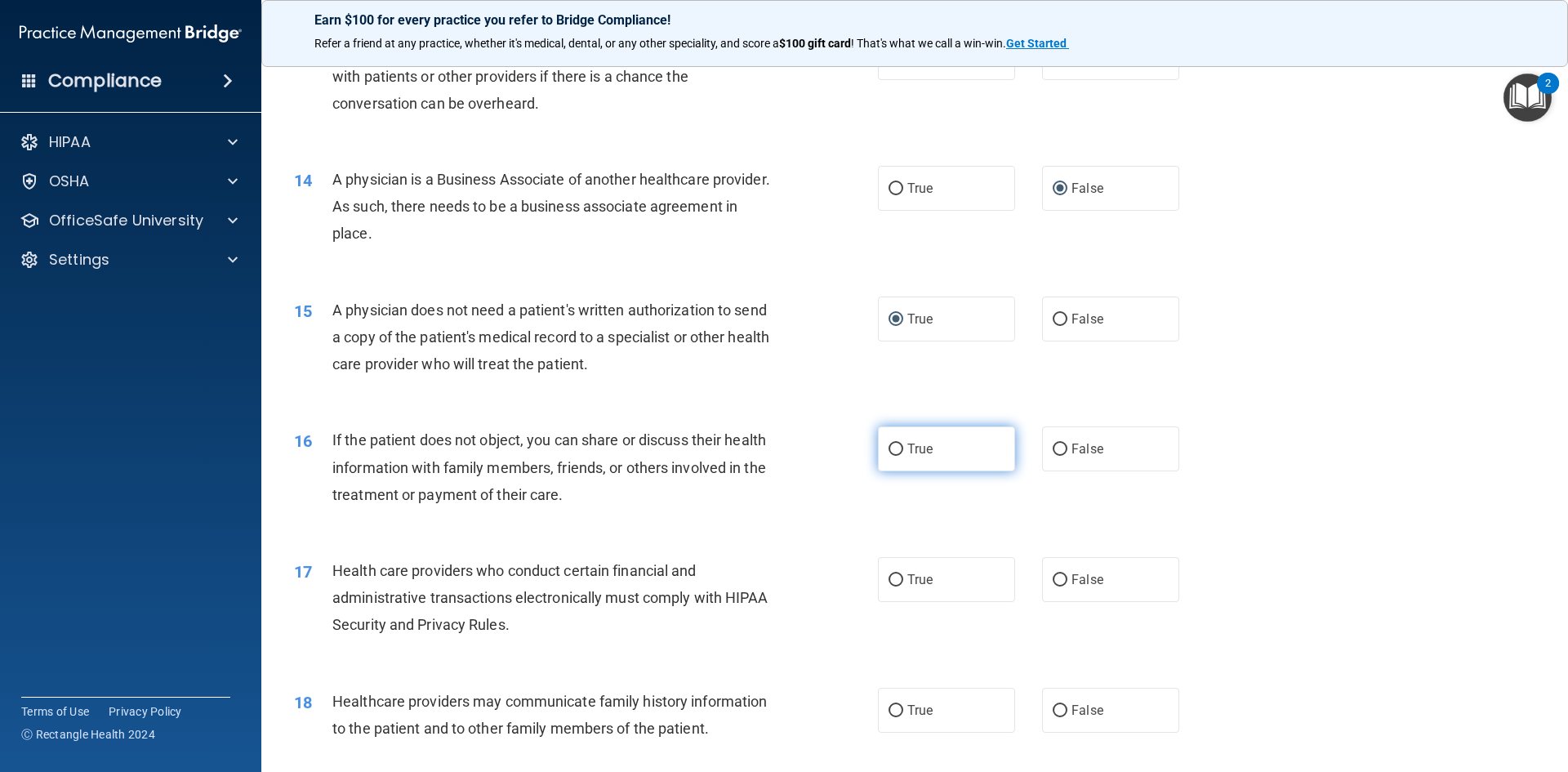
click at [889, 451] on input "True" at bounding box center [895, 449] width 14 height 12
radio input "true"
click at [888, 580] on input "True" at bounding box center [895, 580] width 14 height 12
radio input "true"
click at [1052, 710] on input "False" at bounding box center [1059, 711] width 14 height 12
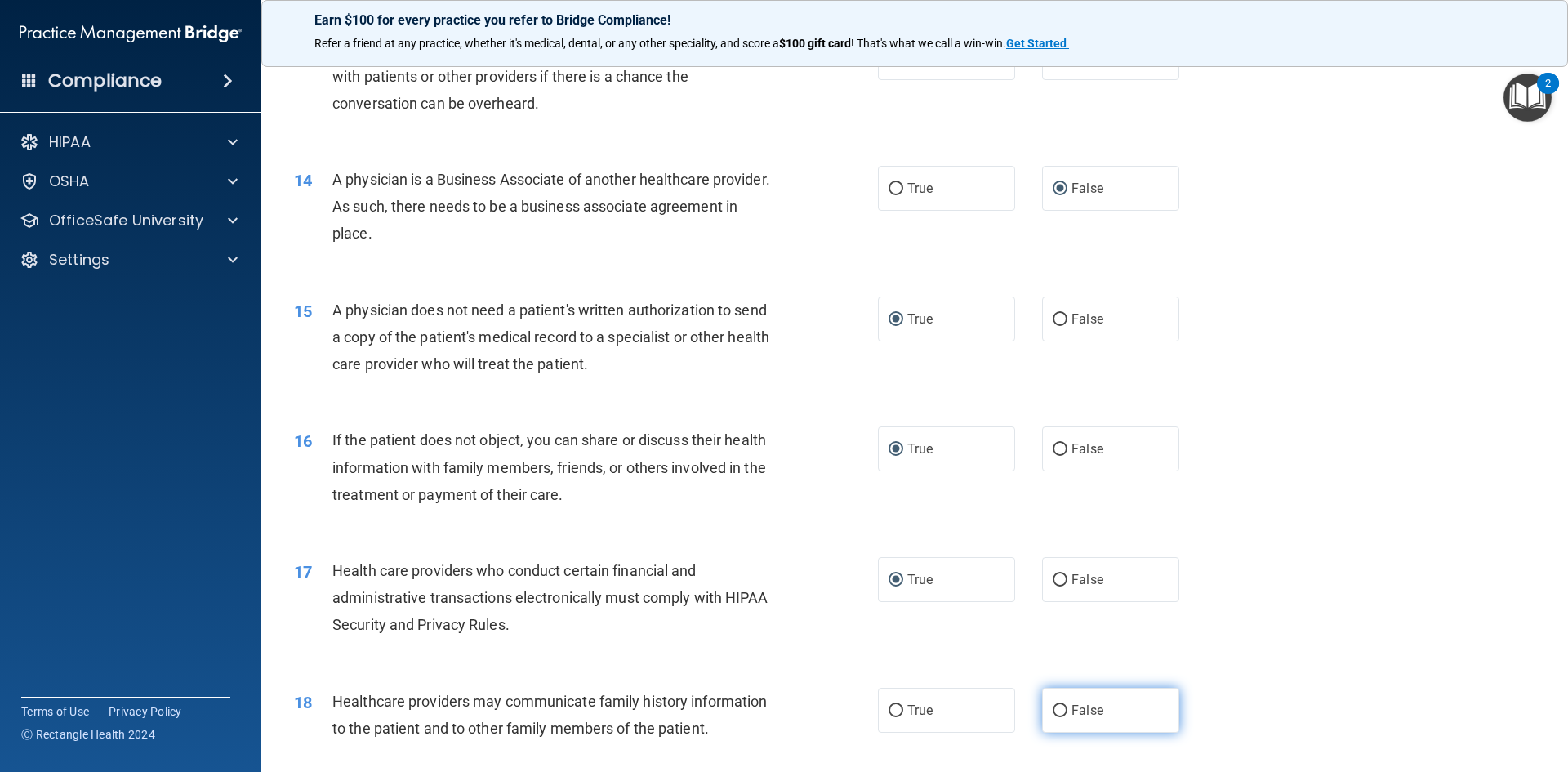
radio input "true"
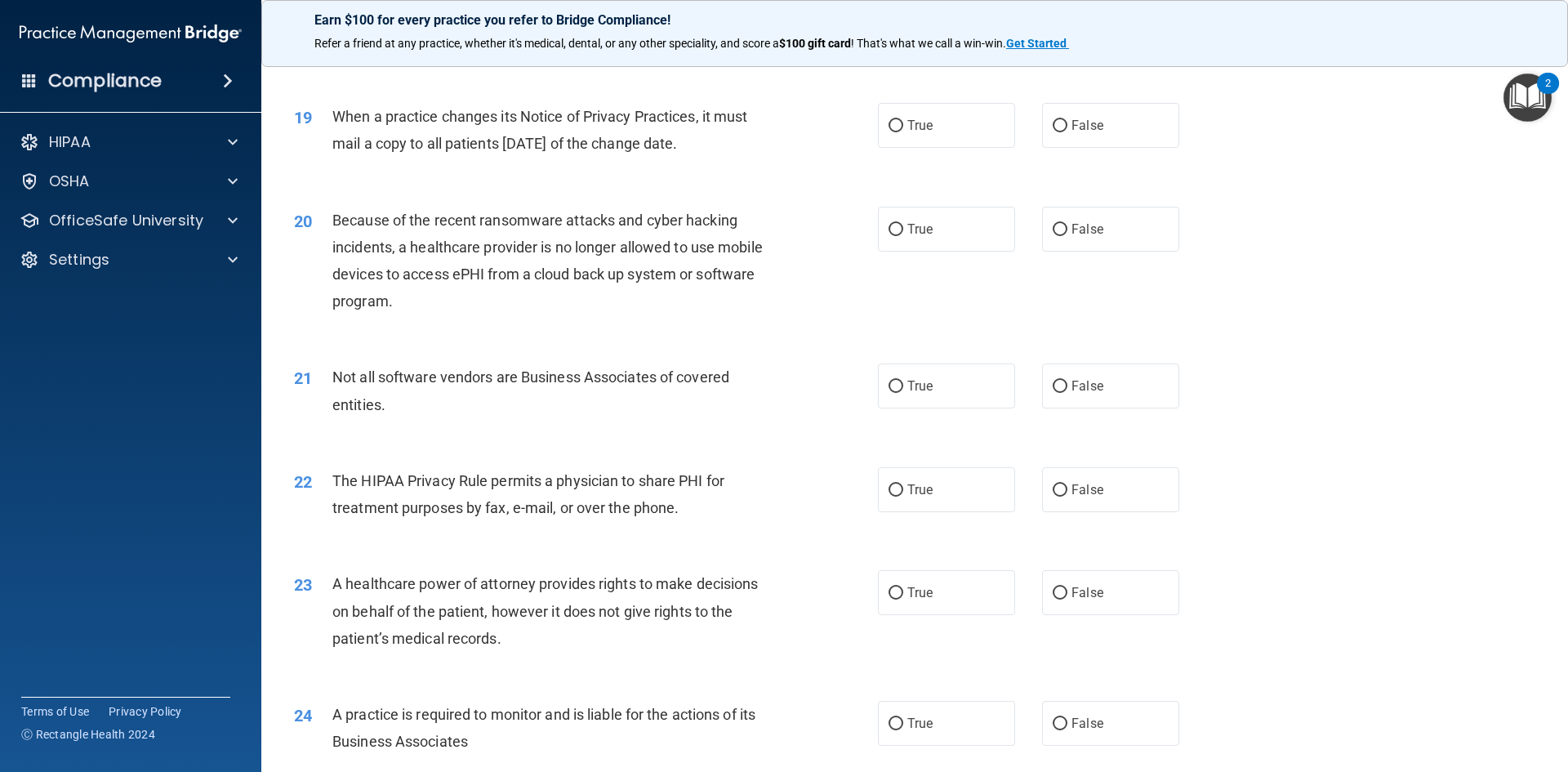
scroll to position [2233, 0]
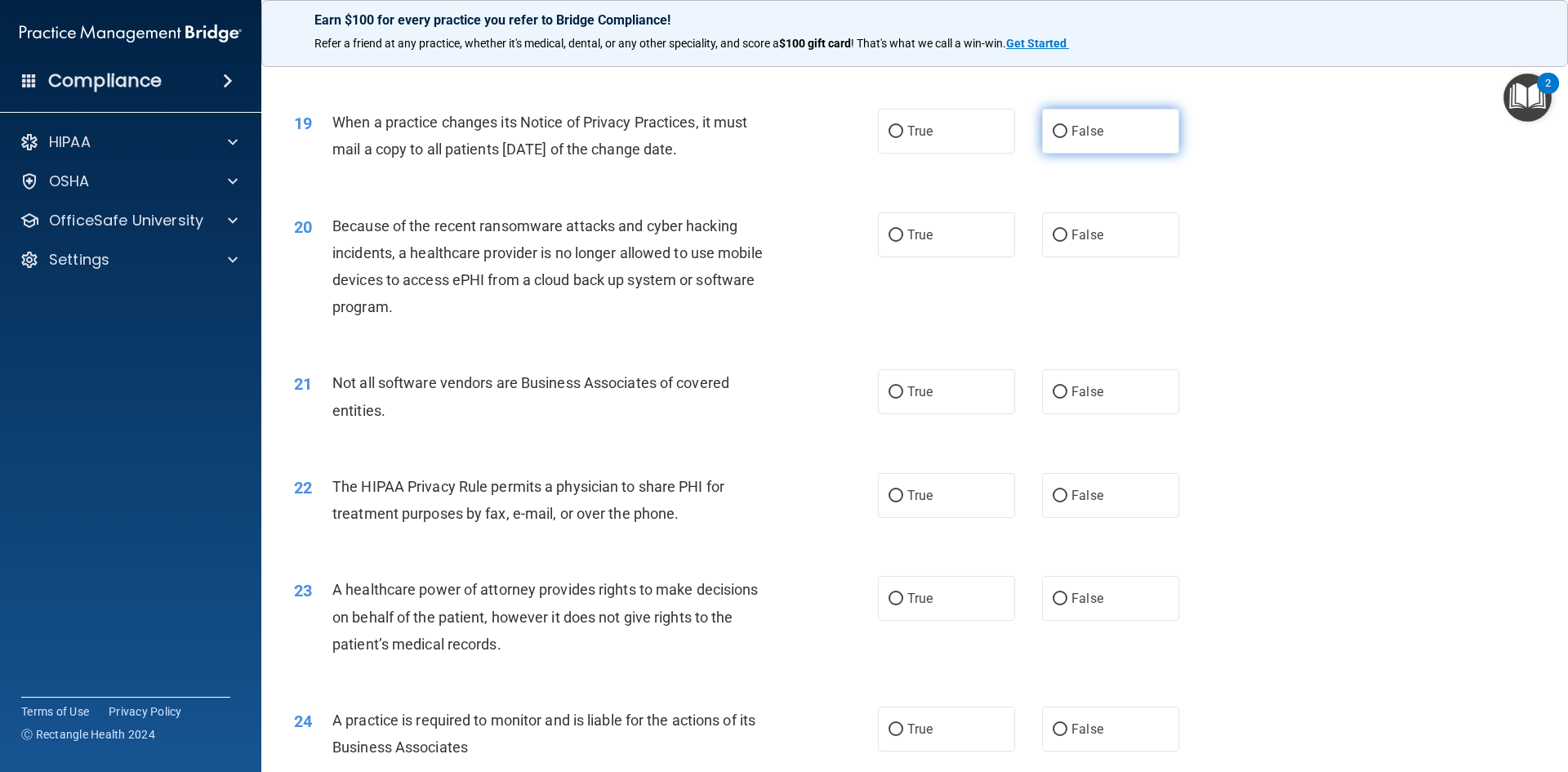
click at [1052, 133] on input "False" at bounding box center [1059, 132] width 14 height 12
radio input "true"
click at [1052, 238] on input "False" at bounding box center [1059, 235] width 14 height 12
radio input "true"
click at [888, 397] on input "True" at bounding box center [895, 392] width 14 height 12
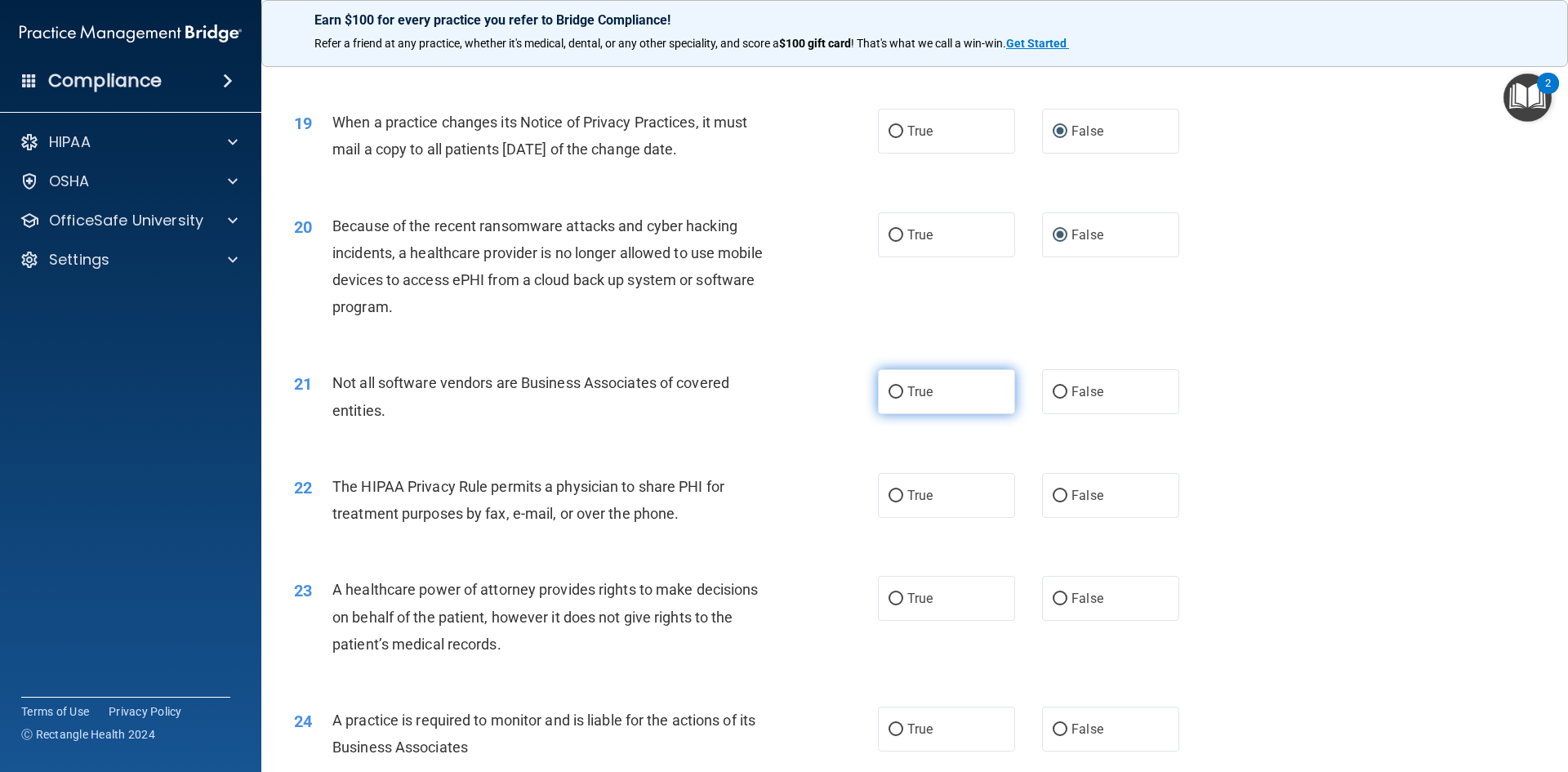
radio input "true"
click at [891, 499] on input "True" at bounding box center [895, 496] width 14 height 12
radio input "true"
click at [1052, 596] on input "False" at bounding box center [1059, 599] width 14 height 12
radio input "true"
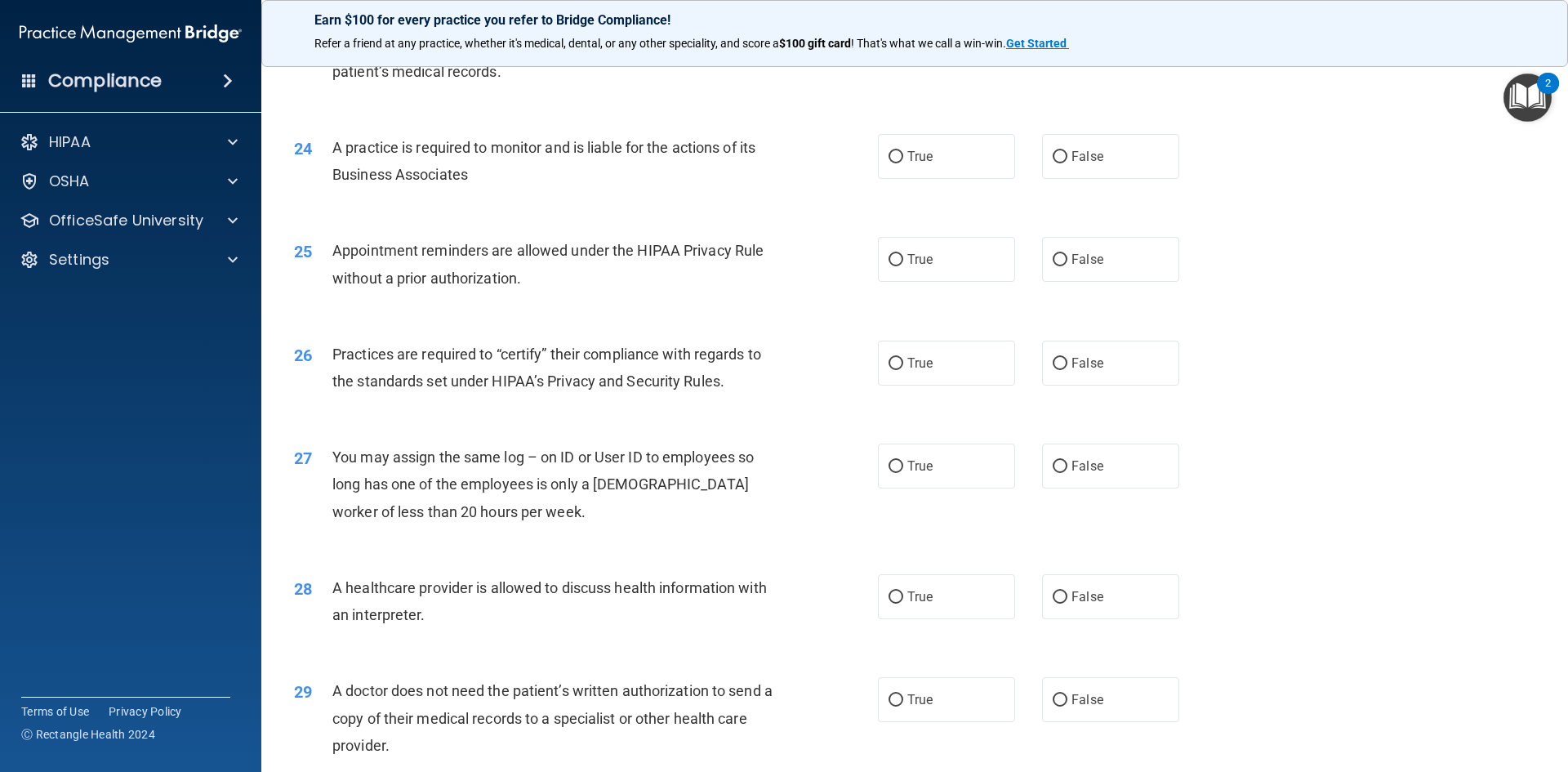
scroll to position [2810, 0]
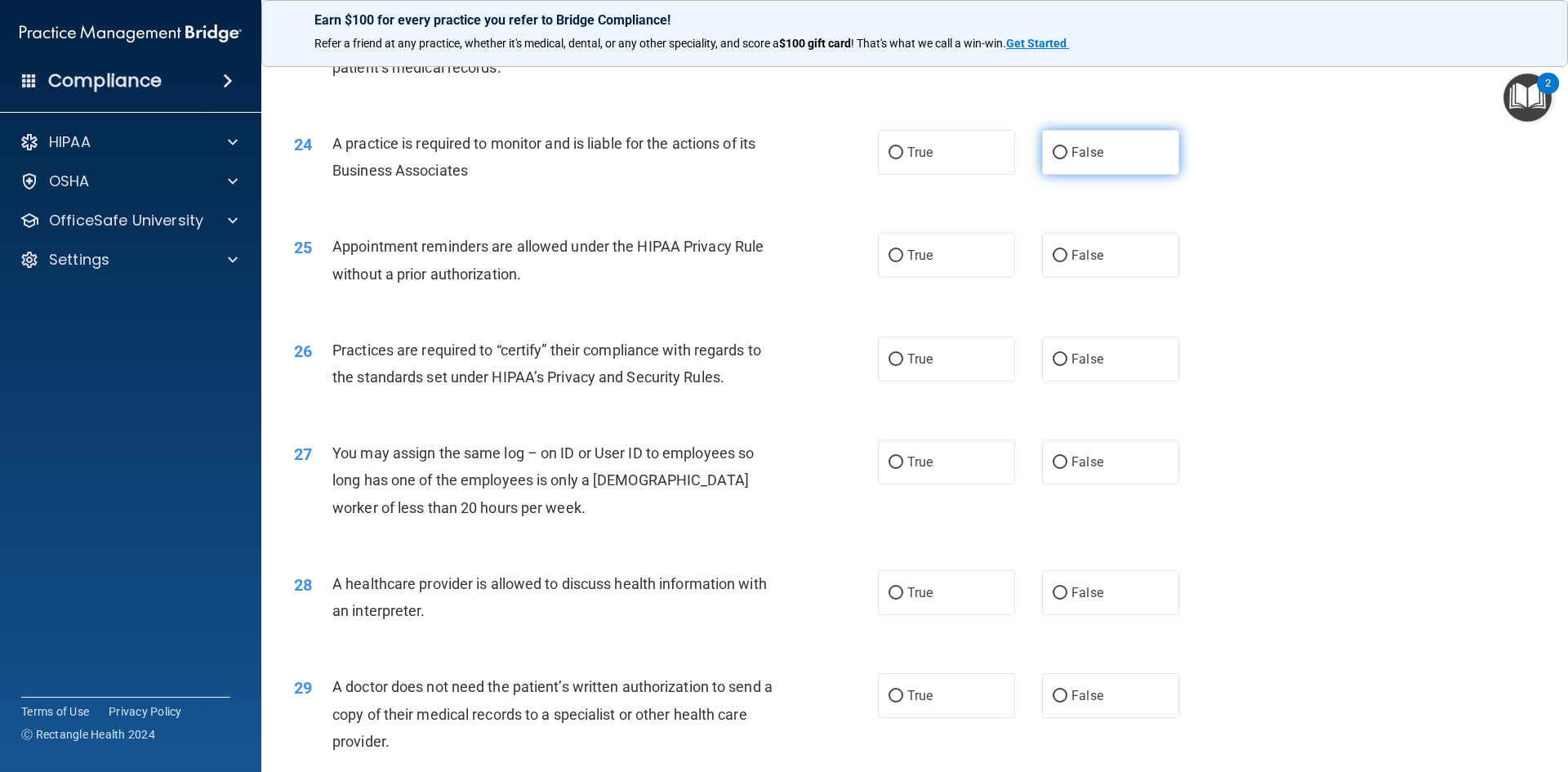
click at [1052, 152] on input "False" at bounding box center [1059, 153] width 14 height 12
radio input "true"
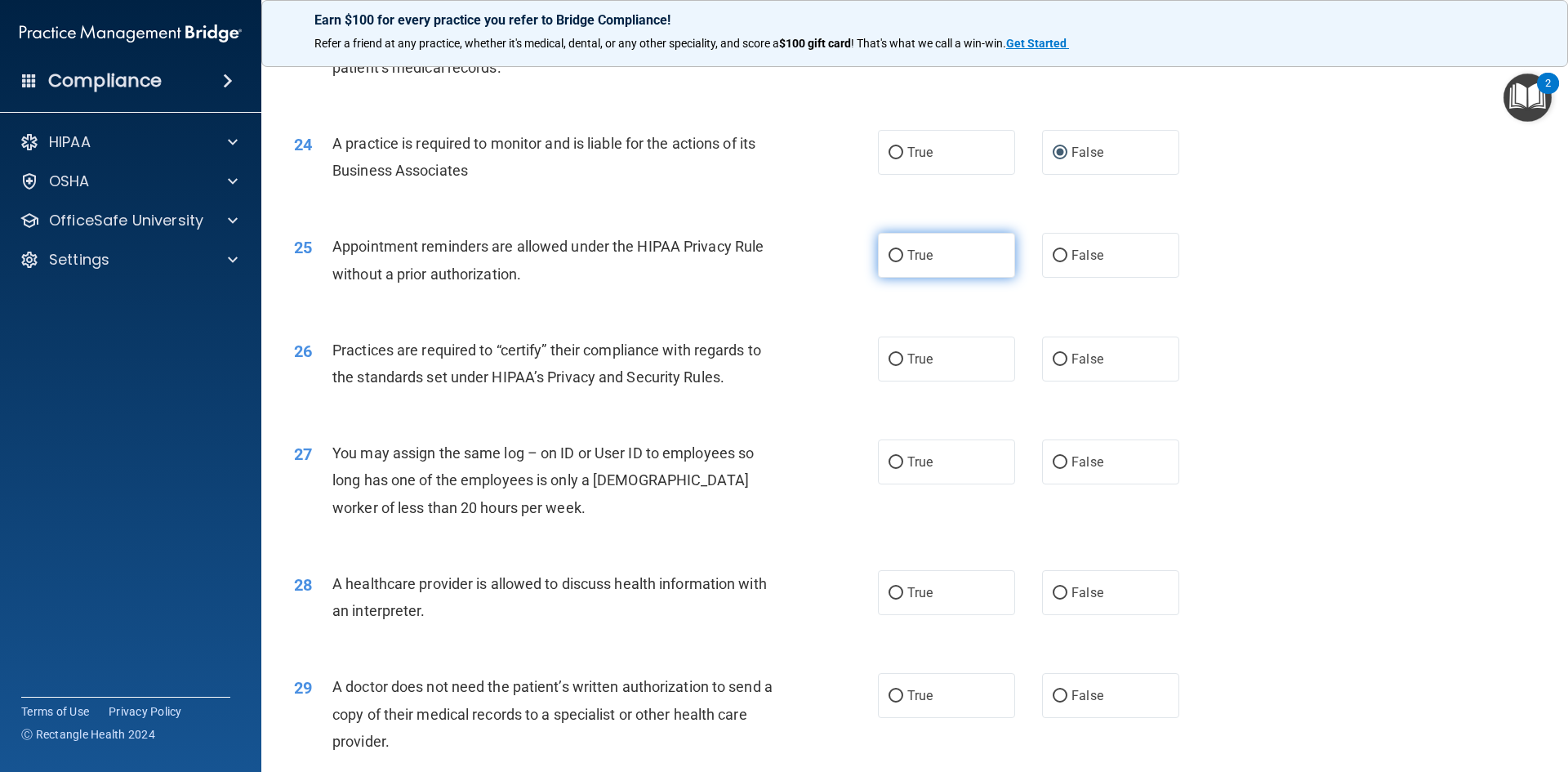
click at [889, 260] on input "True" at bounding box center [895, 256] width 14 height 12
radio input "true"
click at [1052, 363] on input "False" at bounding box center [1059, 359] width 14 height 12
radio input "true"
click at [1052, 461] on input "False" at bounding box center [1059, 462] width 14 height 12
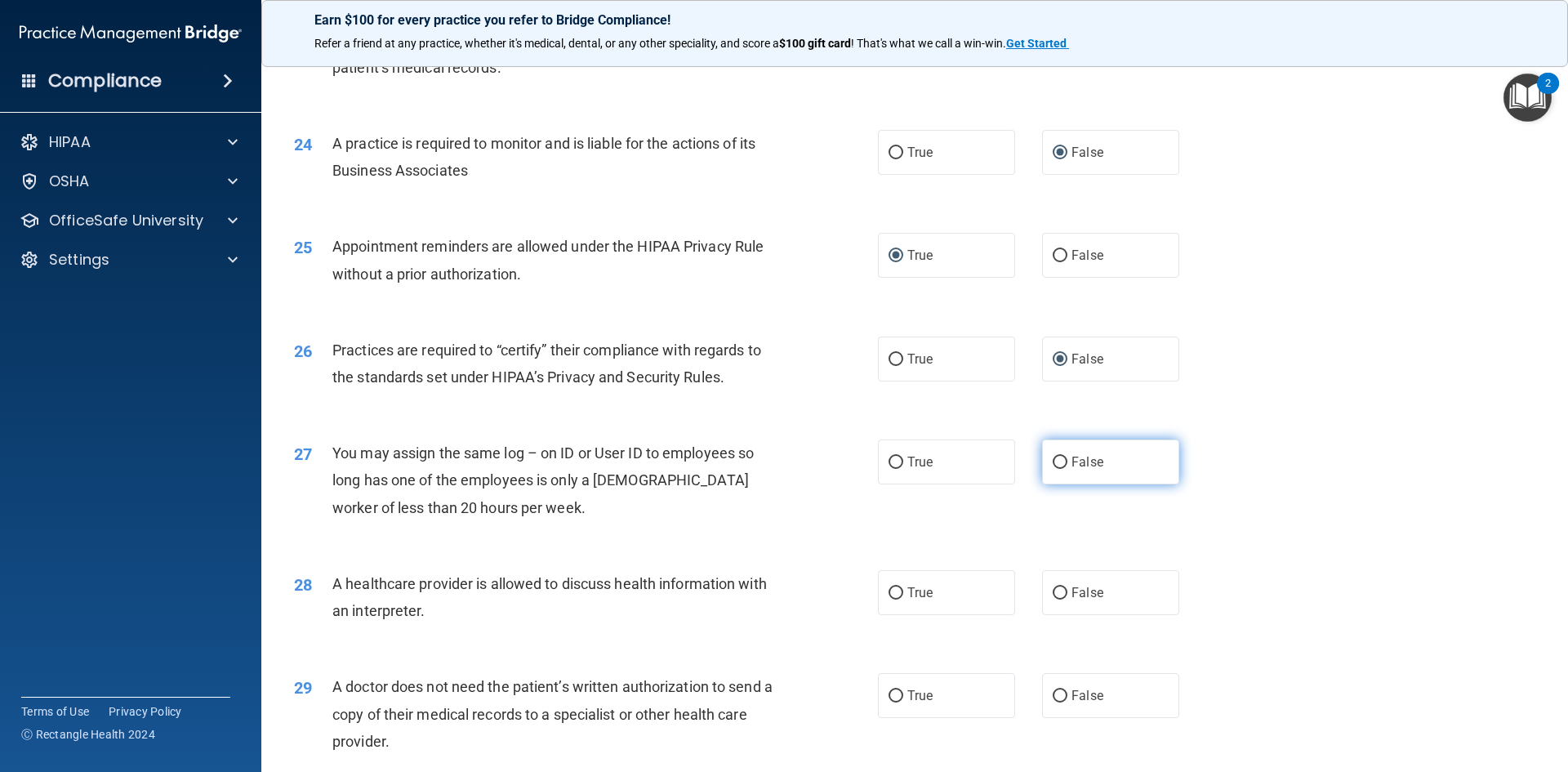
radio input "true"
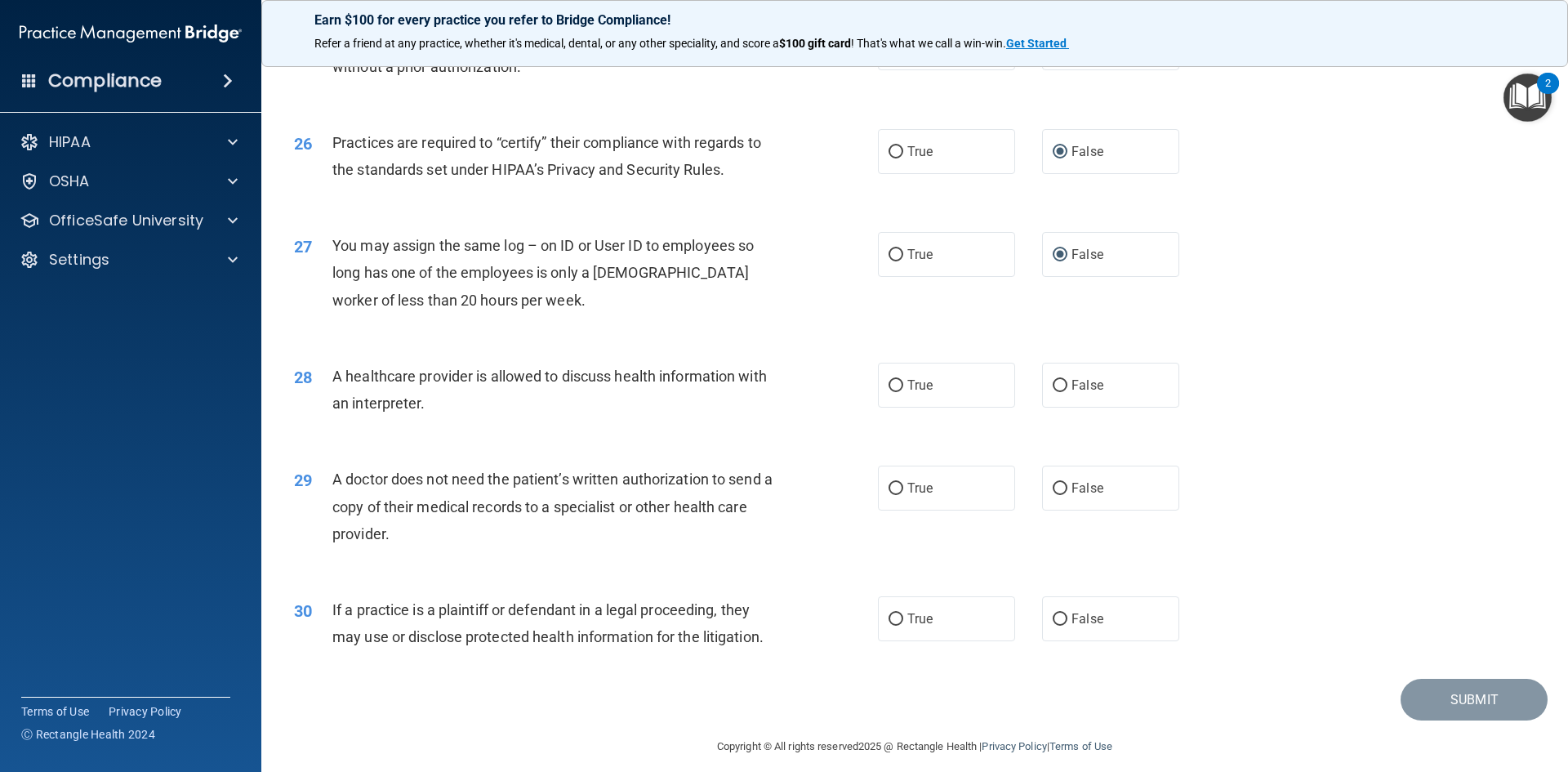
scroll to position [3031, 0]
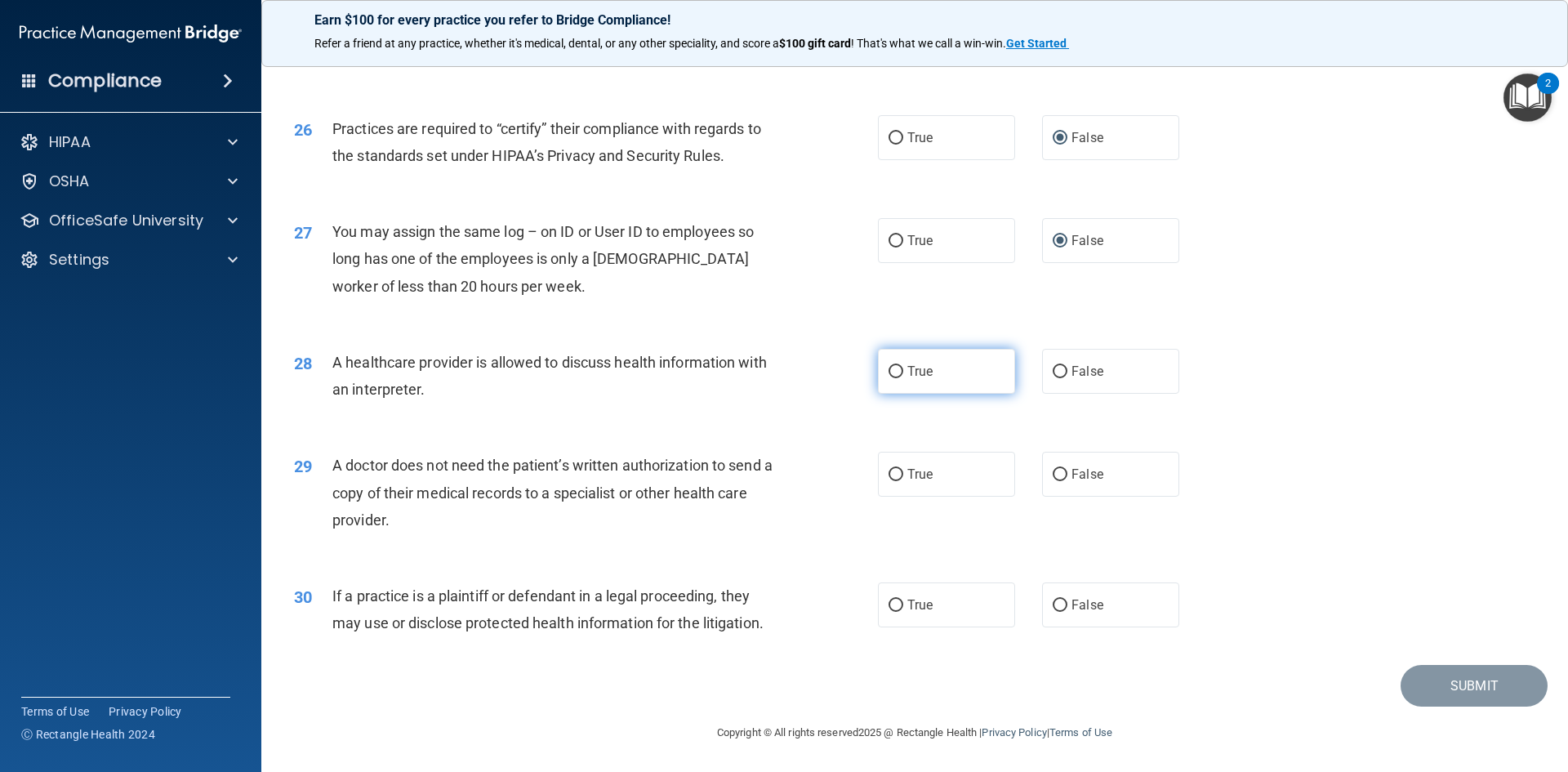
click at [888, 371] on input "True" at bounding box center [895, 372] width 14 height 12
radio input "true"
click at [888, 471] on input "True" at bounding box center [895, 475] width 14 height 12
radio input "true"
click at [889, 608] on input "True" at bounding box center [895, 606] width 14 height 12
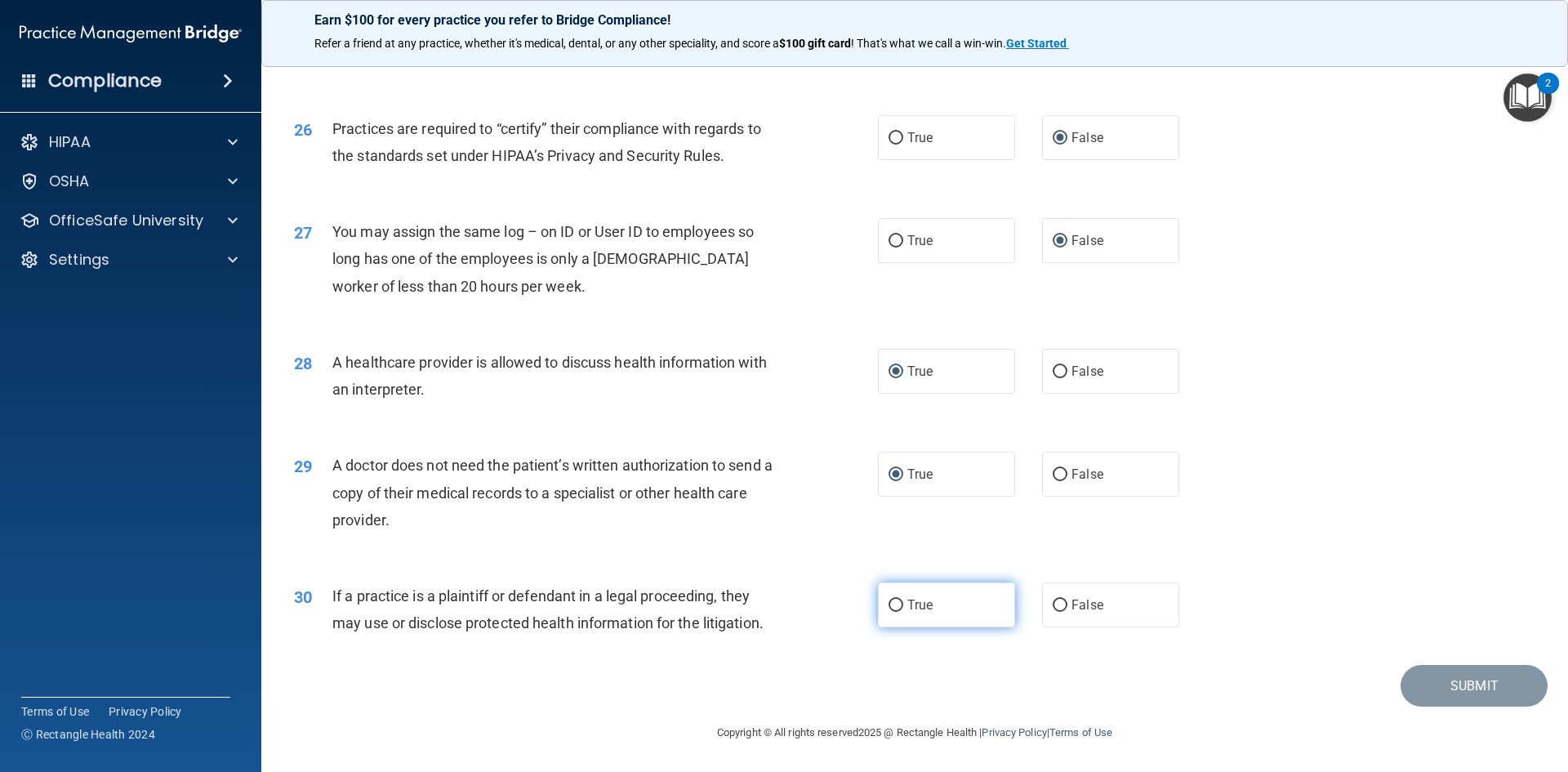
radio input "true"
click at [1496, 696] on button "Submit" at bounding box center [1473, 686] width 147 height 42
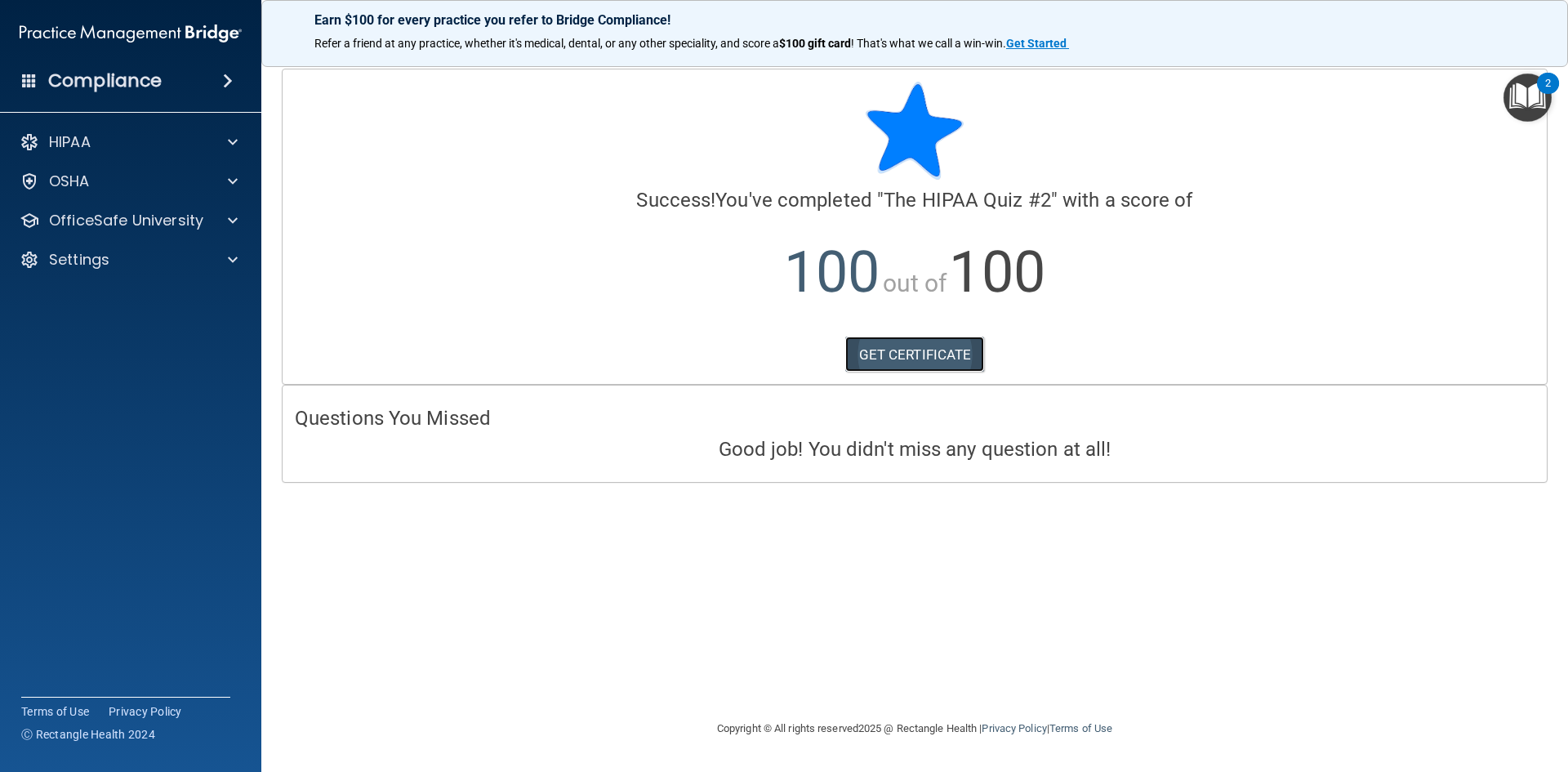
click at [924, 357] on link "GET CERTIFICATE" at bounding box center [915, 354] width 139 height 36
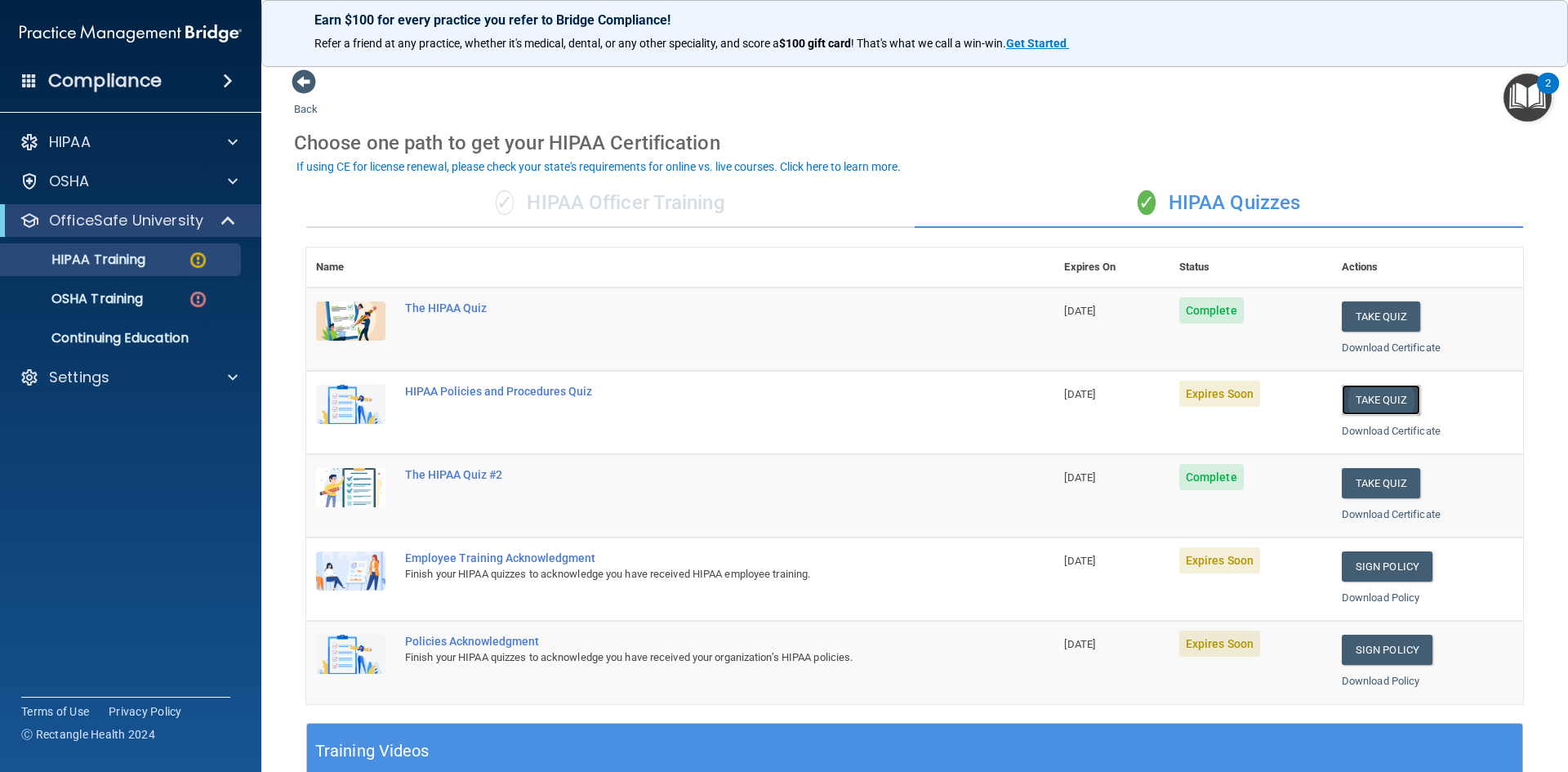
click at [1367, 403] on button "Take Quiz" at bounding box center [1381, 400] width 78 height 31
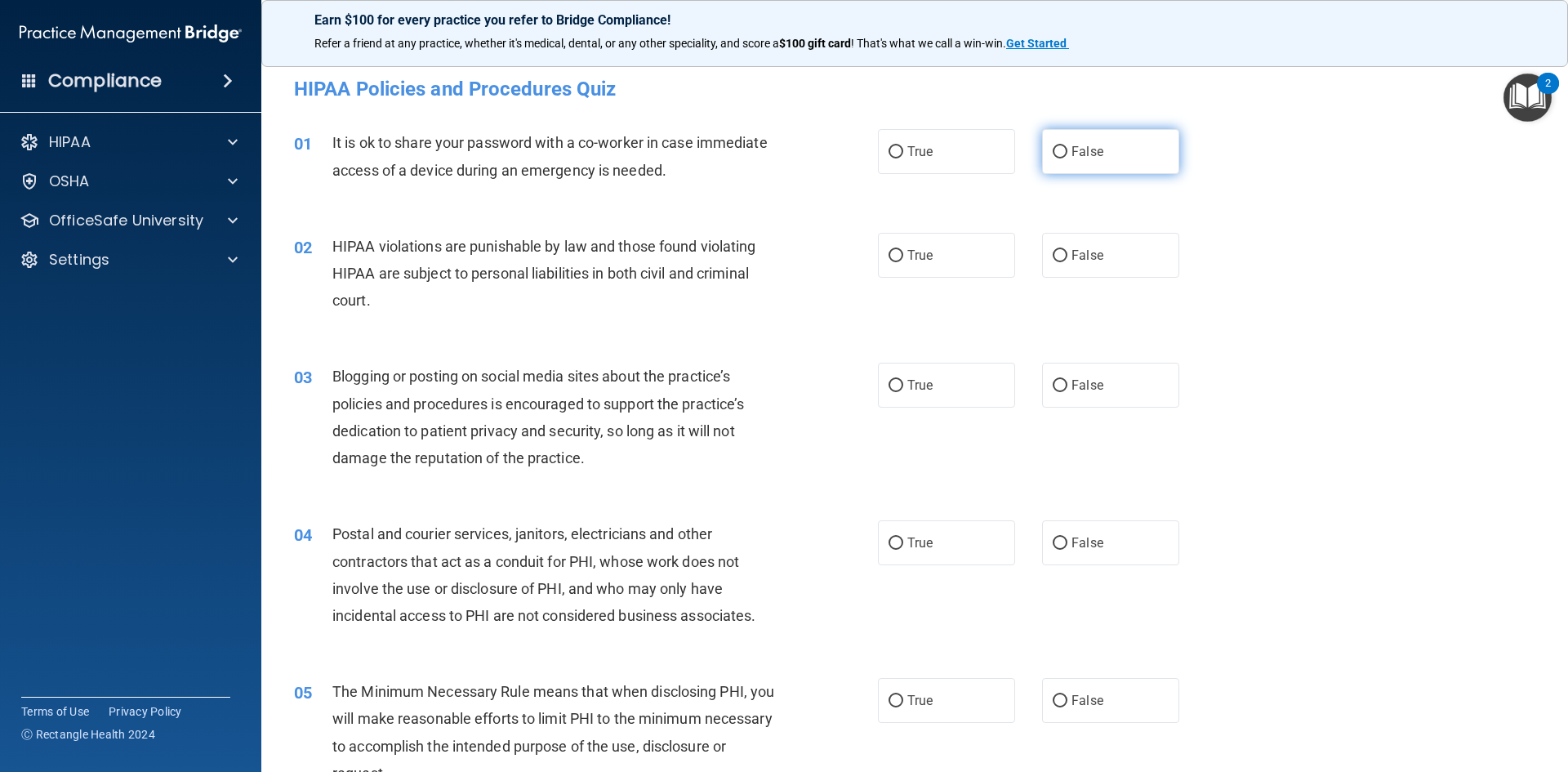
click at [1052, 154] on input "False" at bounding box center [1059, 152] width 14 height 12
radio input "true"
click at [891, 255] on input "True" at bounding box center [895, 256] width 14 height 12
radio input "true"
click at [1052, 387] on input "False" at bounding box center [1059, 386] width 14 height 12
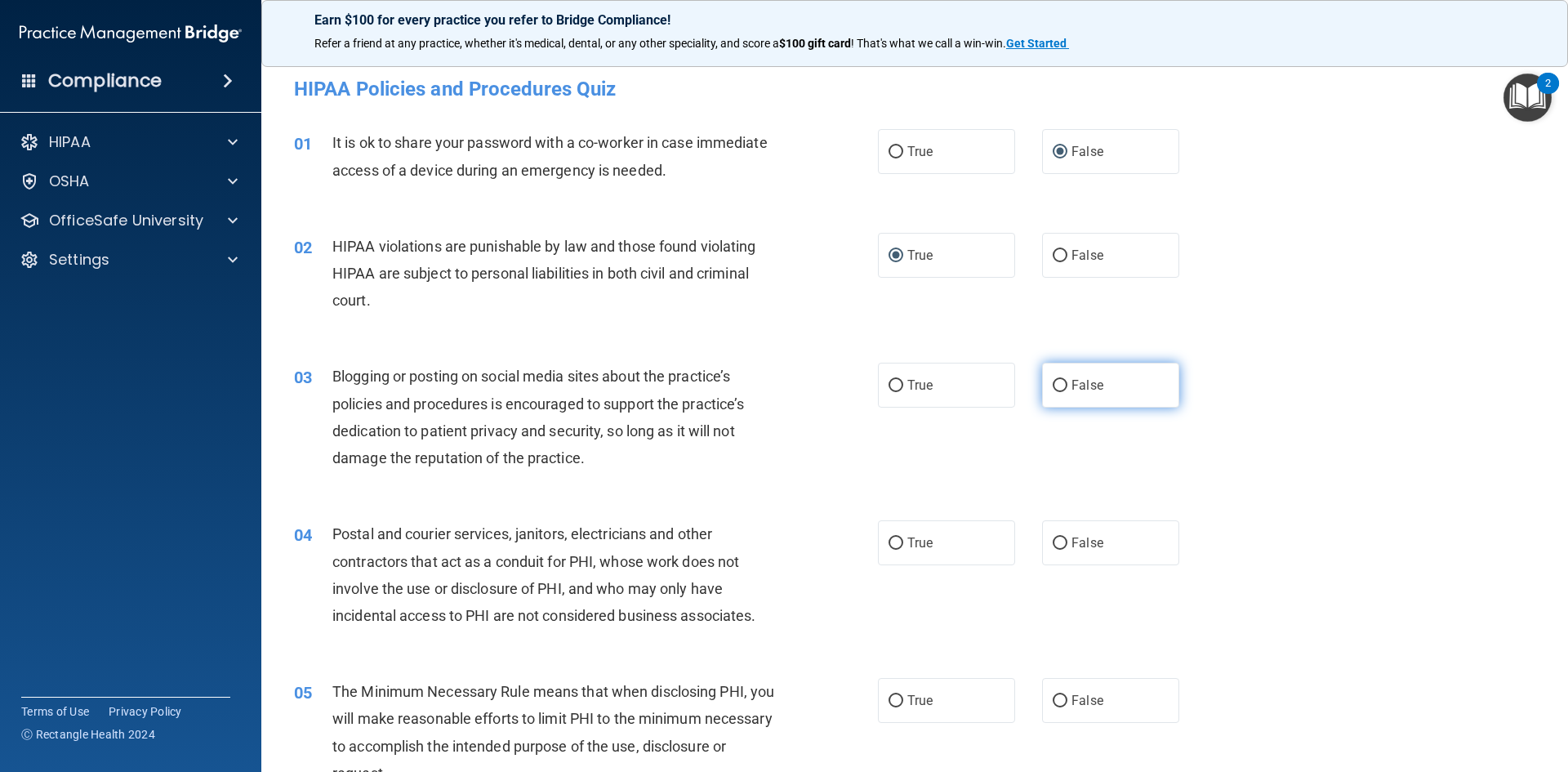
radio input "true"
click at [888, 544] on input "True" at bounding box center [895, 544] width 14 height 12
radio input "true"
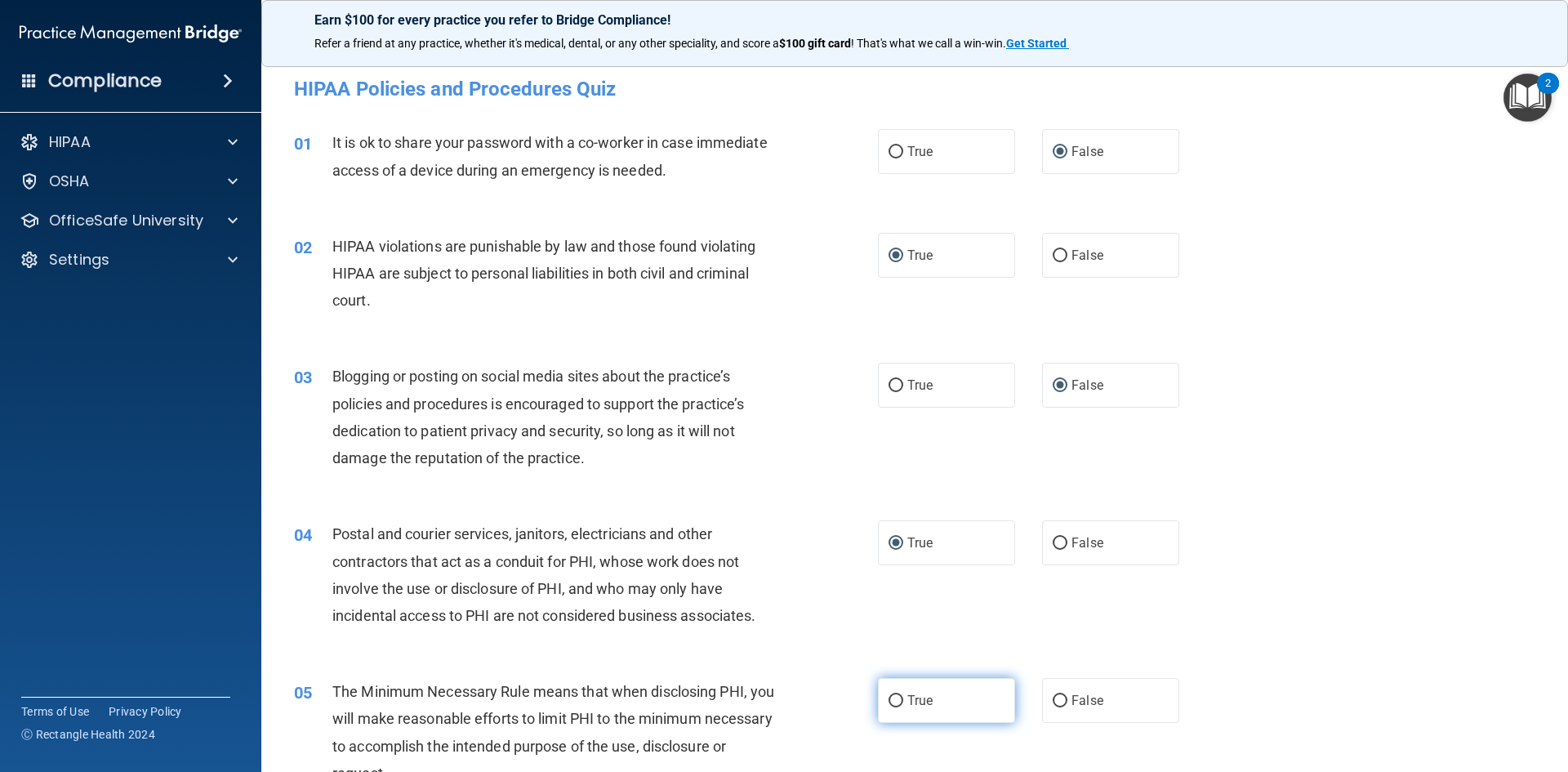
click at [889, 705] on input "True" at bounding box center [895, 701] width 14 height 12
radio input "true"
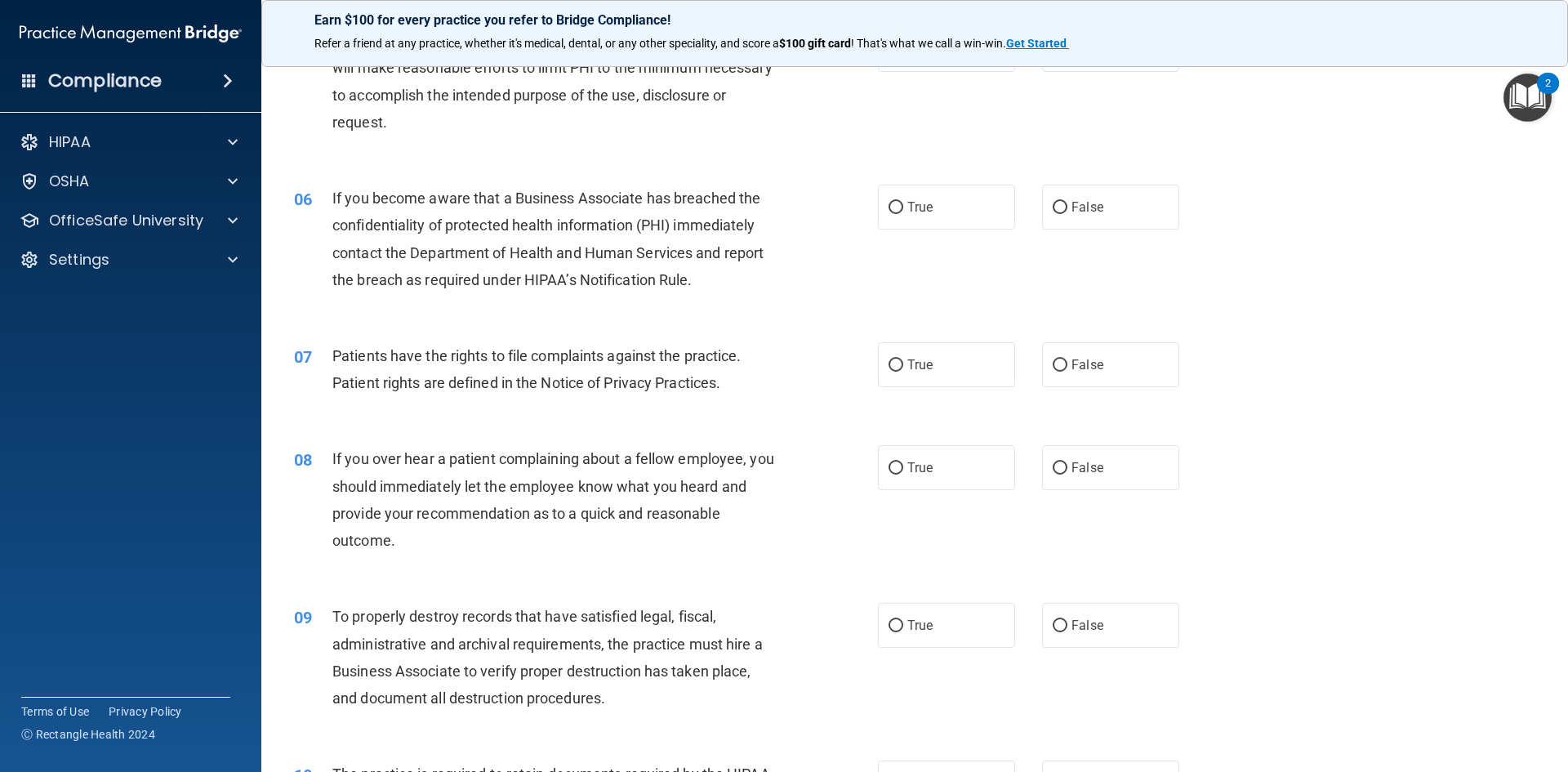
scroll to position [655, 0]
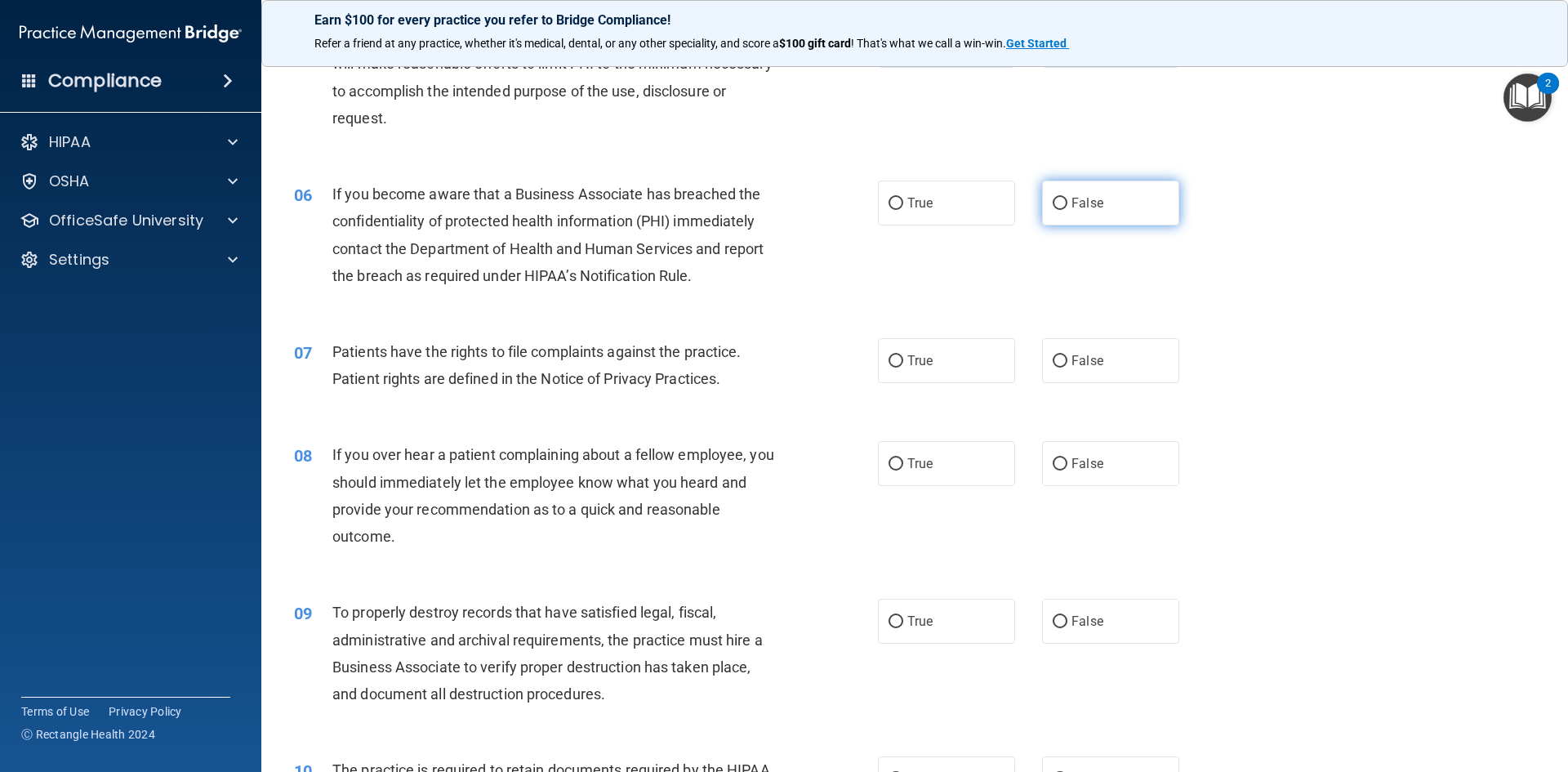
click at [1052, 204] on input "False" at bounding box center [1059, 204] width 14 height 12
radio input "true"
click at [889, 359] on input "True" at bounding box center [895, 361] width 14 height 12
radio input "true"
click at [1052, 467] on input "False" at bounding box center [1059, 464] width 14 height 12
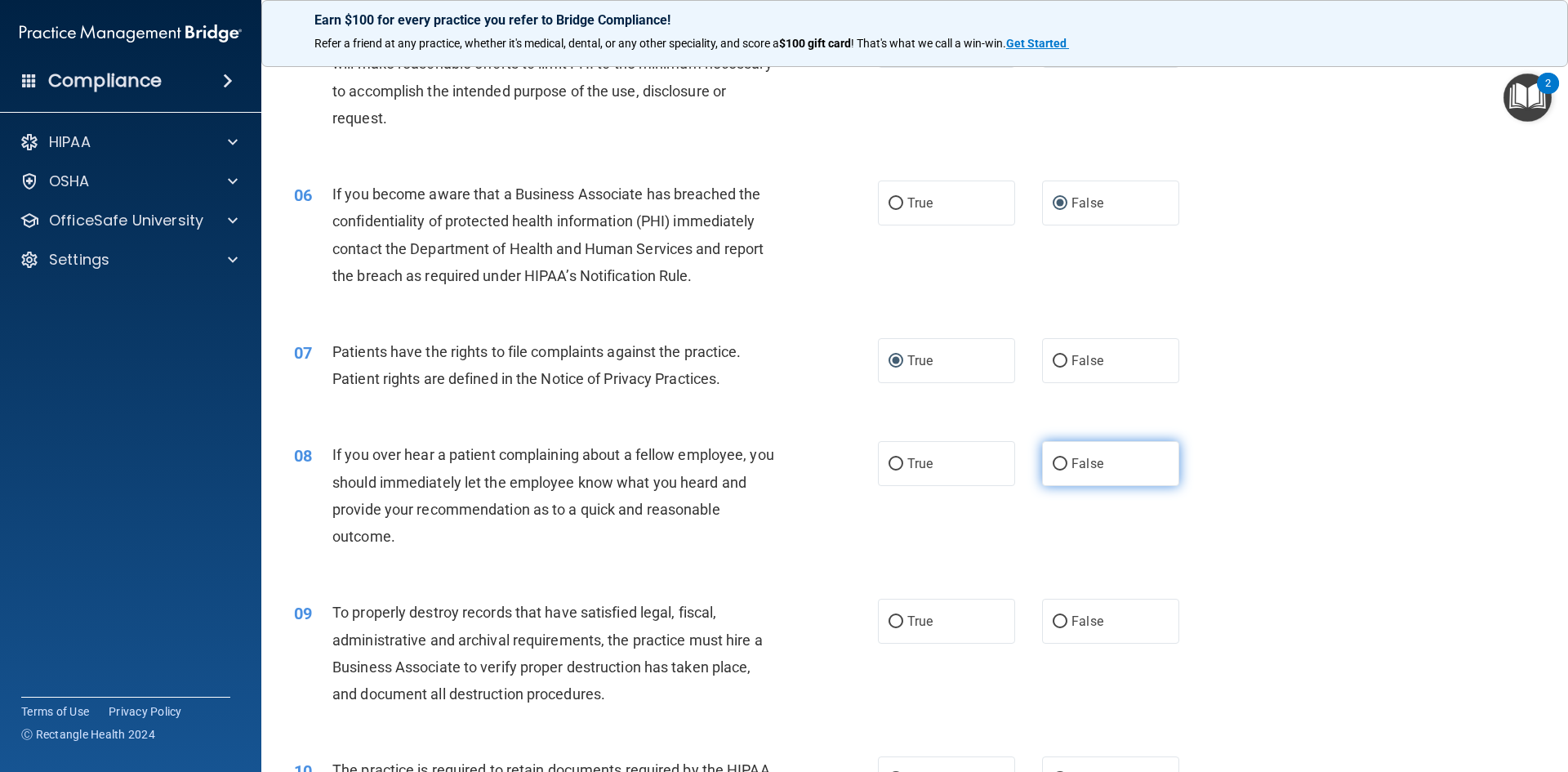
radio input "true"
click at [1052, 619] on input "False" at bounding box center [1059, 622] width 14 height 12
radio input "true"
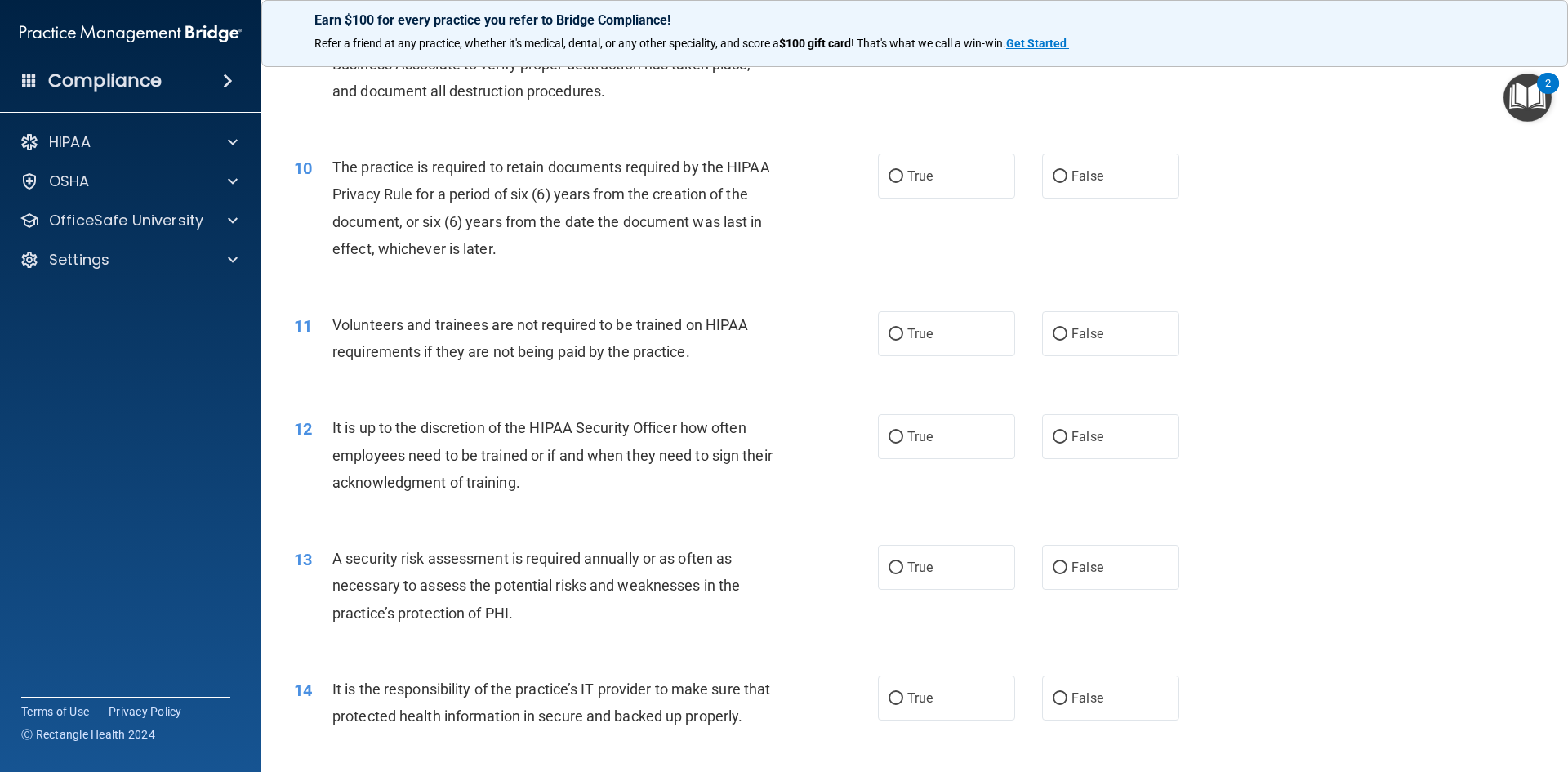
scroll to position [1272, 0]
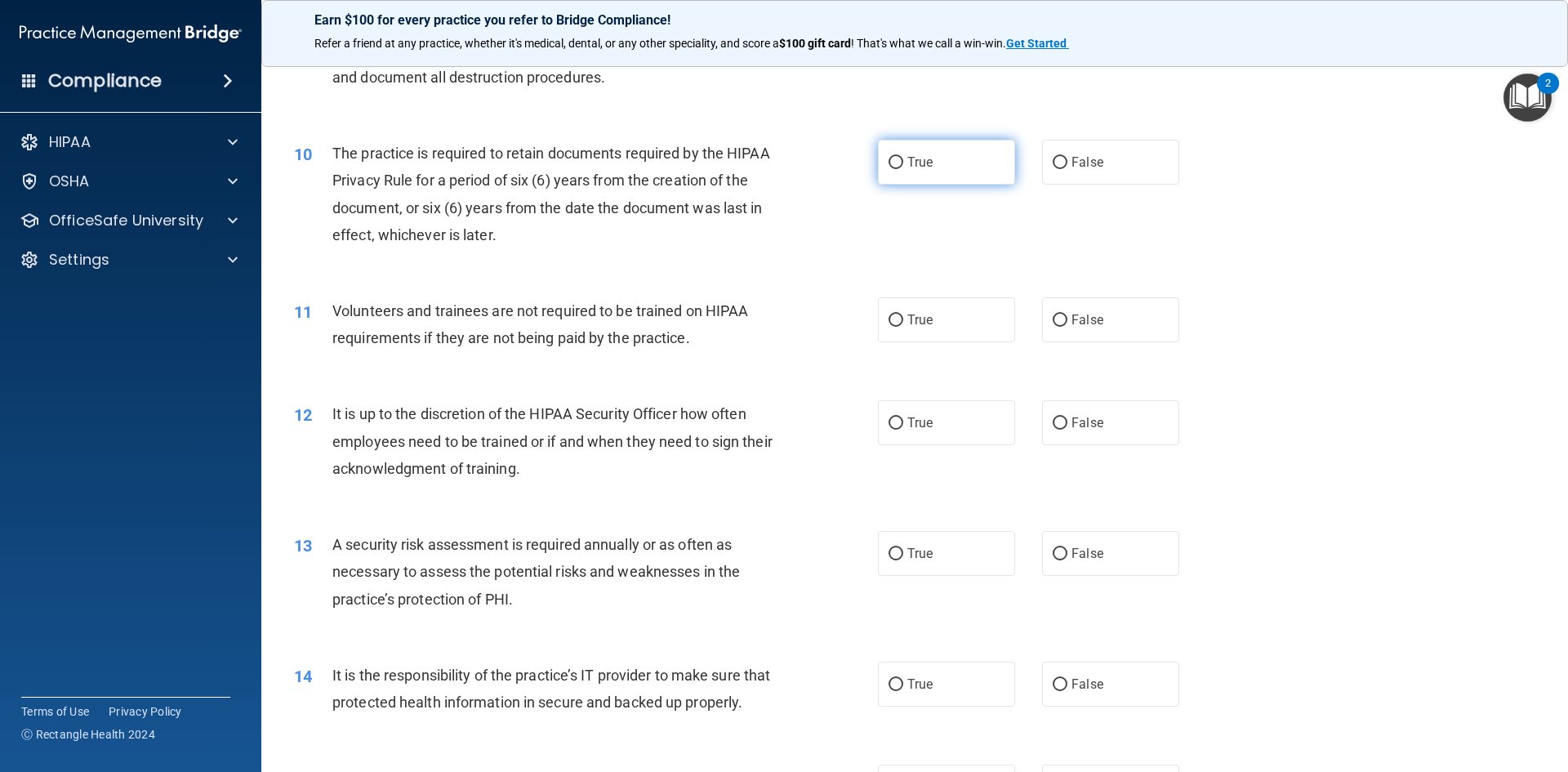
click at [888, 161] on input "True" at bounding box center [895, 162] width 14 height 12
radio input "true"
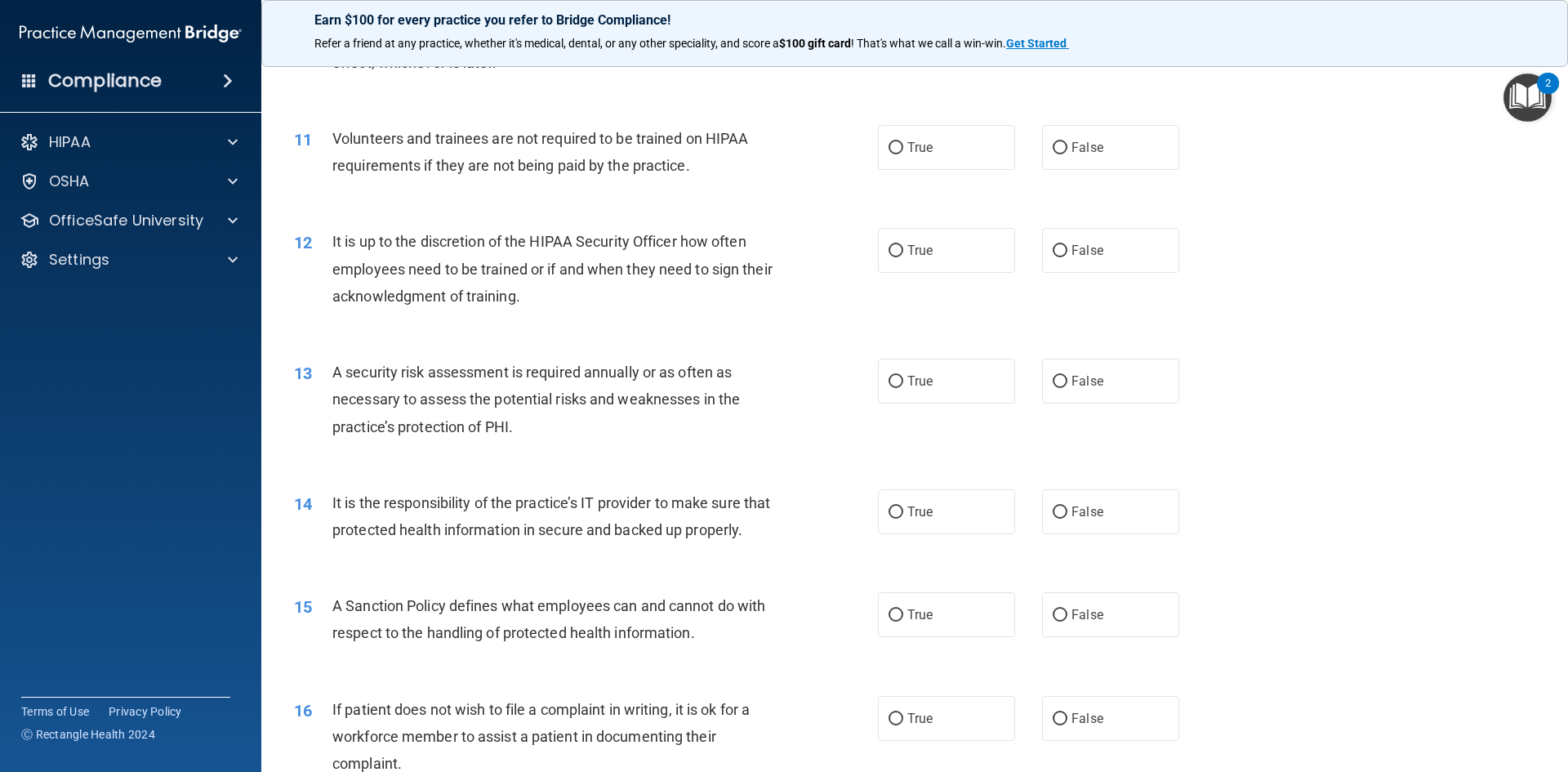
scroll to position [1449, 0]
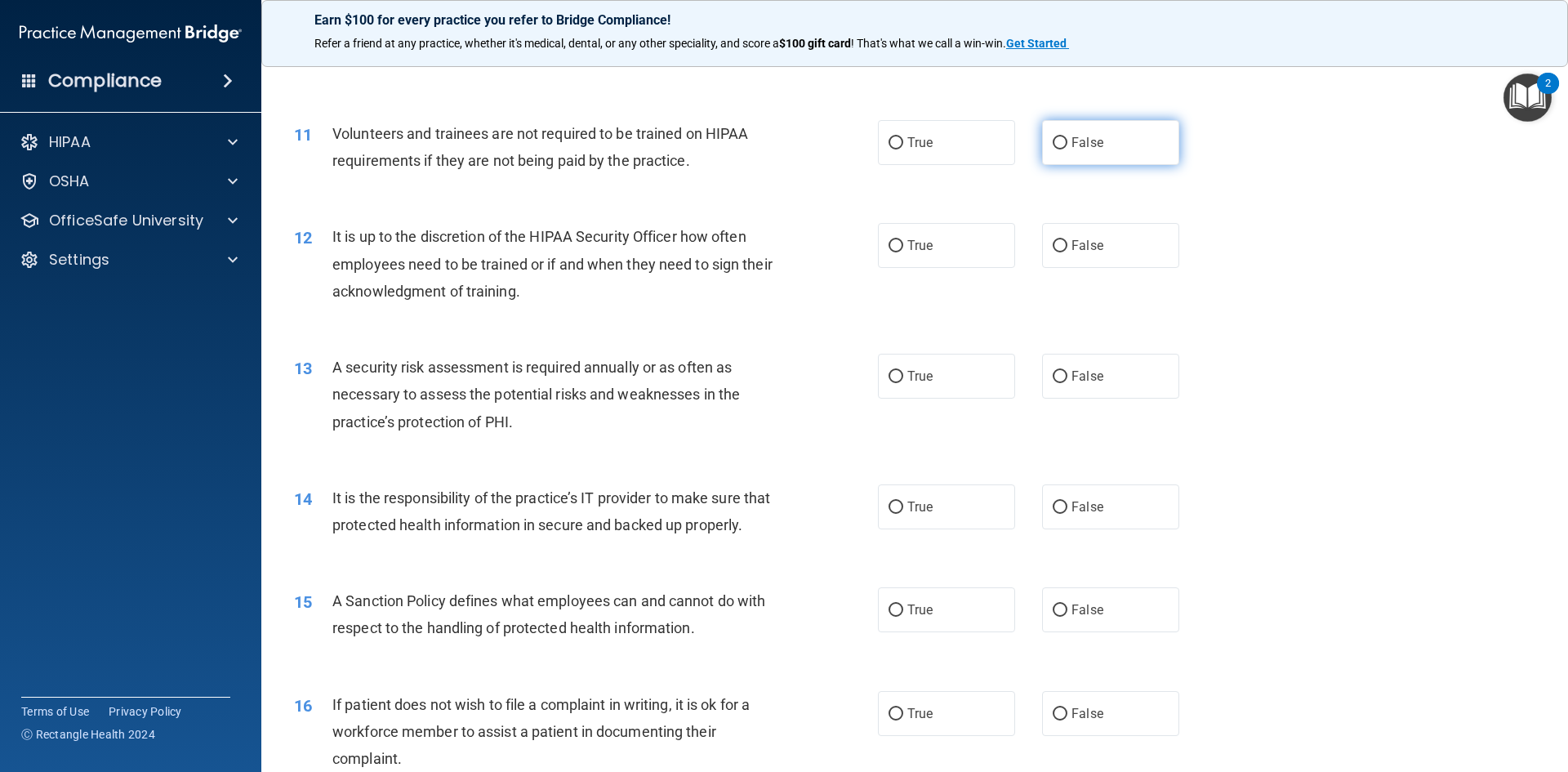
click at [1052, 139] on input "False" at bounding box center [1059, 143] width 14 height 12
radio input "true"
click at [1053, 245] on input "False" at bounding box center [1059, 246] width 14 height 12
radio input "true"
click at [888, 374] on input "True" at bounding box center [895, 376] width 14 height 12
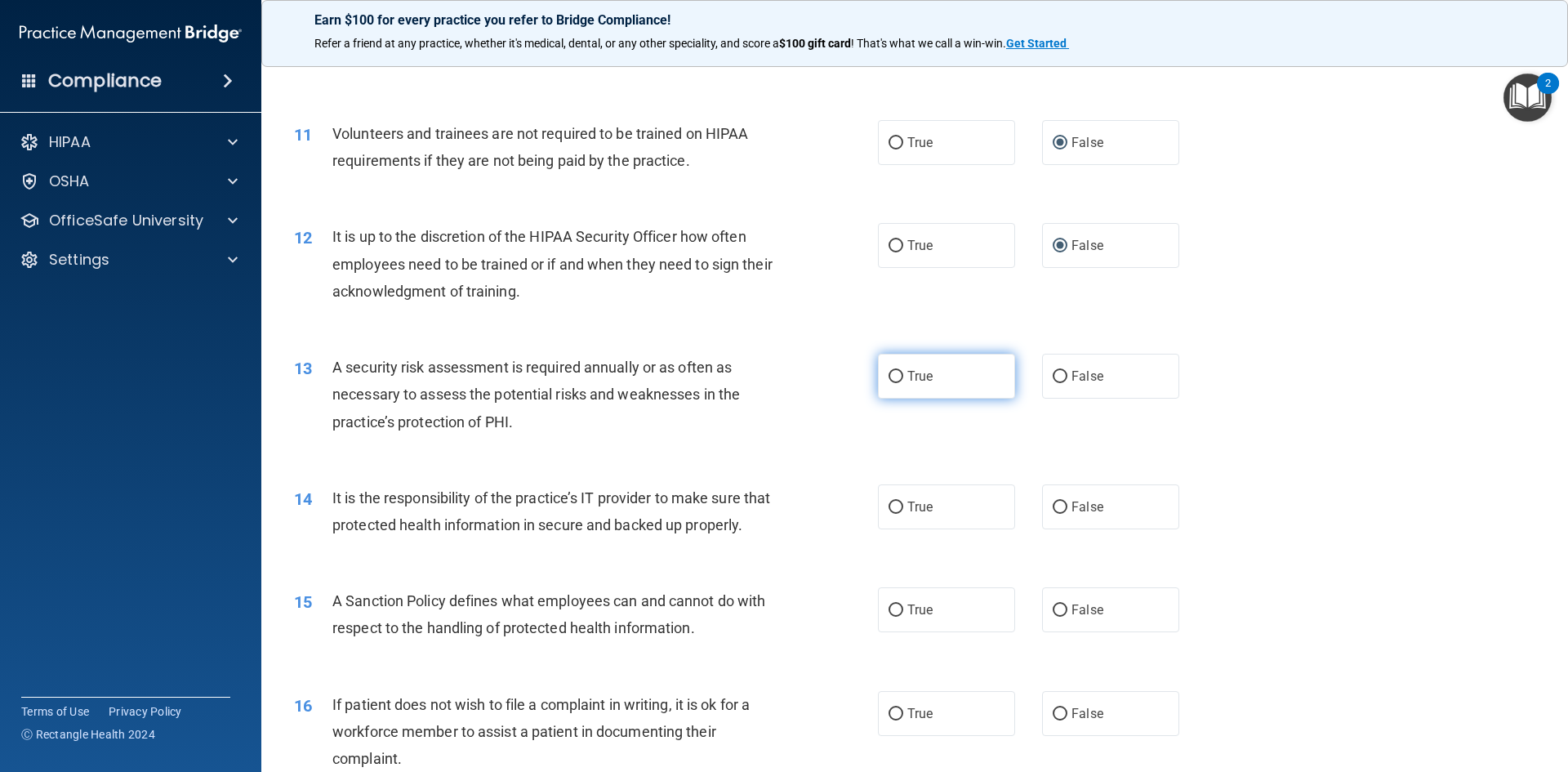
radio input "true"
drag, startPoint x: 1049, startPoint y: 504, endPoint x: 1068, endPoint y: 527, distance: 29.8
click at [1052, 504] on input "False" at bounding box center [1059, 507] width 14 height 12
radio input "true"
click at [1054, 617] on input "False" at bounding box center [1059, 611] width 14 height 12
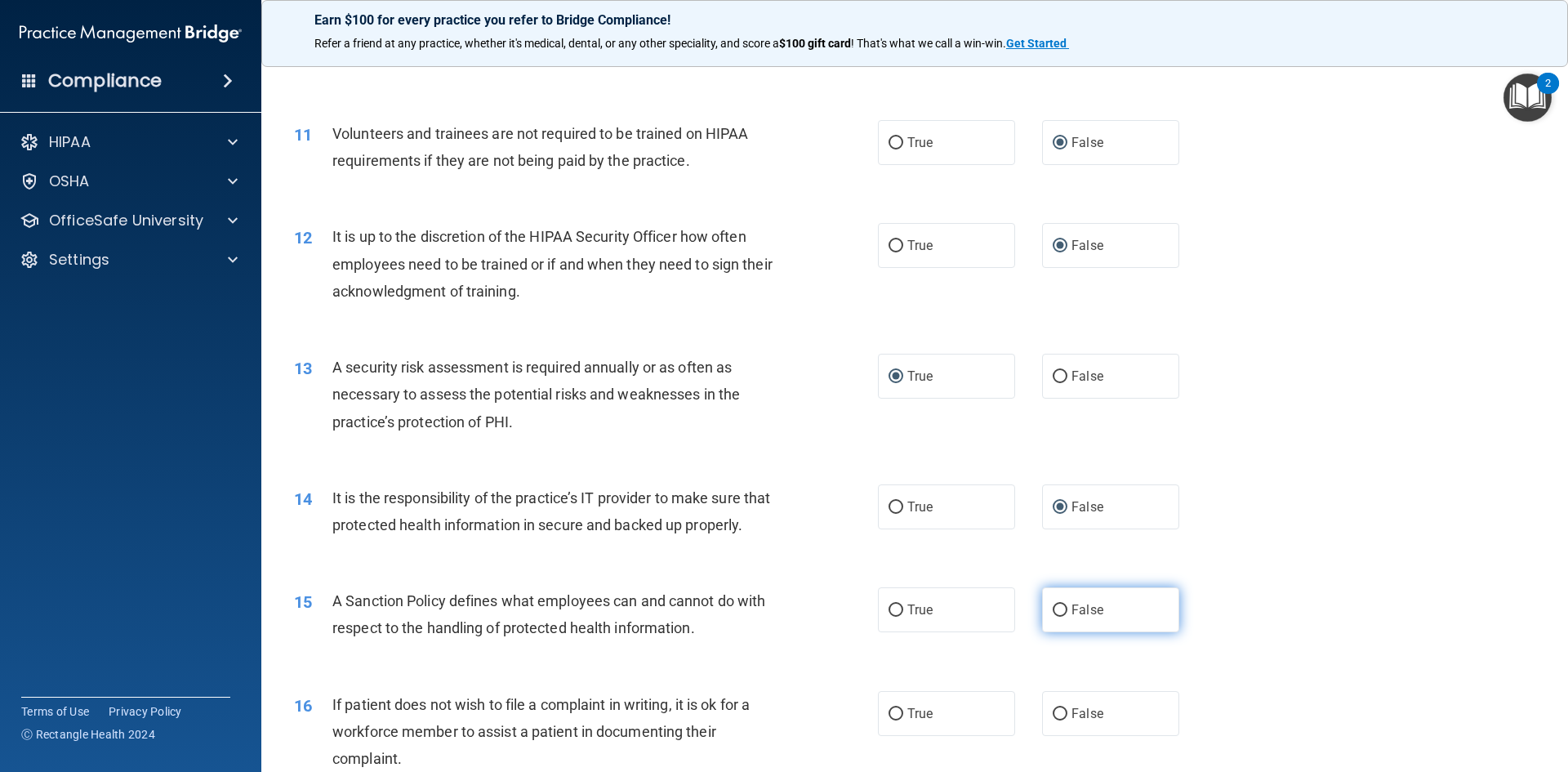
radio input "true"
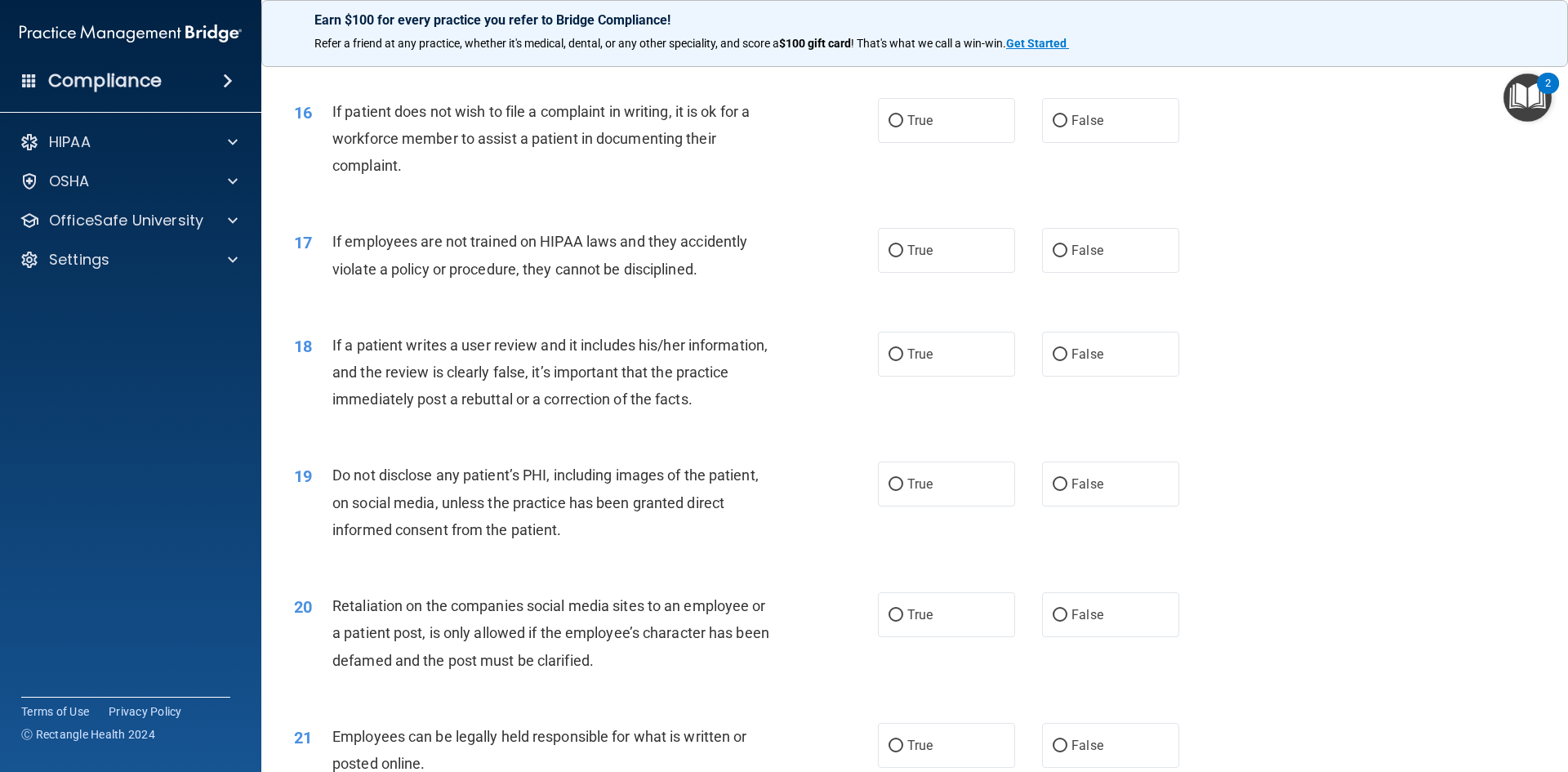
scroll to position [2047, 0]
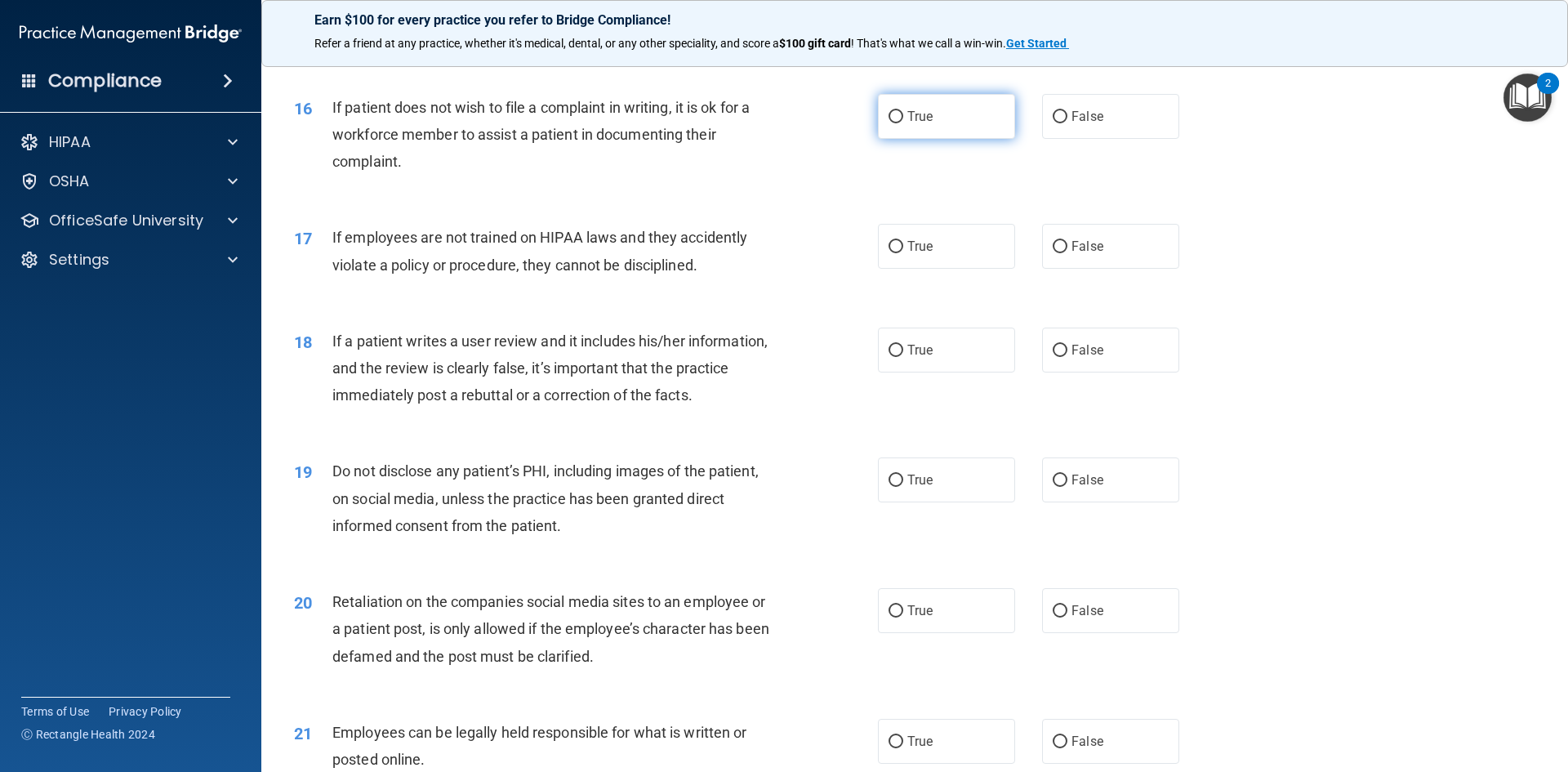
click at [893, 123] on input "True" at bounding box center [895, 117] width 14 height 12
radio input "true"
click at [1054, 253] on input "False" at bounding box center [1059, 247] width 14 height 12
radio input "true"
click at [1052, 357] on input "False" at bounding box center [1059, 351] width 14 height 12
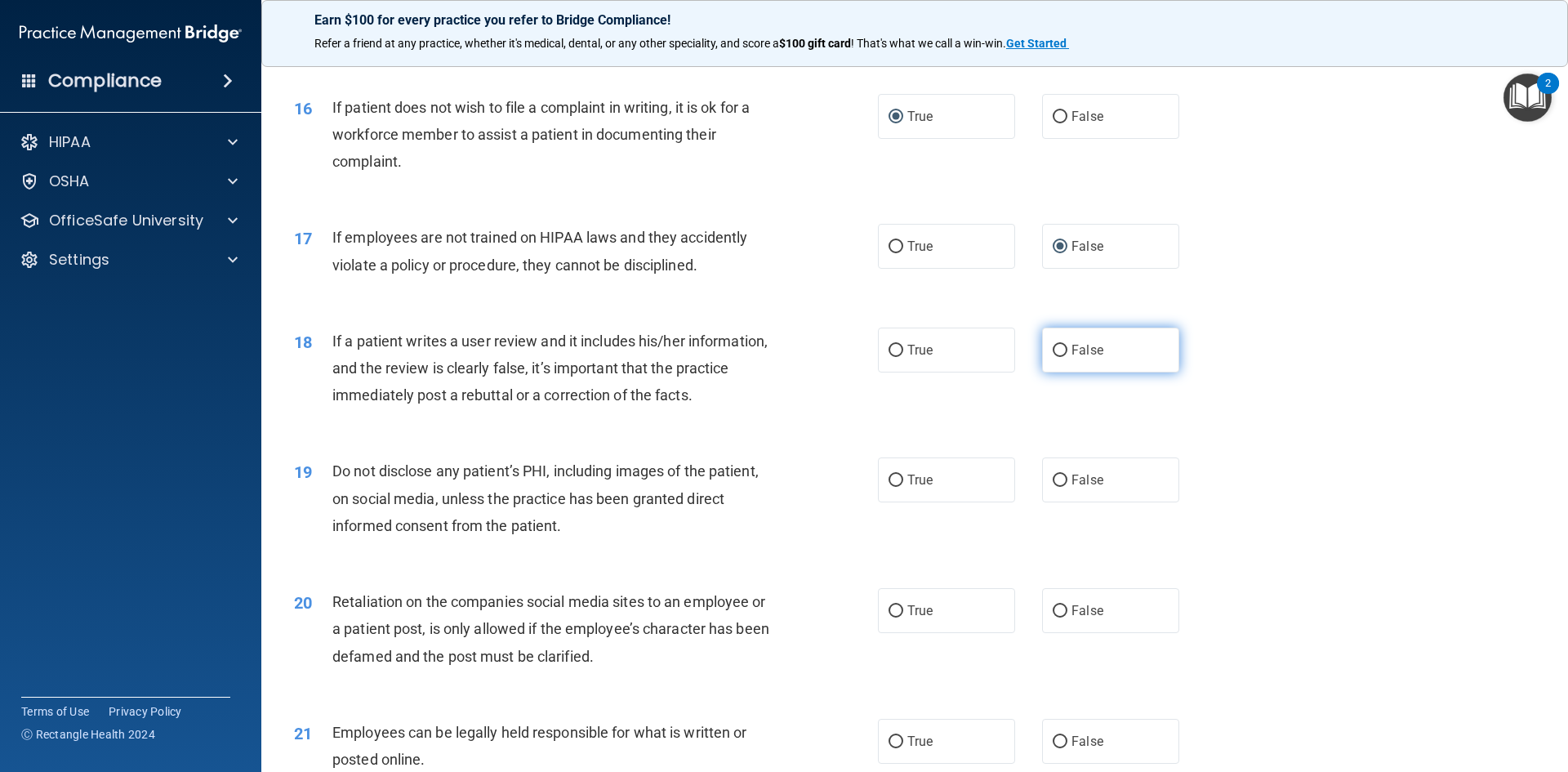
radio input "true"
click at [888, 487] on input "True" at bounding box center [895, 481] width 14 height 12
radio input "true"
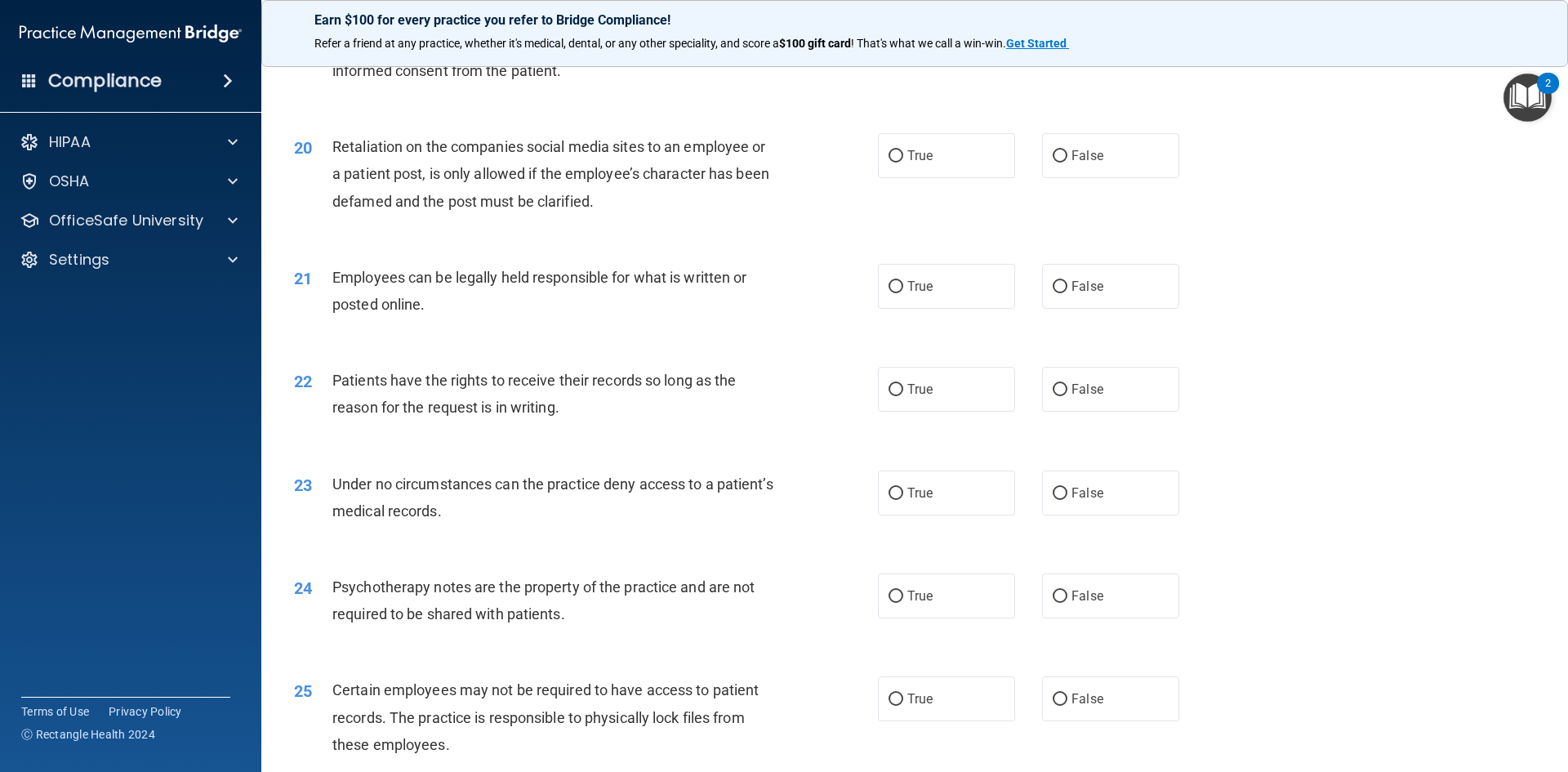
scroll to position [2521, 0]
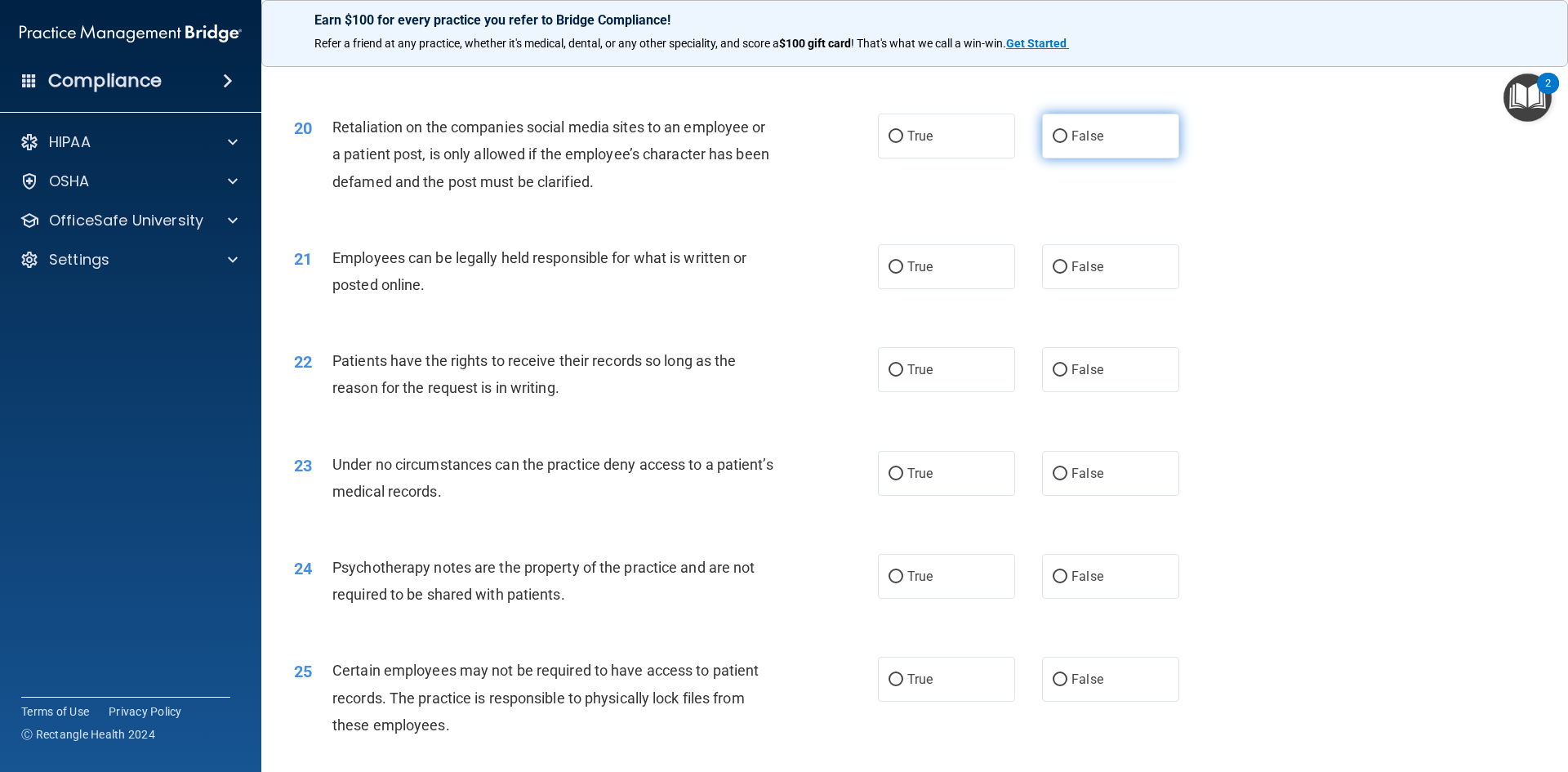
click at [1056, 143] on input "False" at bounding box center [1059, 137] width 14 height 12
radio input "true"
click at [888, 273] on input "True" at bounding box center [895, 268] width 14 height 12
radio input "true"
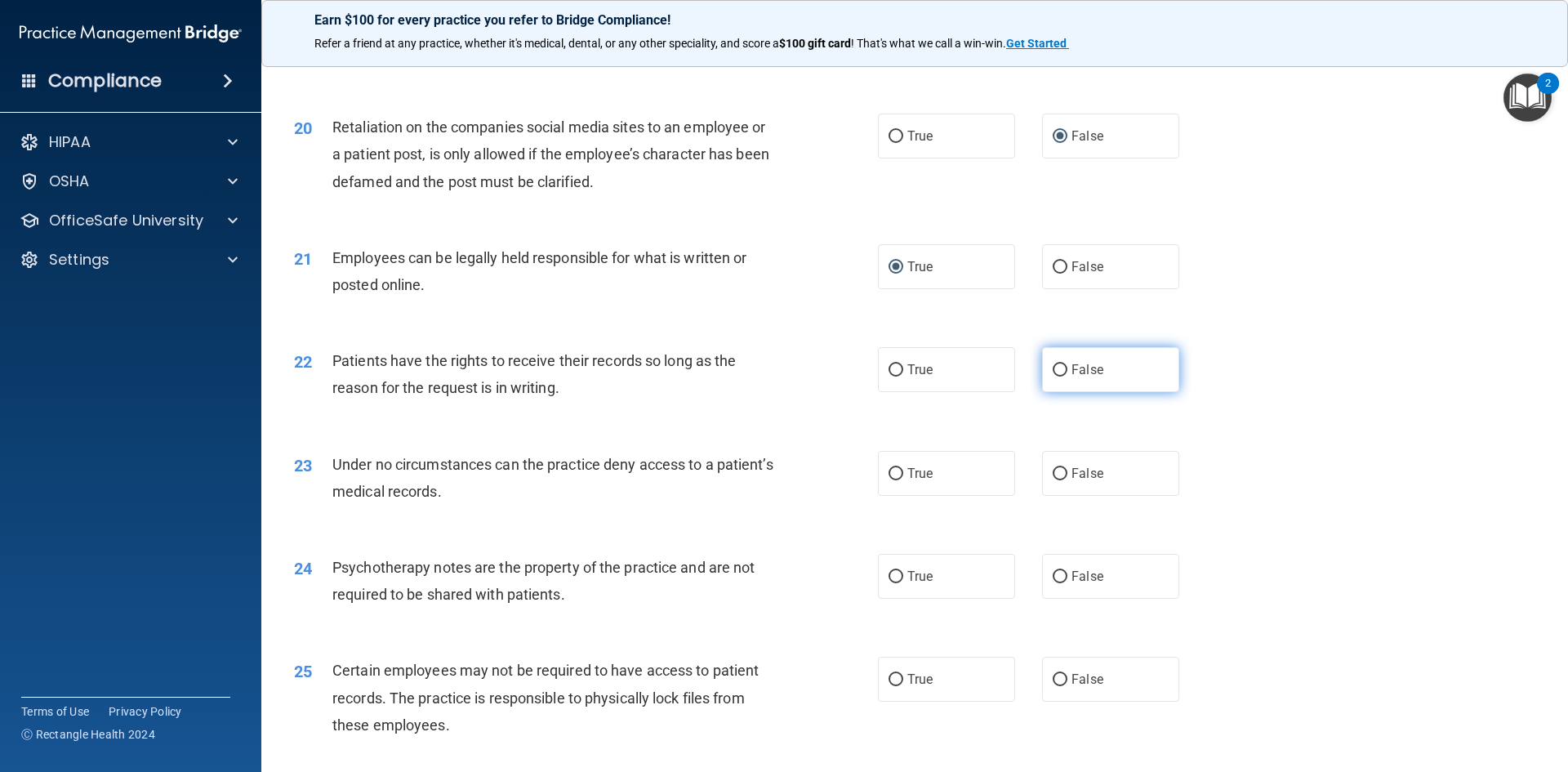
click at [1052, 376] on input "False" at bounding box center [1059, 370] width 14 height 12
radio input "true"
click at [1052, 481] on input "False" at bounding box center [1059, 474] width 14 height 12
radio input "true"
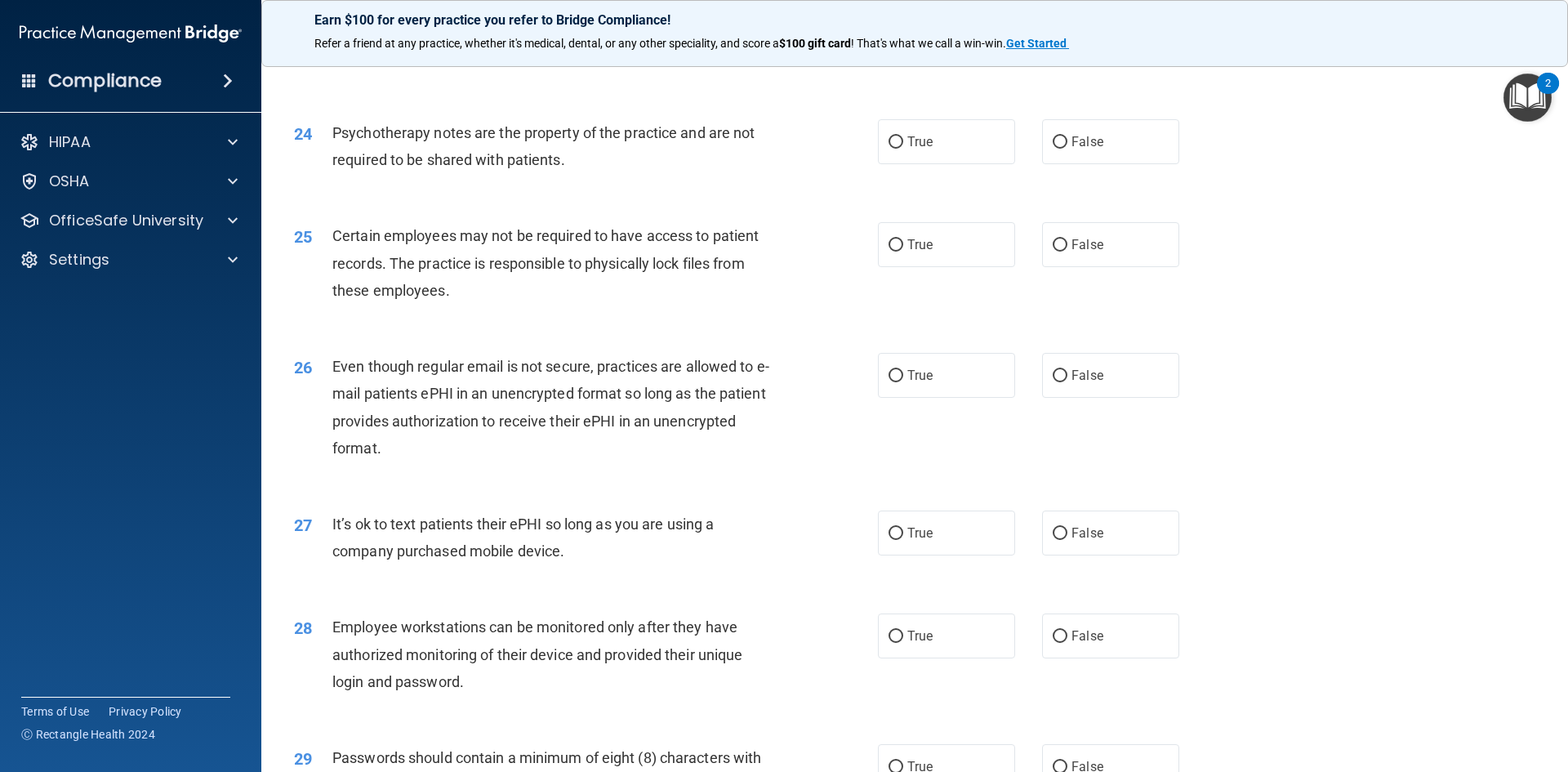
scroll to position [2966, 0]
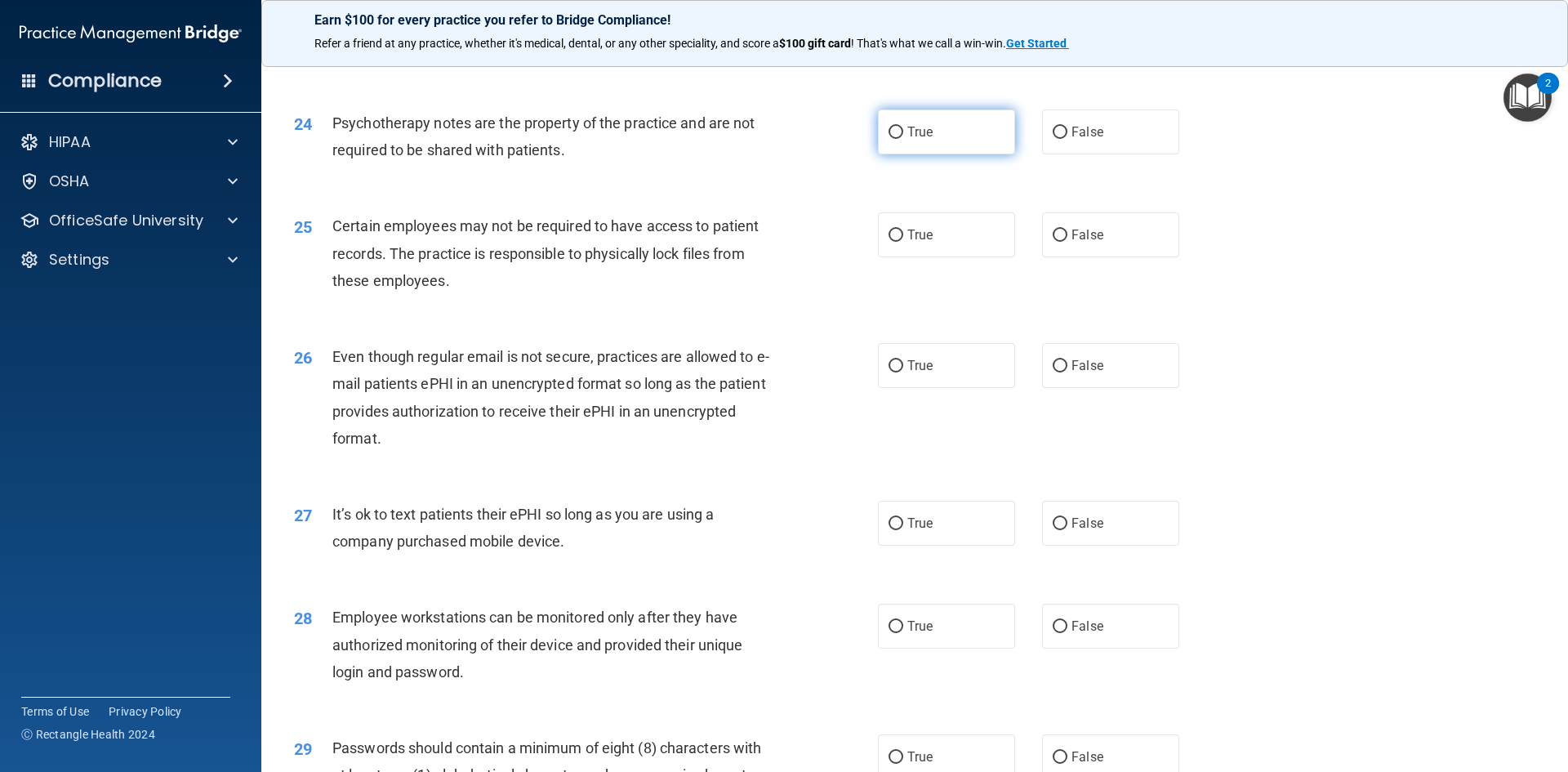
click at [890, 139] on input "True" at bounding box center [895, 133] width 14 height 12
radio input "true"
drag, startPoint x: 889, startPoint y: 265, endPoint x: 904, endPoint y: 305, distance: 42.7
click at [893, 242] on input "True" at bounding box center [895, 235] width 14 height 12
radio input "true"
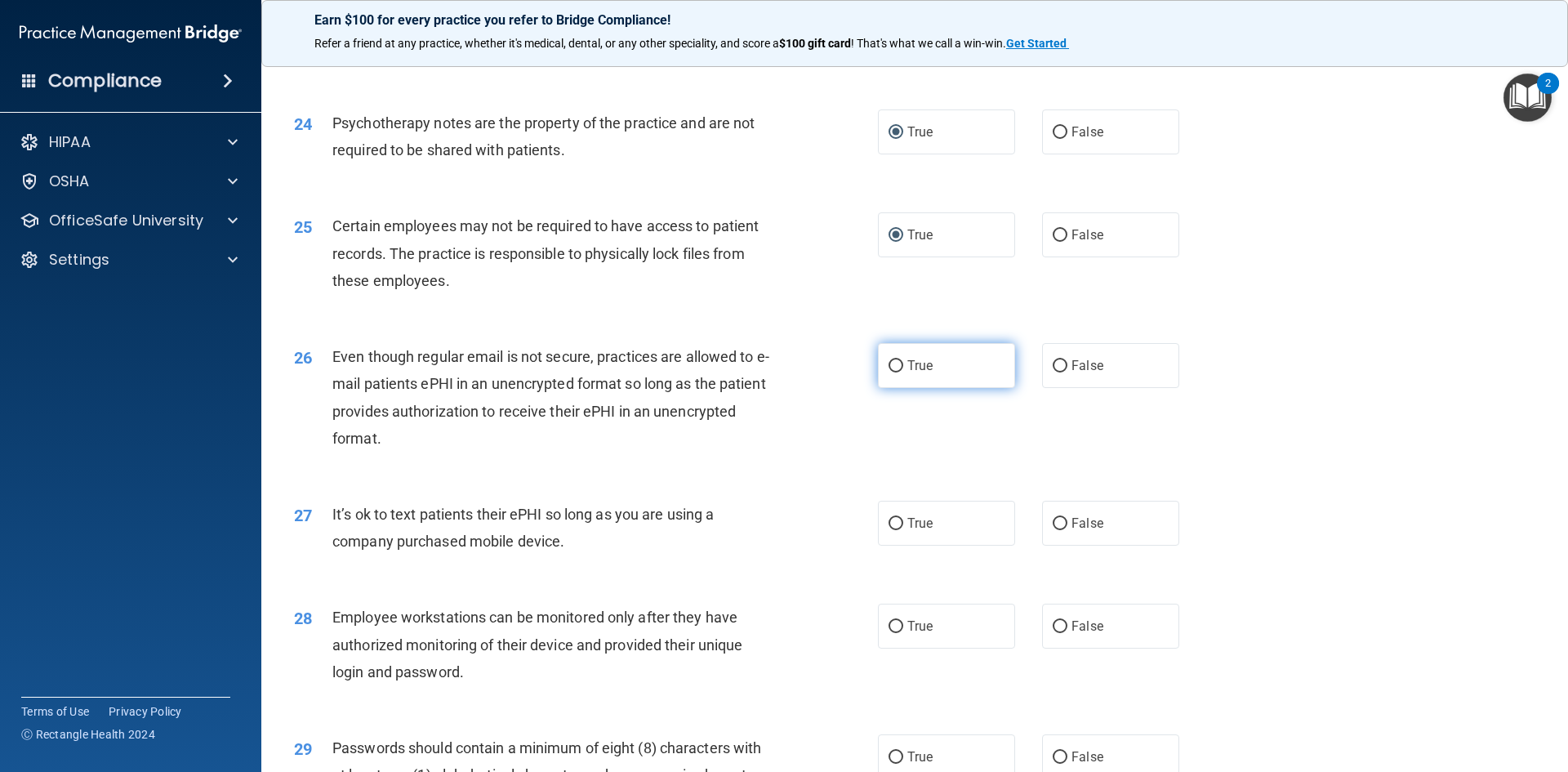
click at [888, 373] on input "True" at bounding box center [895, 366] width 14 height 12
radio input "true"
click at [1052, 530] on input "False" at bounding box center [1059, 524] width 14 height 12
radio input "true"
click at [1052, 633] on input "False" at bounding box center [1059, 627] width 14 height 12
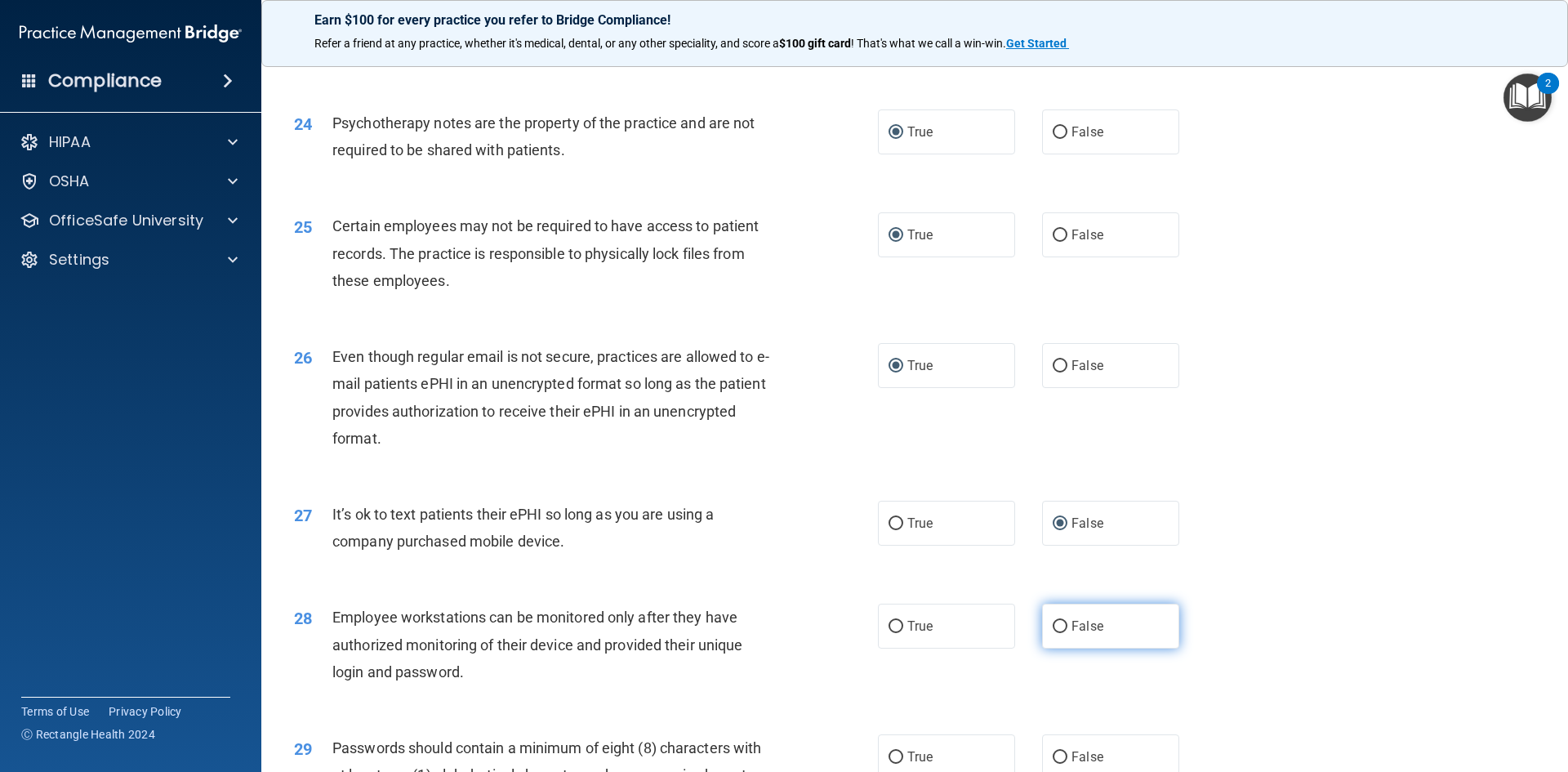
radio input "true"
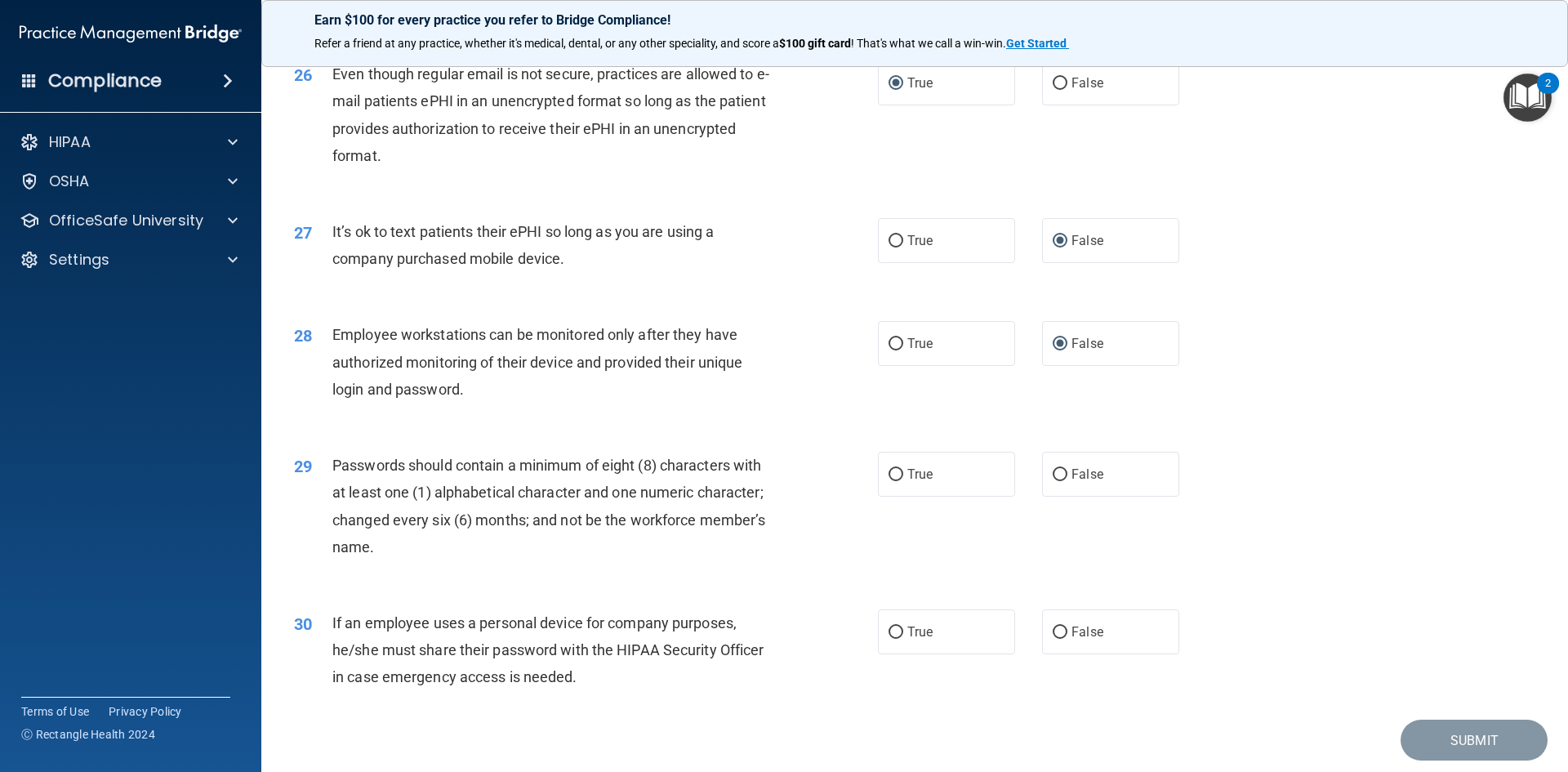
scroll to position [3329, 0]
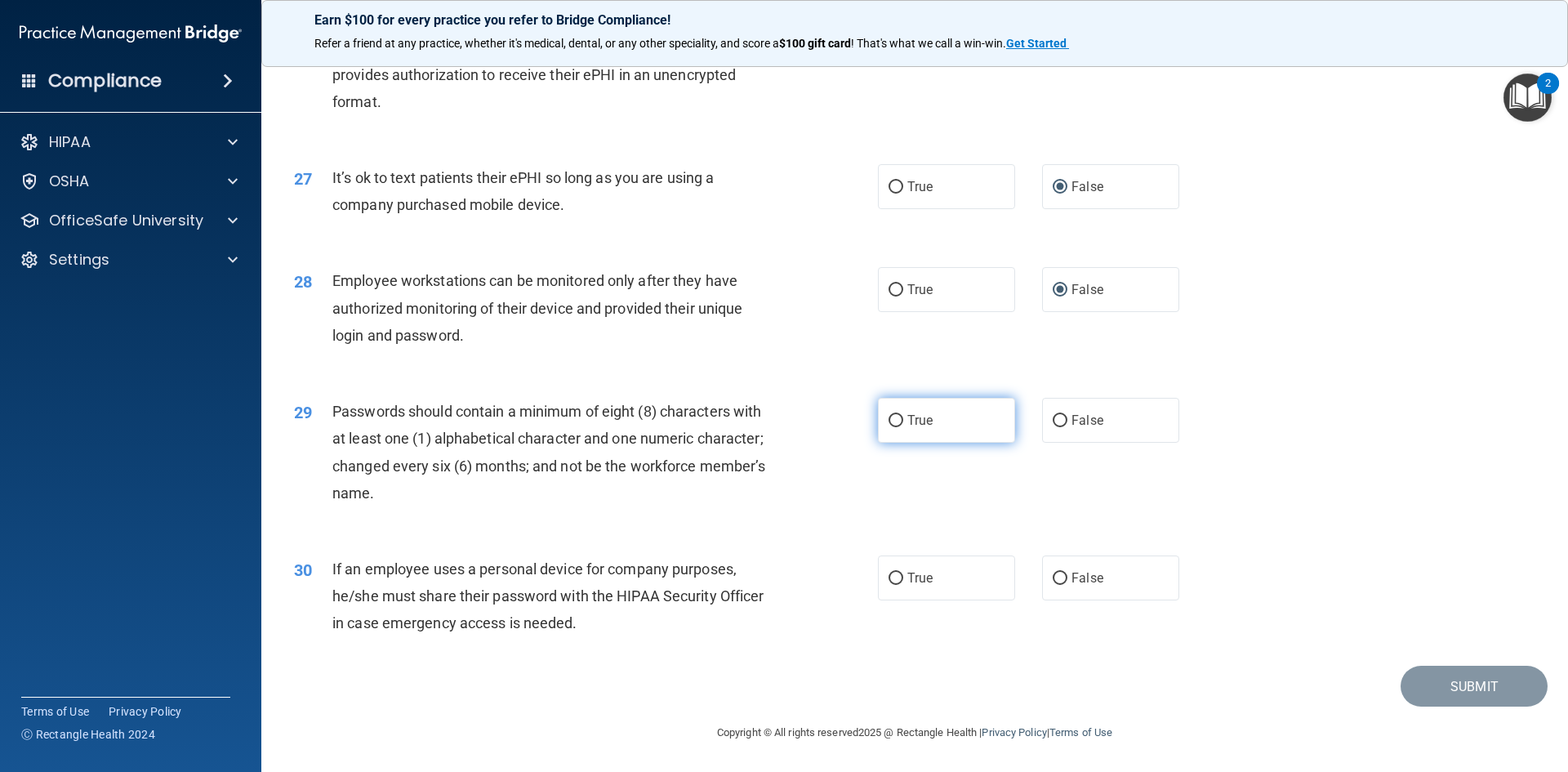
click at [888, 419] on input "True" at bounding box center [895, 420] width 14 height 12
radio input "true"
click at [1052, 578] on input "False" at bounding box center [1059, 578] width 14 height 12
radio input "true"
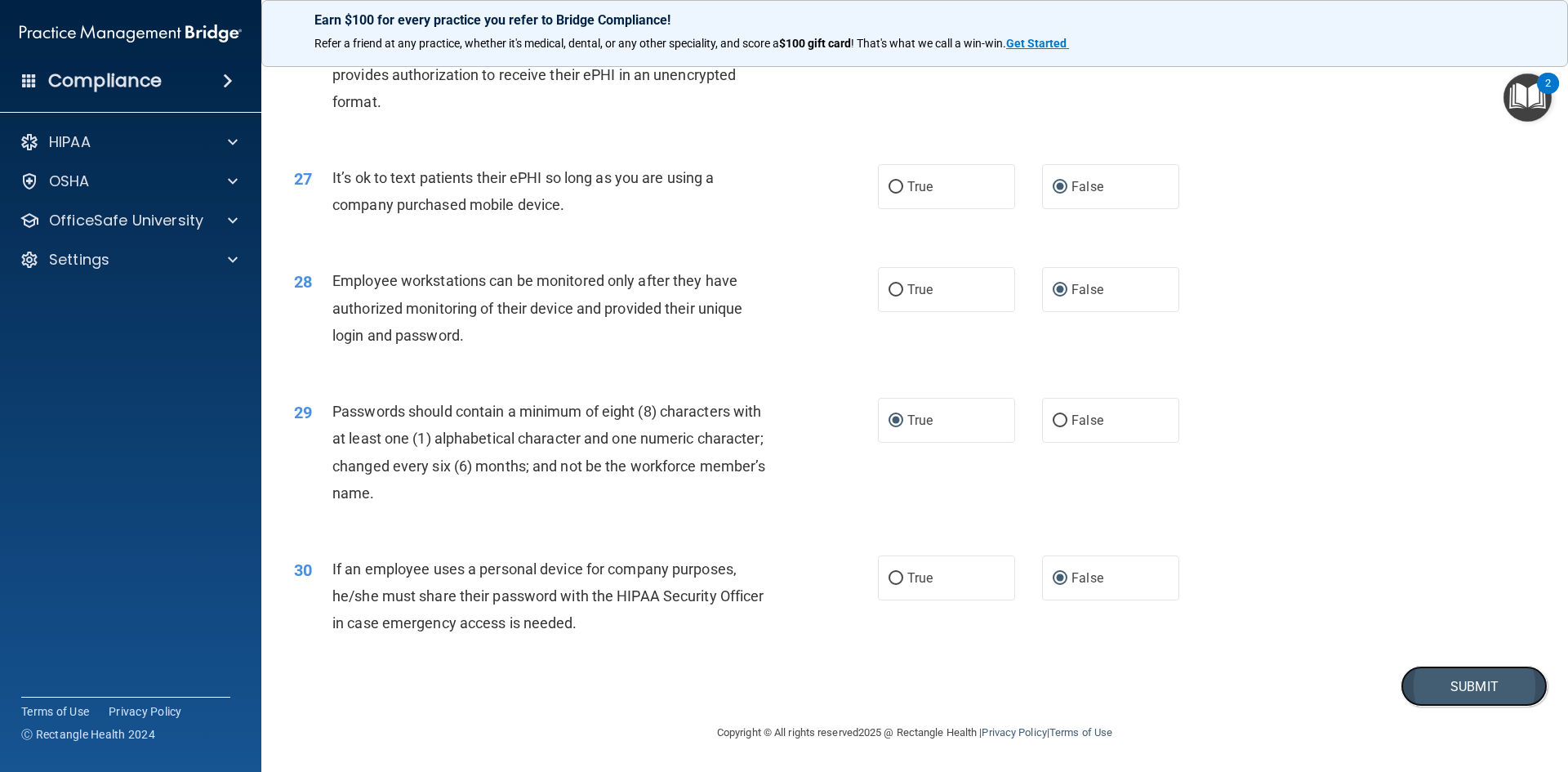
click at [1444, 685] on button "Submit" at bounding box center [1473, 687] width 147 height 42
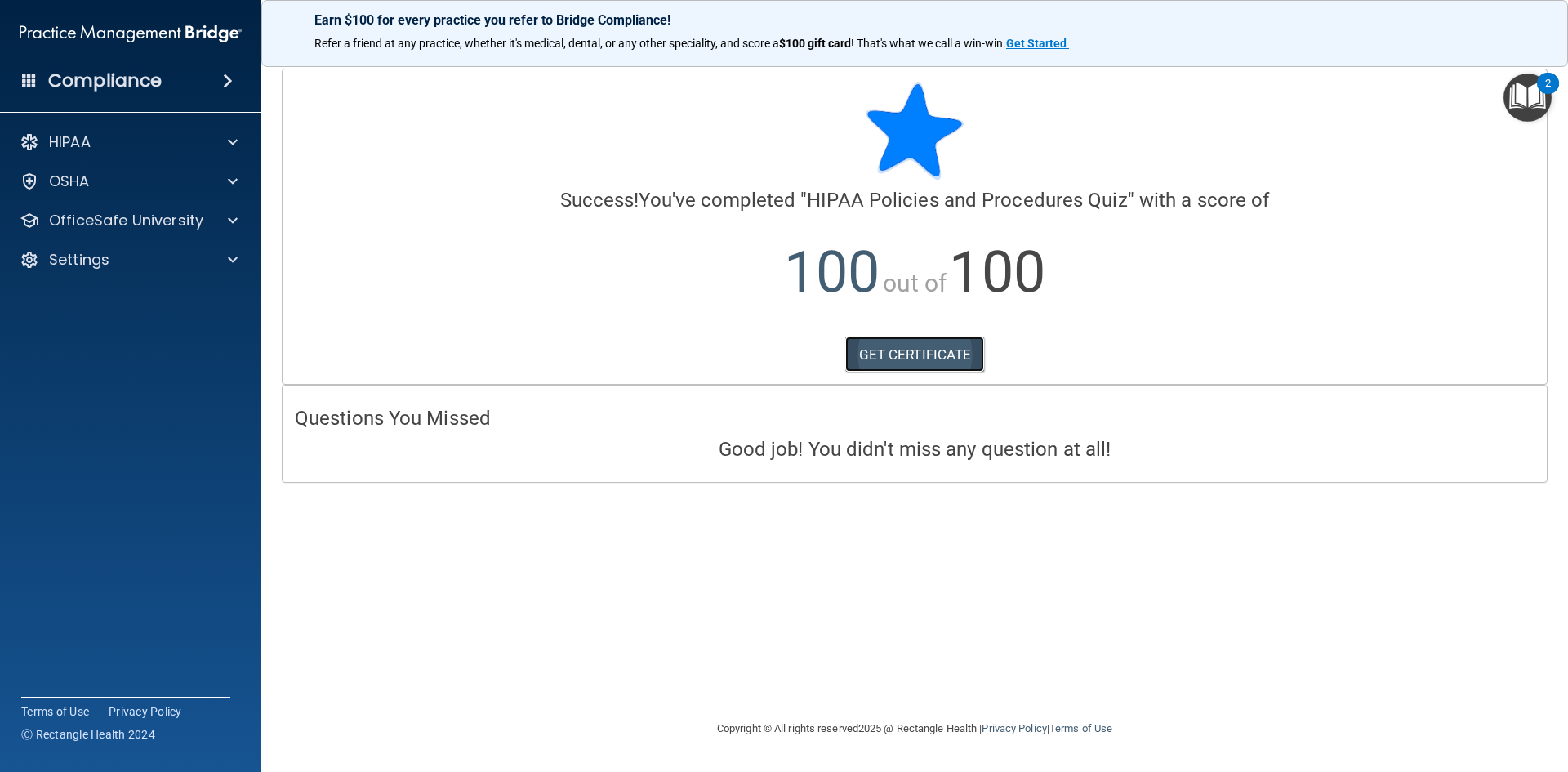
click at [952, 346] on link "GET CERTIFICATE" at bounding box center [915, 354] width 139 height 36
